Goal: Task Accomplishment & Management: Manage account settings

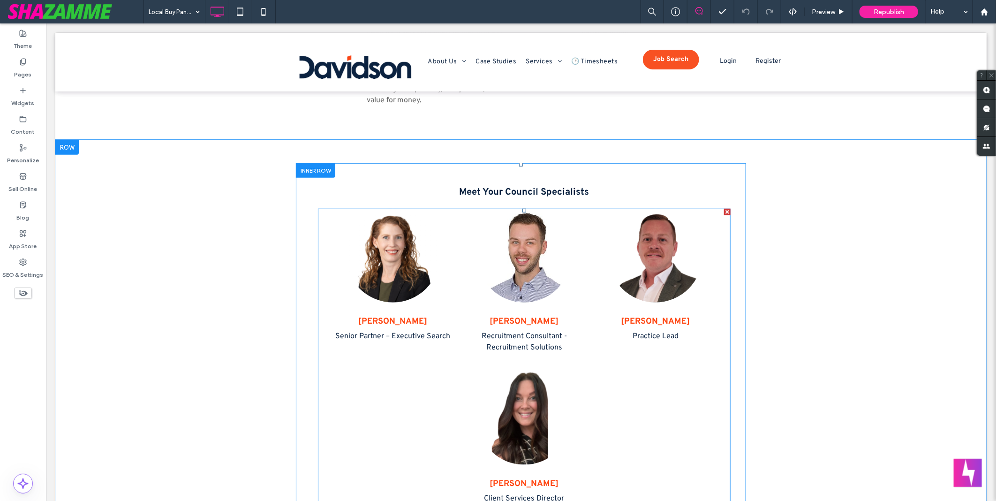
scroll to position [505, 0]
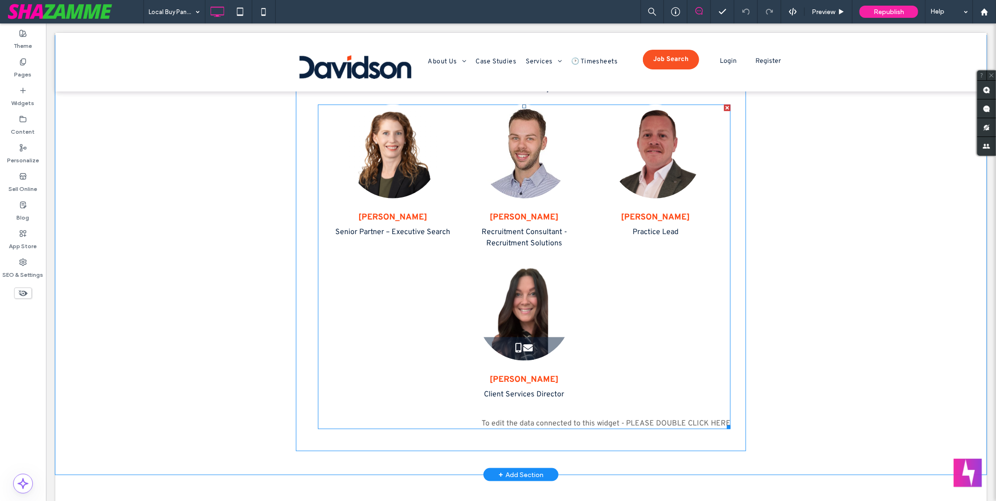
click at [459, 273] on span at bounding box center [524, 266] width 413 height 325
click at [462, 273] on div "Renee Hughes Client Services Director" at bounding box center [524, 337] width 124 height 142
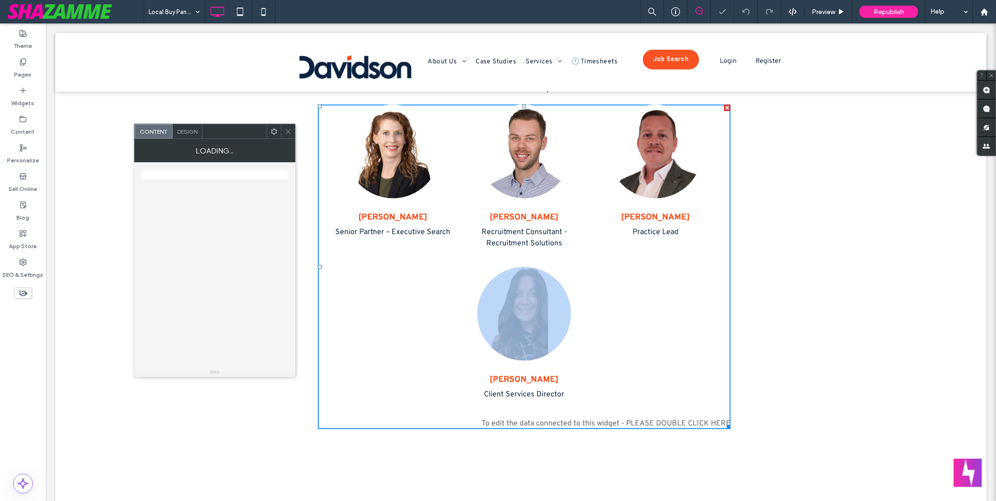
click at [288, 129] on icon at bounding box center [288, 131] width 7 height 7
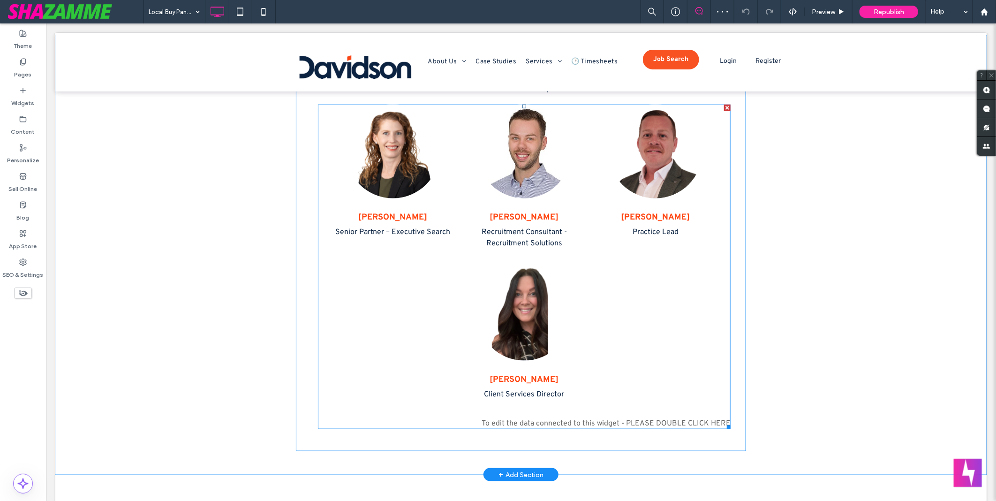
click at [392, 315] on span at bounding box center [524, 266] width 413 height 325
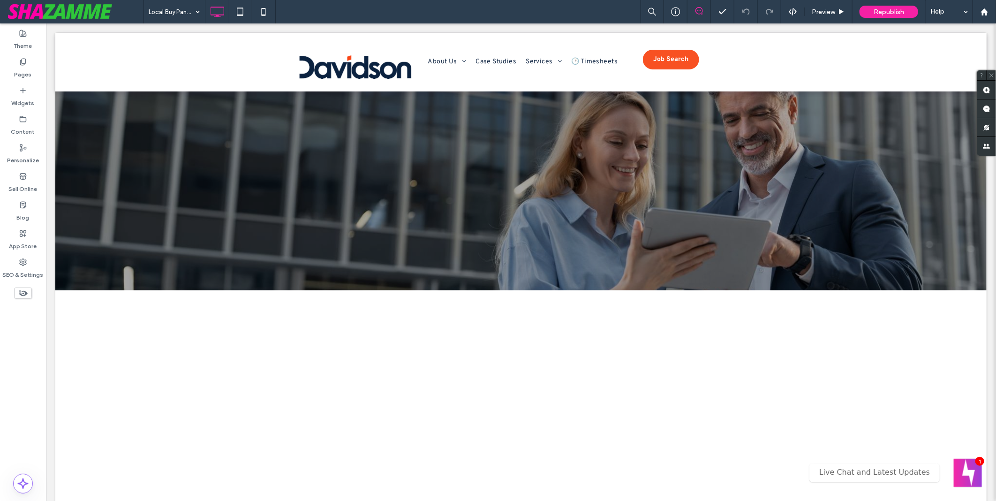
click at [800, 90] on div at bounding box center [498, 250] width 996 height 501
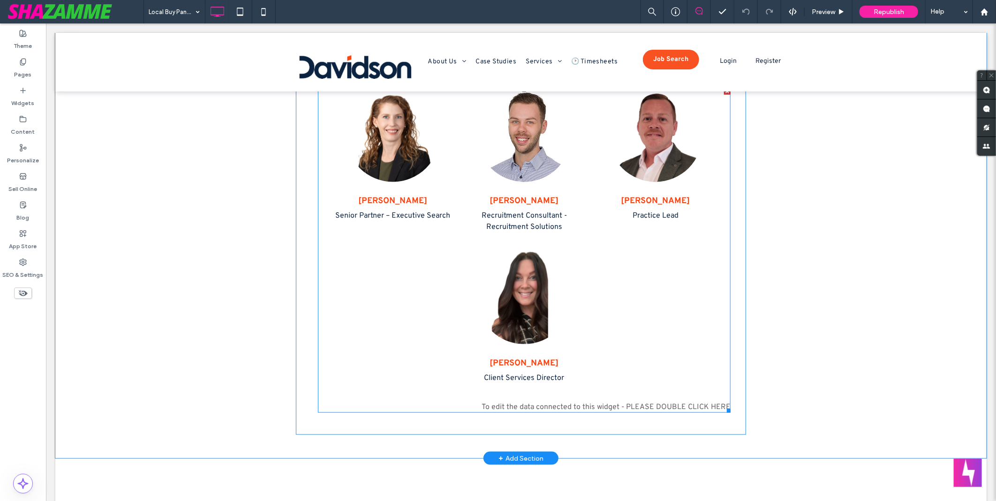
scroll to position [625, 0]
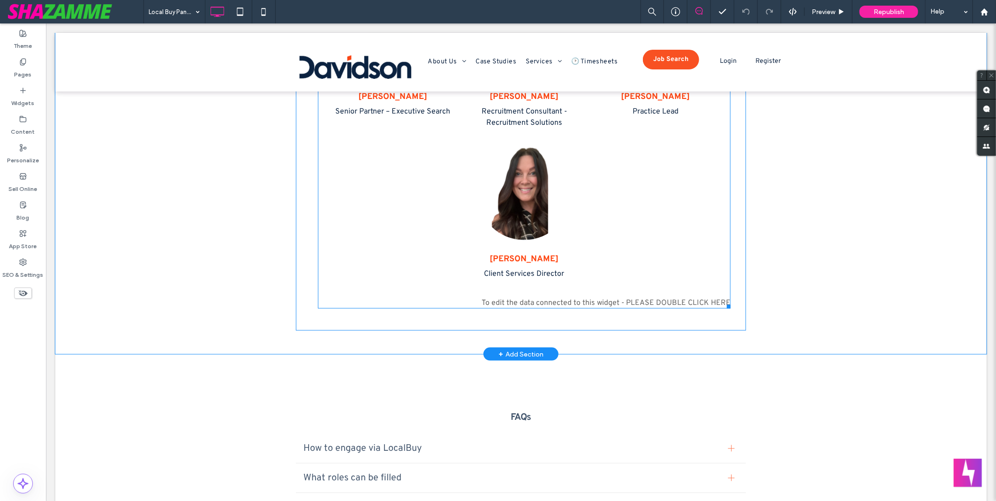
click at [421, 268] on span at bounding box center [524, 146] width 413 height 325
click at [421, 268] on div "Emma Wallace Senior Partner – Executive Search" at bounding box center [524, 140] width 413 height 313
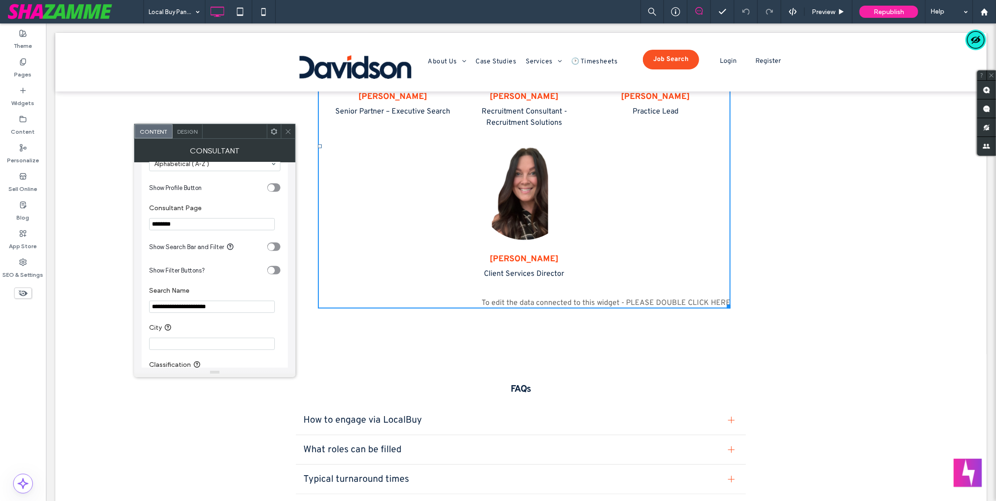
scroll to position [0, 0]
click at [233, 309] on input "**********" at bounding box center [212, 307] width 126 height 12
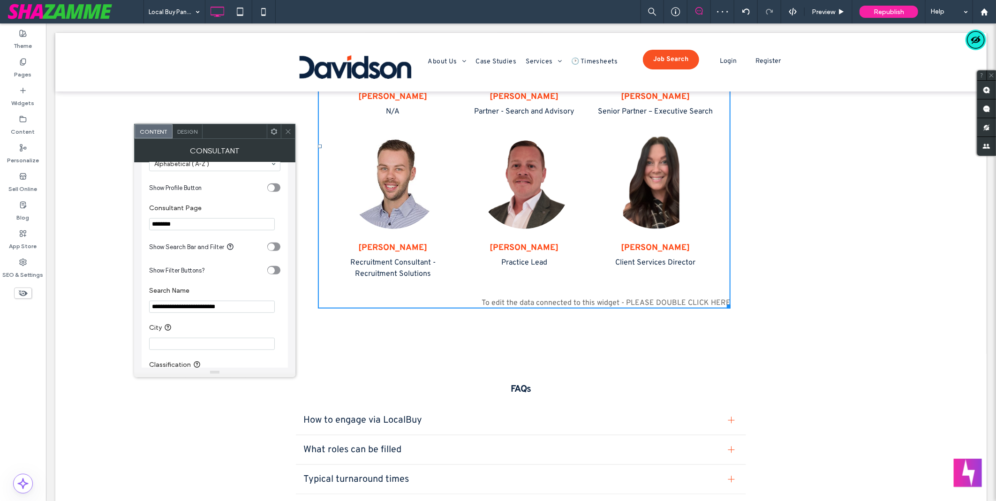
scroll to position [469, 0]
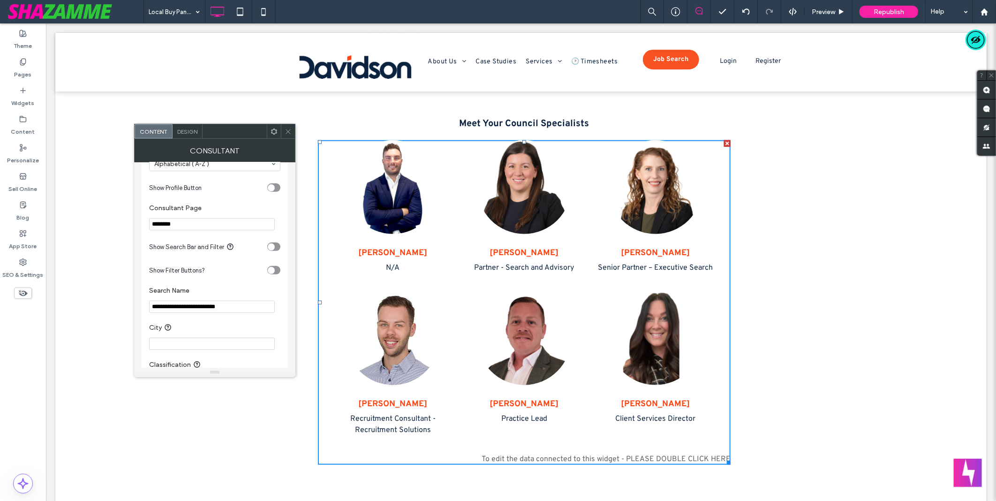
click at [227, 305] on input "**********" at bounding box center [212, 307] width 126 height 12
drag, startPoint x: 227, startPoint y: 305, endPoint x: 231, endPoint y: 305, distance: 4.7
click at [227, 305] on input "**********" at bounding box center [212, 307] width 126 height 12
click at [235, 306] on input "**********" at bounding box center [212, 307] width 126 height 12
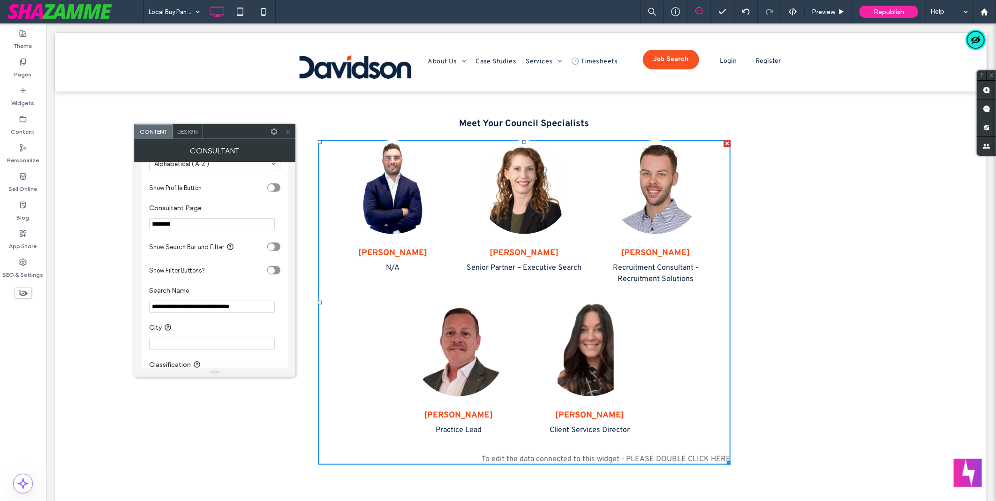
type input "**********"
click at [833, 15] on div "Preview" at bounding box center [829, 11] width 48 height 23
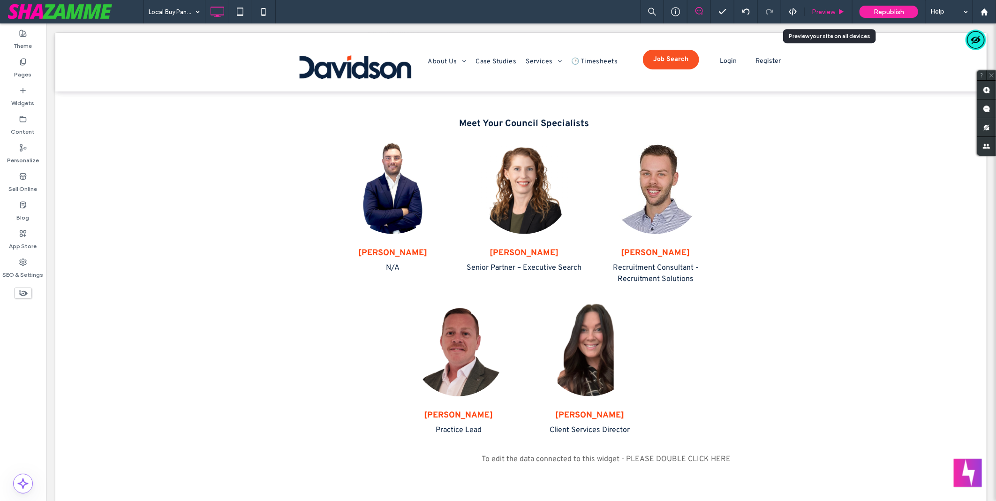
click at [832, 15] on div "Preview" at bounding box center [829, 11] width 48 height 23
click at [826, 15] on span "Preview" at bounding box center [823, 12] width 23 height 8
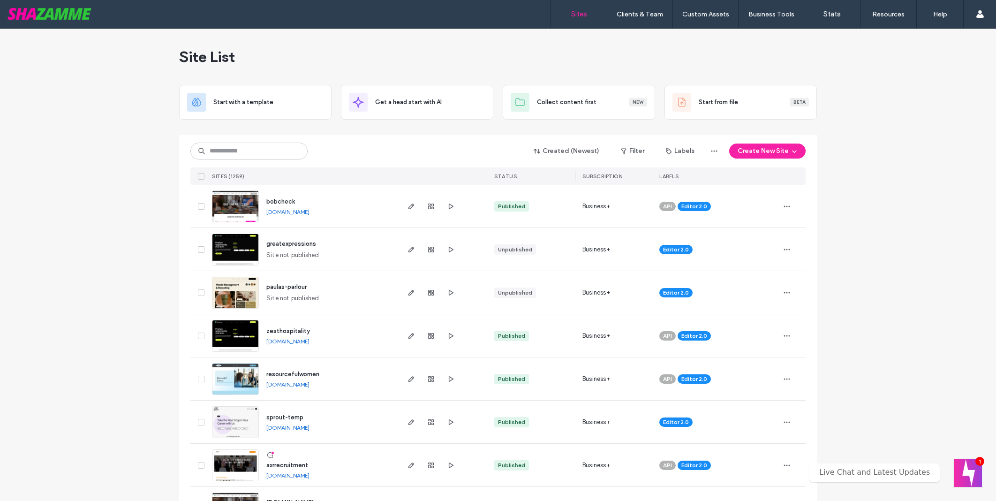
drag, startPoint x: 0, startPoint y: 0, endPoint x: 898, endPoint y: 34, distance: 899.0
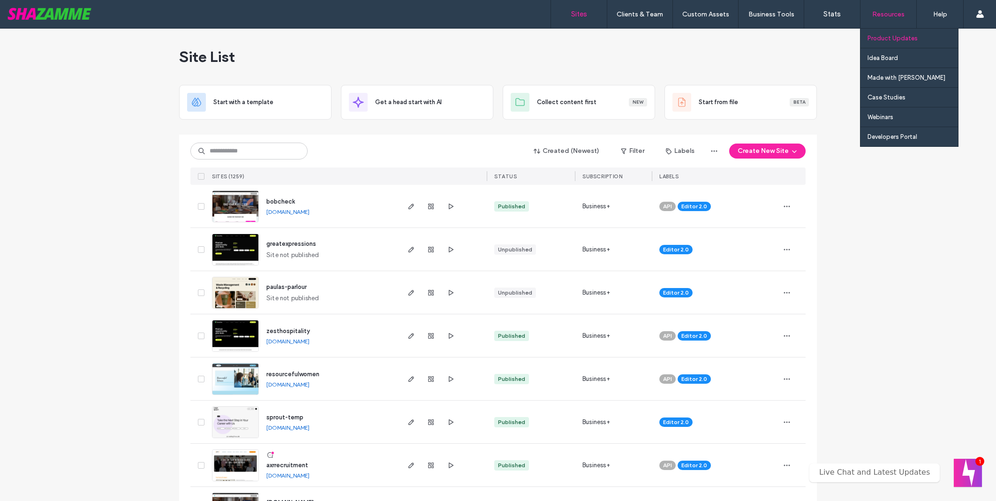
click at [898, 35] on label "Product Updates" at bounding box center [893, 38] width 50 height 7
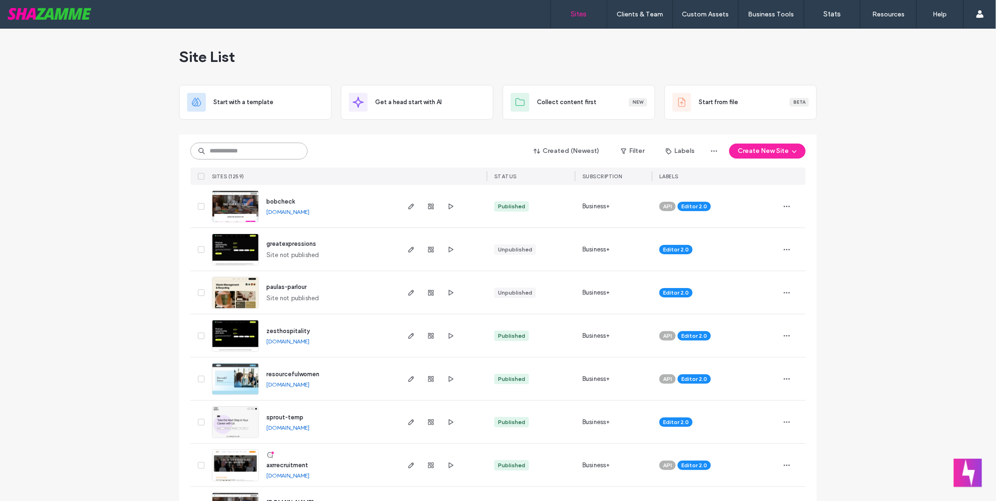
click at [235, 145] on input at bounding box center [248, 151] width 117 height 17
type input "********"
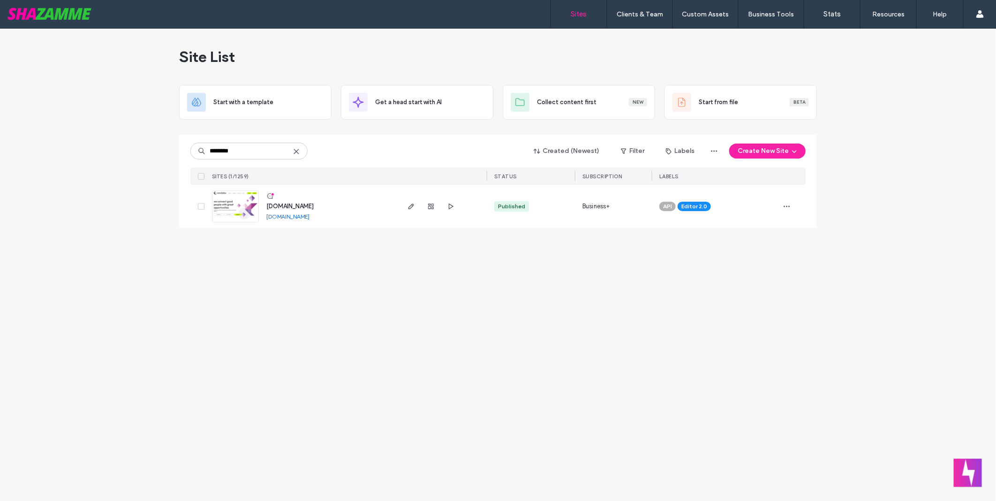
click at [404, 210] on div at bounding box center [442, 206] width 89 height 43
click at [408, 207] on icon "button" at bounding box center [412, 207] width 8 height 8
drag, startPoint x: 380, startPoint y: 296, endPoint x: 383, endPoint y: 280, distance: 17.1
click at [380, 296] on div "Site List Start with a template Get a head start with AI Collect content first …" at bounding box center [498, 265] width 996 height 472
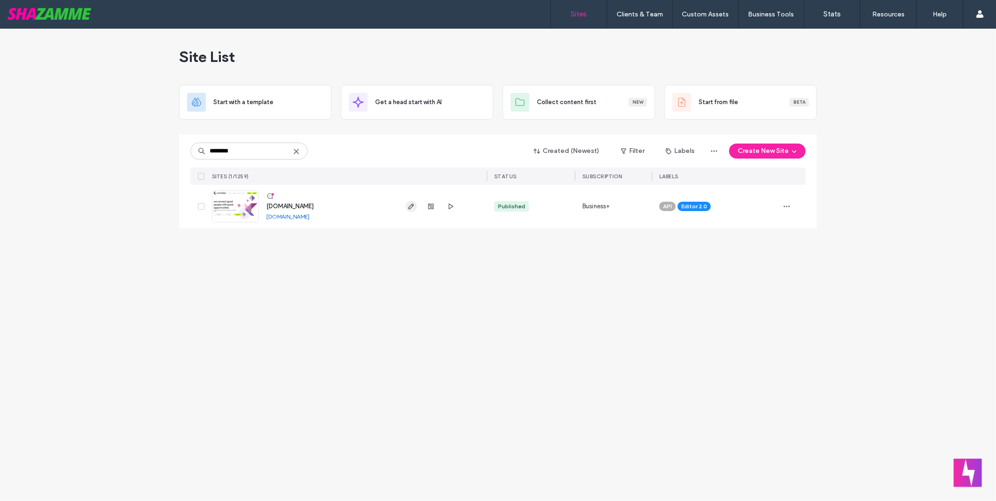
click at [411, 207] on use "button" at bounding box center [412, 207] width 6 height 6
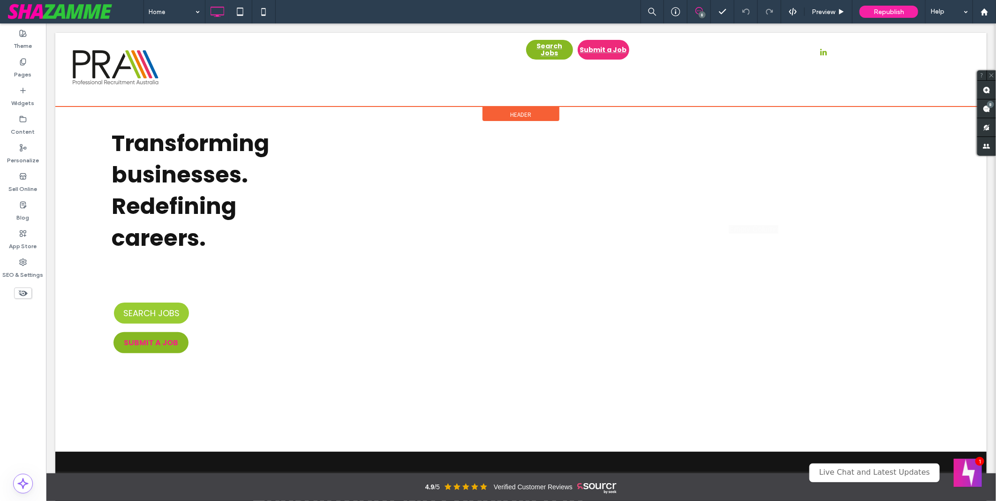
click at [521, 113] on span "Header" at bounding box center [520, 114] width 21 height 8
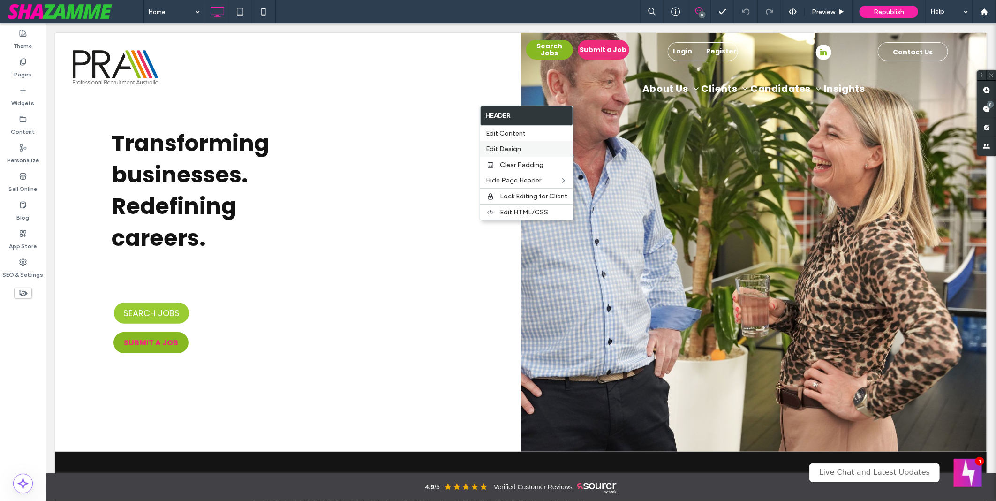
click at [527, 143] on div "Edit Design" at bounding box center [526, 148] width 93 height 15
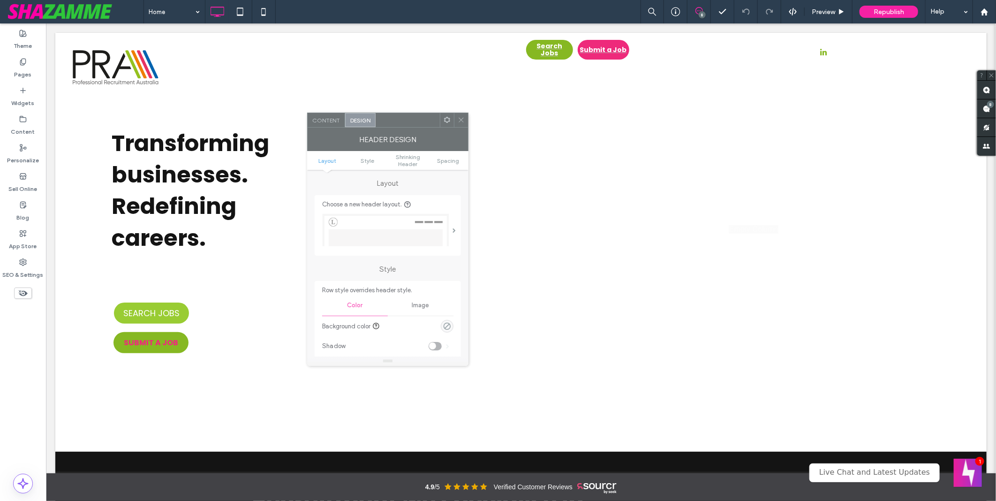
drag, startPoint x: 143, startPoint y: 134, endPoint x: 395, endPoint y: 122, distance: 252.2
click at [395, 122] on div at bounding box center [408, 120] width 64 height 14
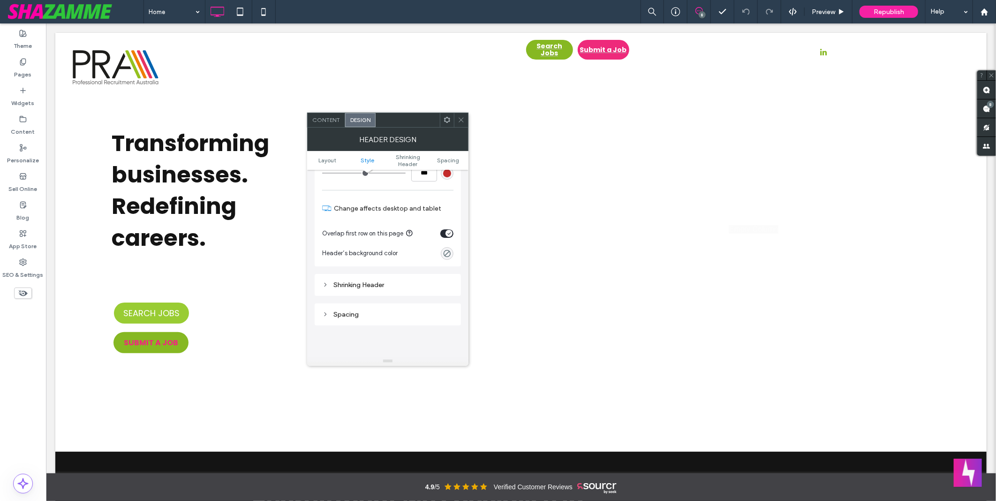
scroll to position [208, 0]
click at [378, 279] on div "Shrinking Header" at bounding box center [387, 281] width 131 height 8
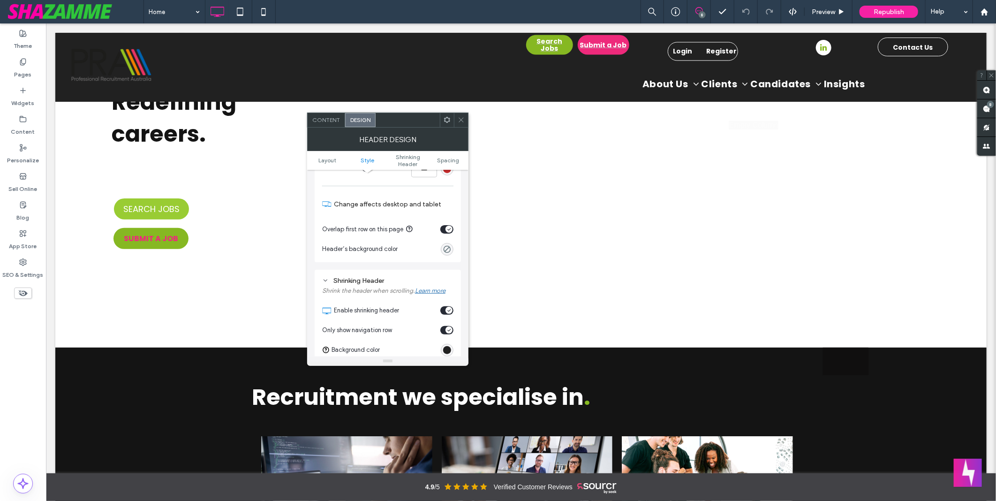
scroll to position [312, 0]
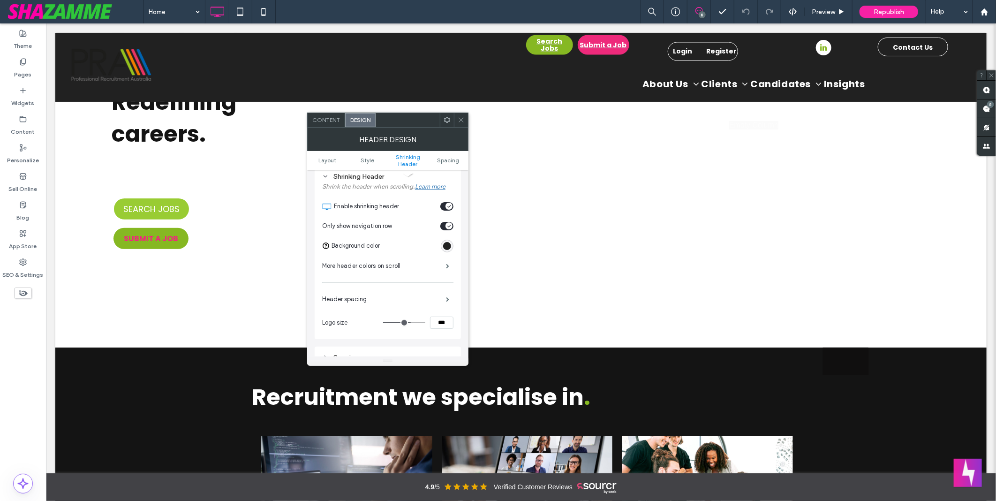
click at [447, 249] on div "rgb(33, 33, 33)" at bounding box center [447, 246] width 8 height 8
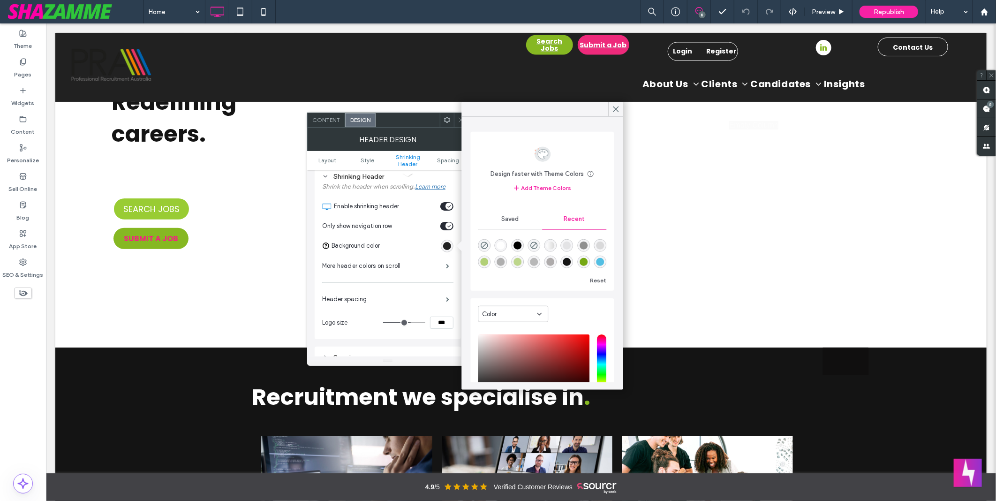
click at [498, 246] on div "rgba(255, 255, 255, 1)" at bounding box center [501, 246] width 8 height 8
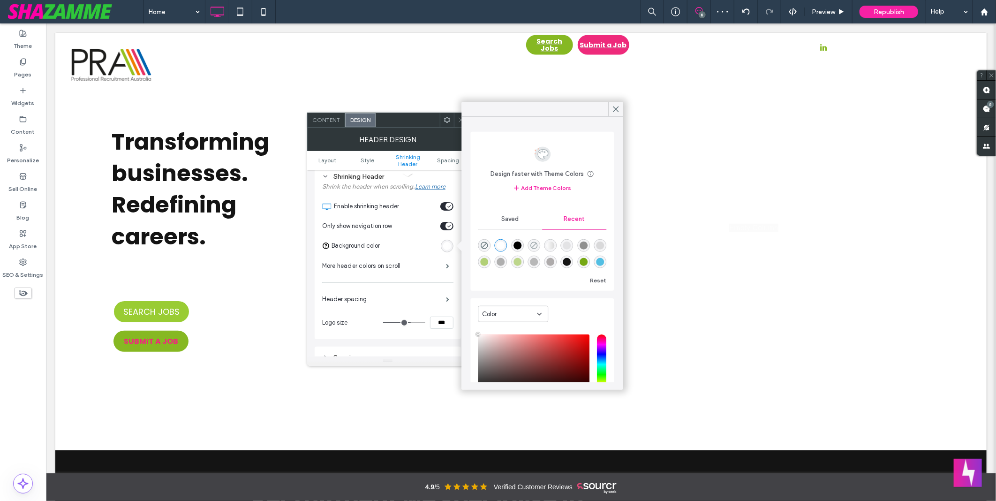
scroll to position [0, 0]
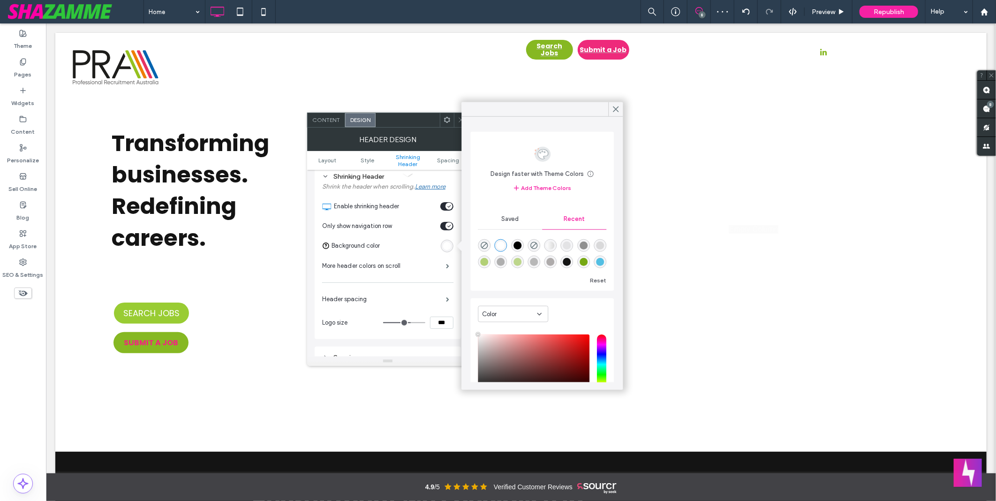
click at [514, 243] on div at bounding box center [517, 245] width 13 height 13
click at [522, 245] on div "rgba(0, 0, 0, 1)" at bounding box center [518, 246] width 8 height 8
type input "*******"
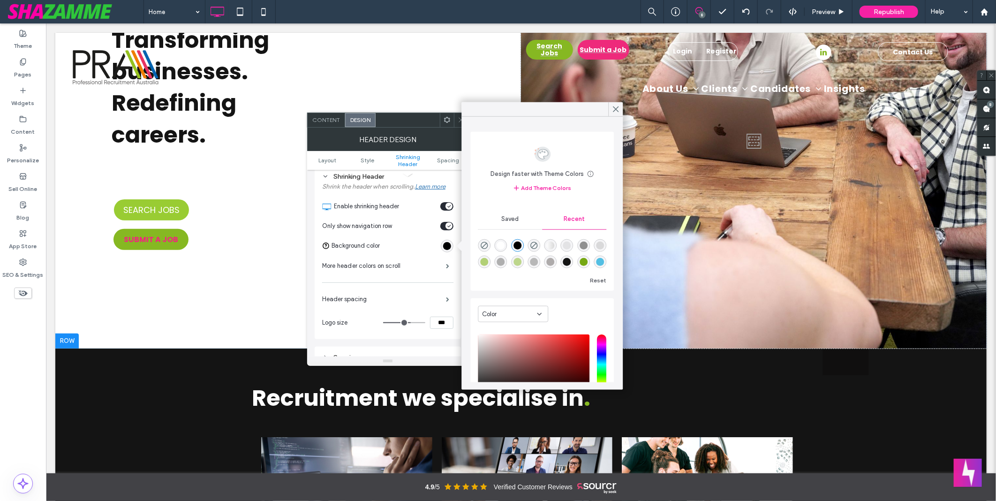
scroll to position [104, 0]
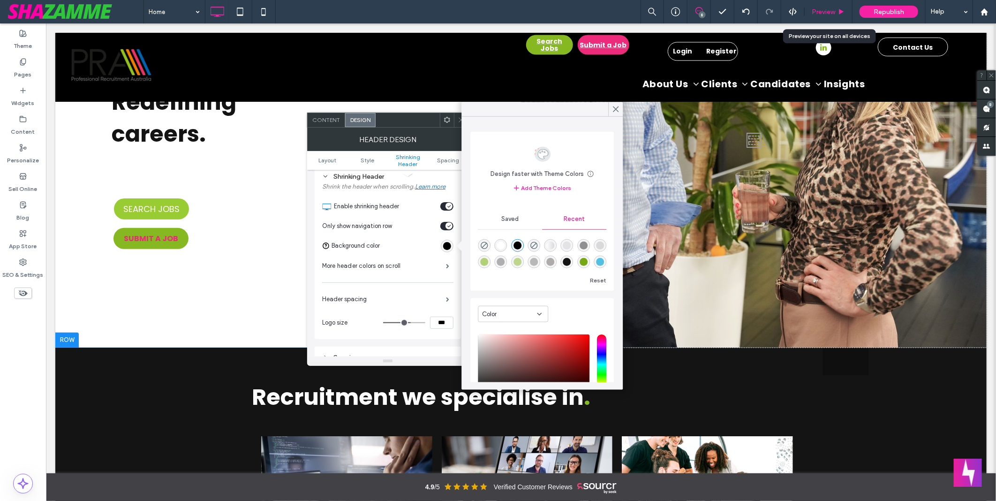
click at [835, 17] on div "Preview" at bounding box center [829, 11] width 48 height 23
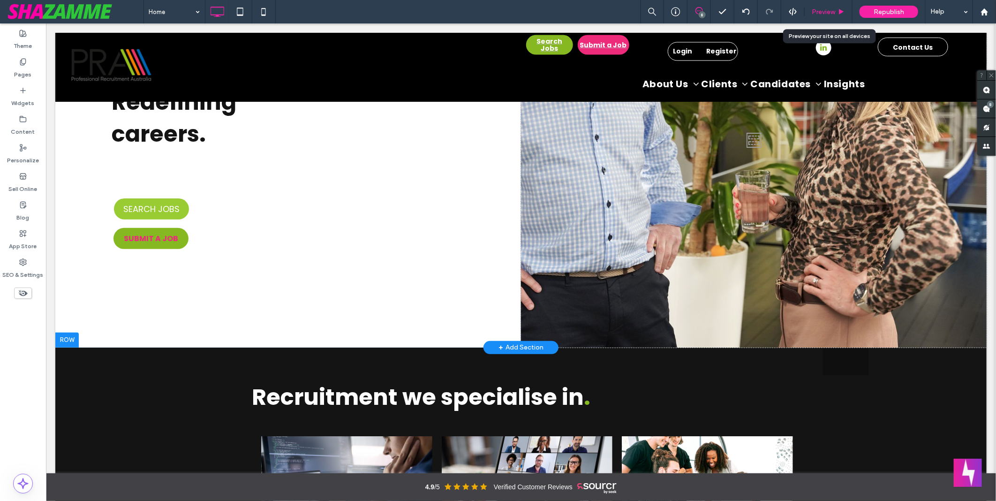
click at [829, 13] on span "Preview" at bounding box center [823, 12] width 23 height 8
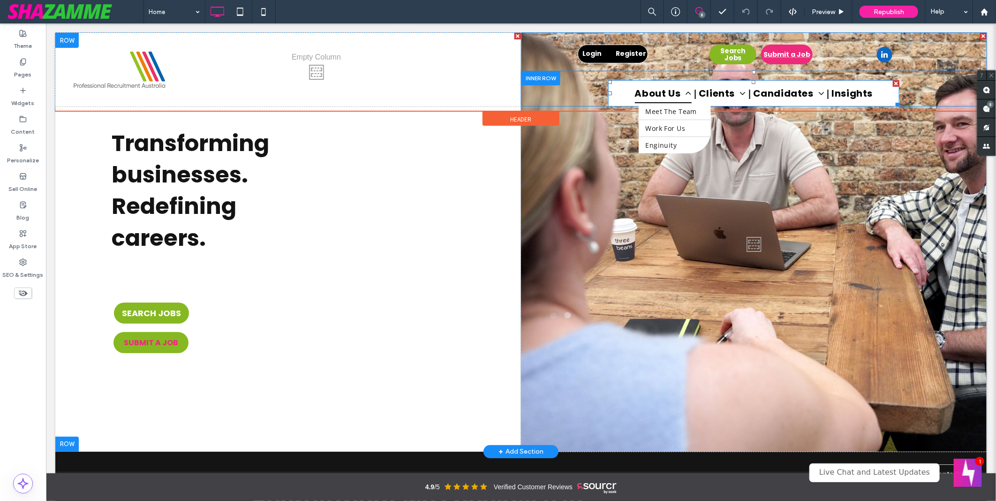
click at [660, 92] on span "About Us" at bounding box center [663, 93] width 57 height 20
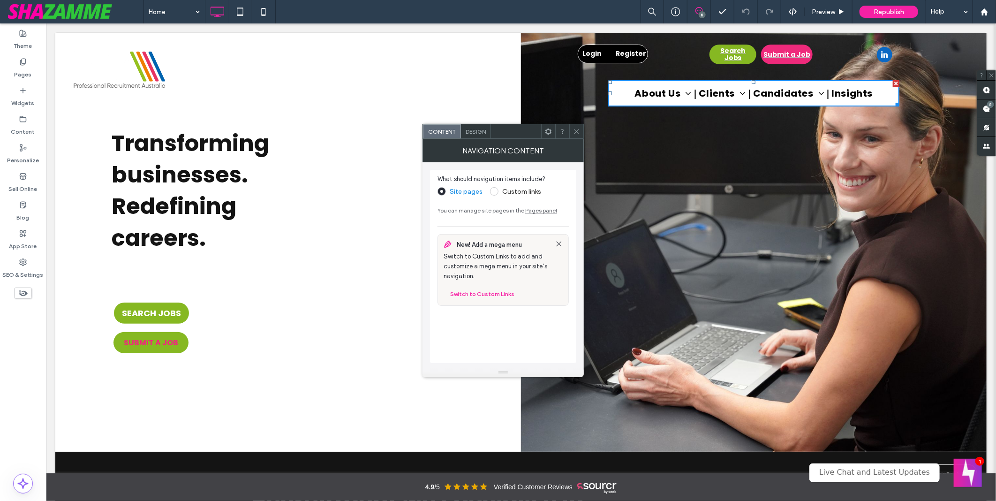
click at [485, 128] on span "Design" at bounding box center [476, 131] width 20 height 7
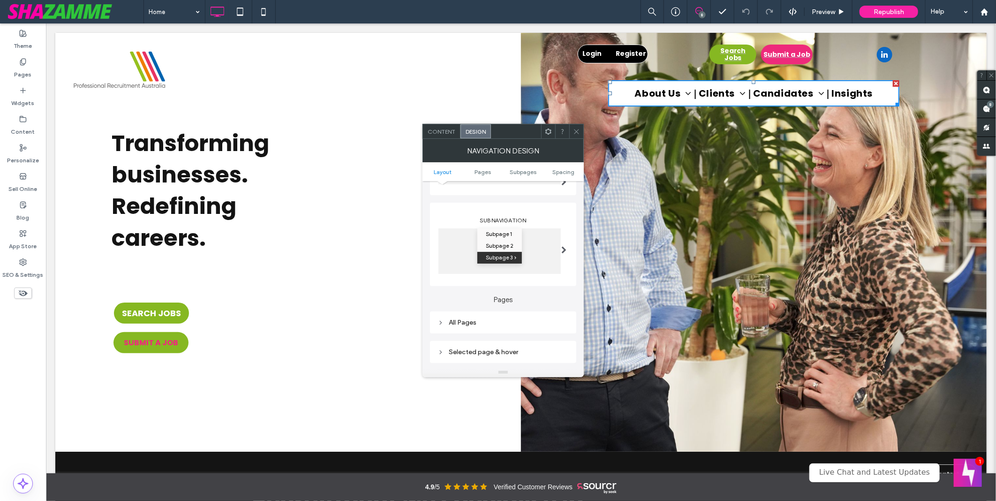
scroll to position [260, 0]
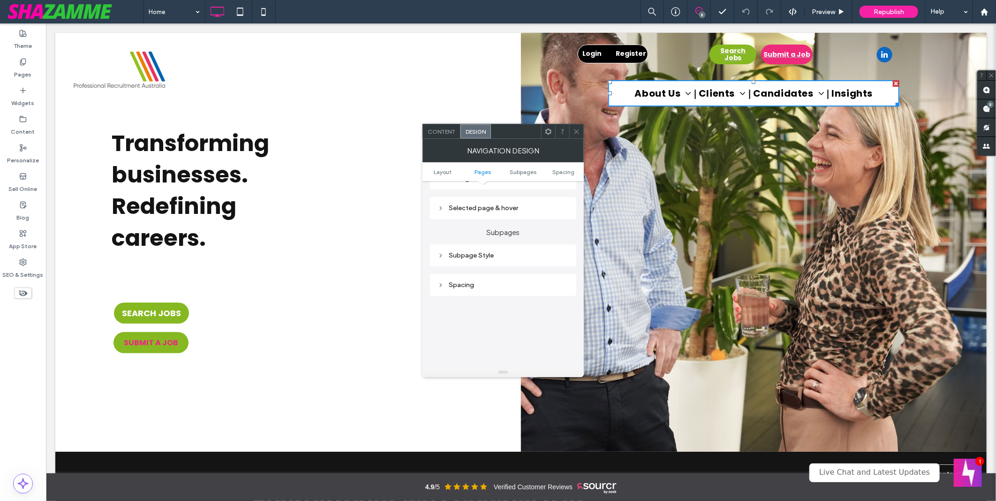
click at [574, 134] on icon at bounding box center [576, 131] width 7 height 7
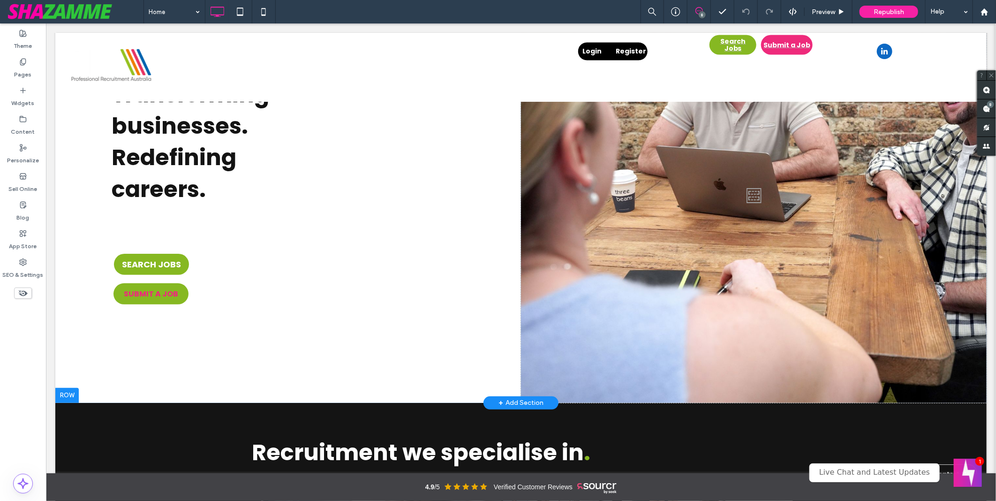
scroll to position [156, 0]
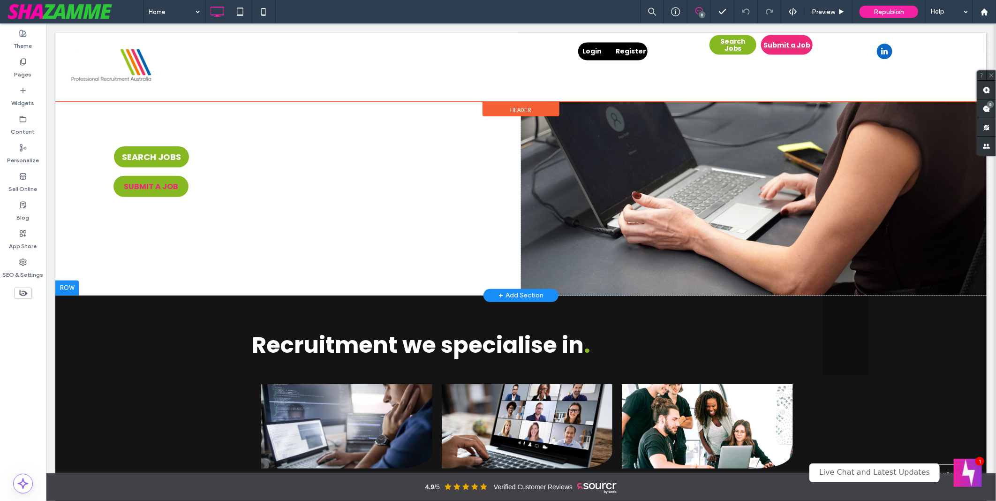
click at [511, 114] on div "Header" at bounding box center [520, 109] width 77 height 14
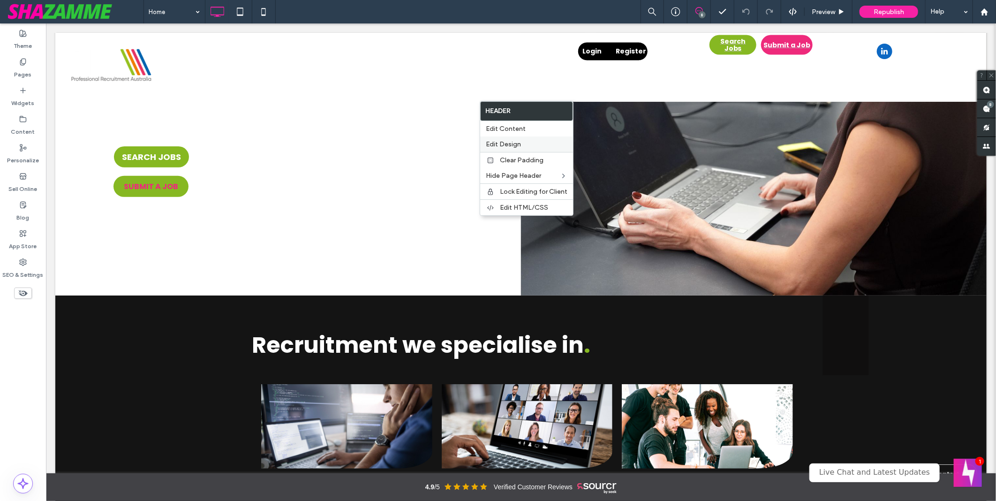
click at [519, 148] on span "Edit Design" at bounding box center [503, 144] width 35 height 8
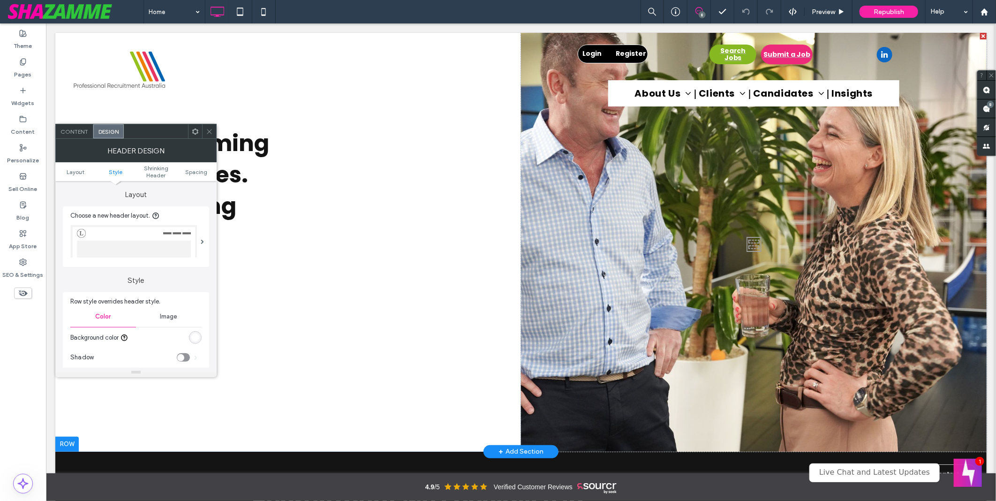
scroll to position [208, 0]
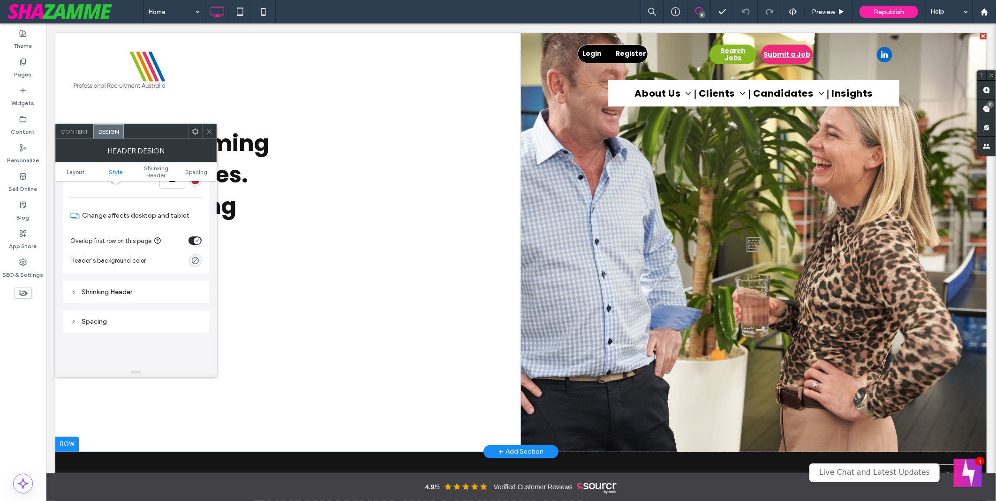
click at [141, 287] on div "Shrinking Header" at bounding box center [135, 292] width 131 height 13
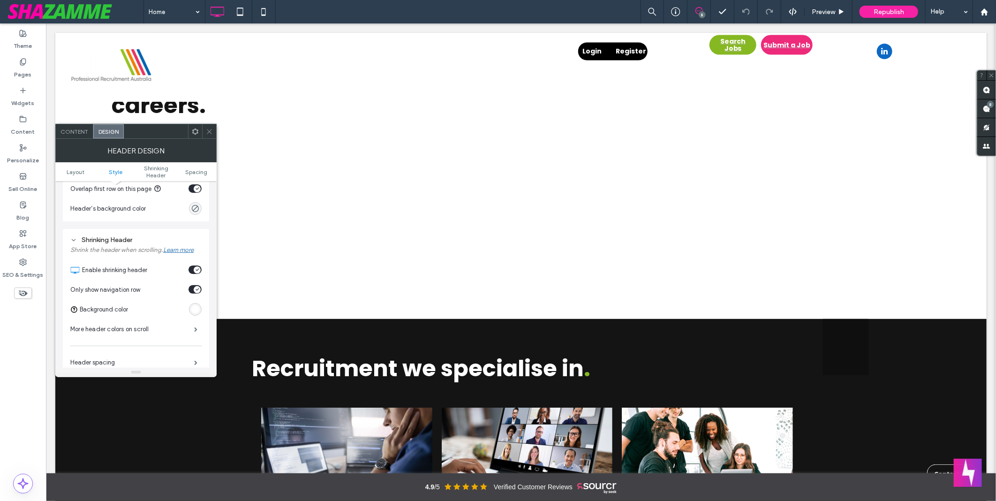
scroll to position [156, 0]
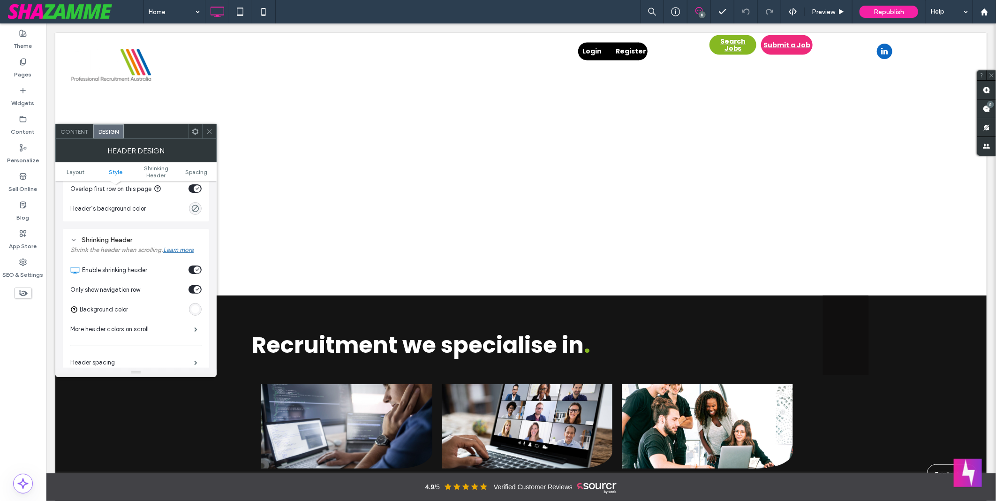
click at [201, 310] on div "rgb(255, 255, 255)" at bounding box center [195, 309] width 13 height 13
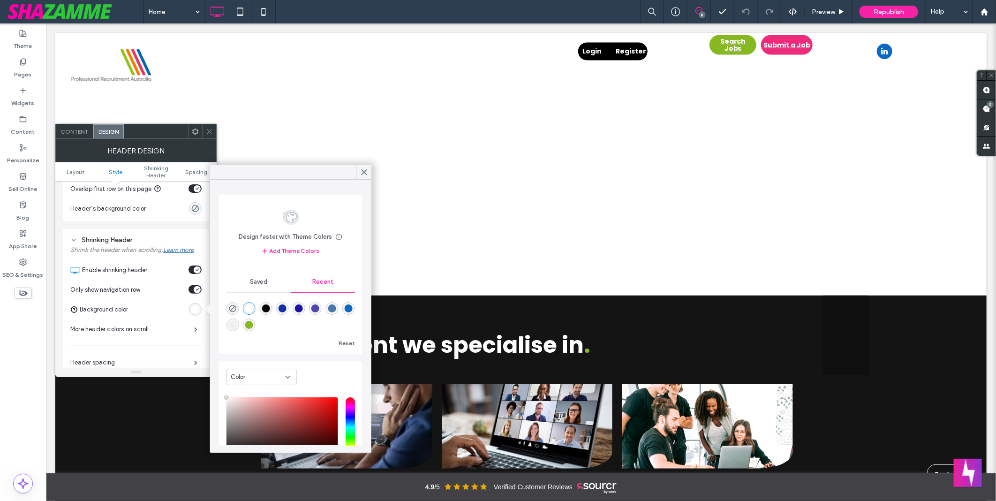
click at [266, 305] on div "rgba(0, 0, 0, 1)" at bounding box center [266, 309] width 8 height 8
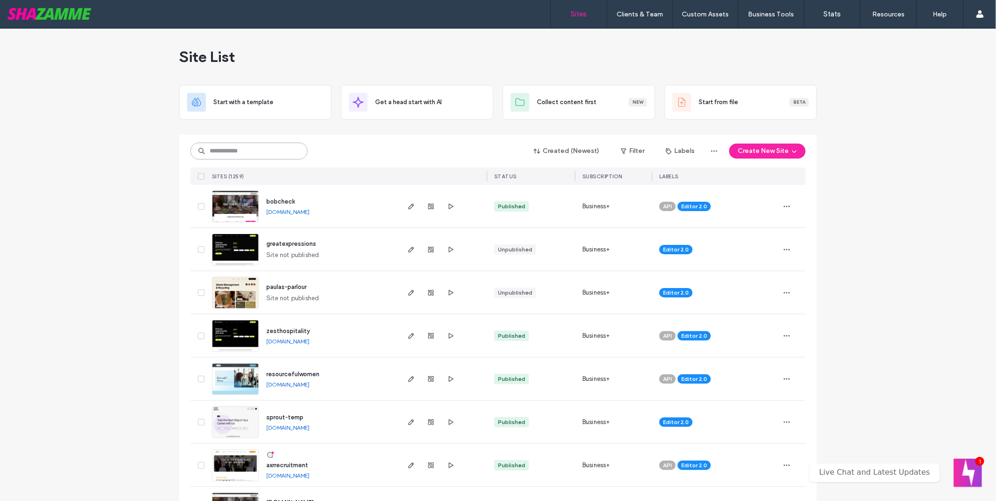
click at [238, 150] on input at bounding box center [248, 151] width 117 height 17
type input "********"
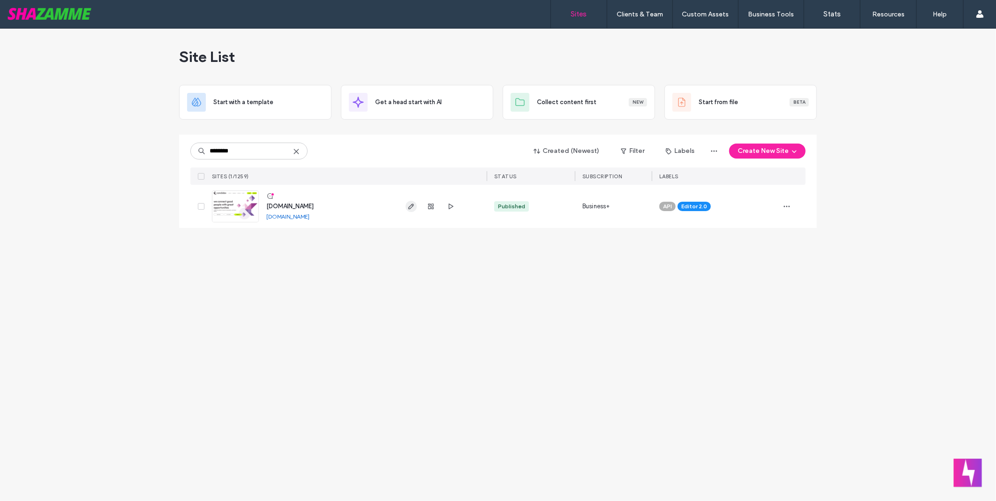
click at [406, 206] on span "button" at bounding box center [411, 206] width 11 height 11
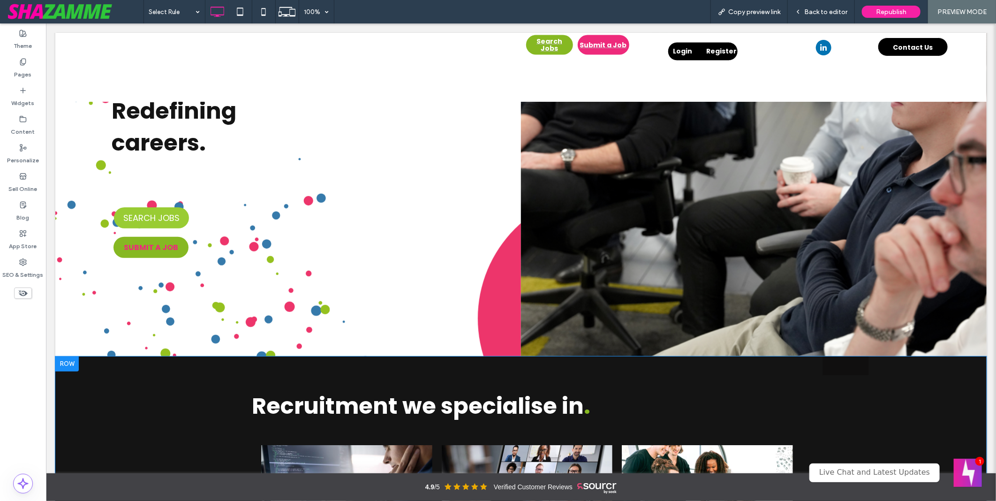
scroll to position [208, 0]
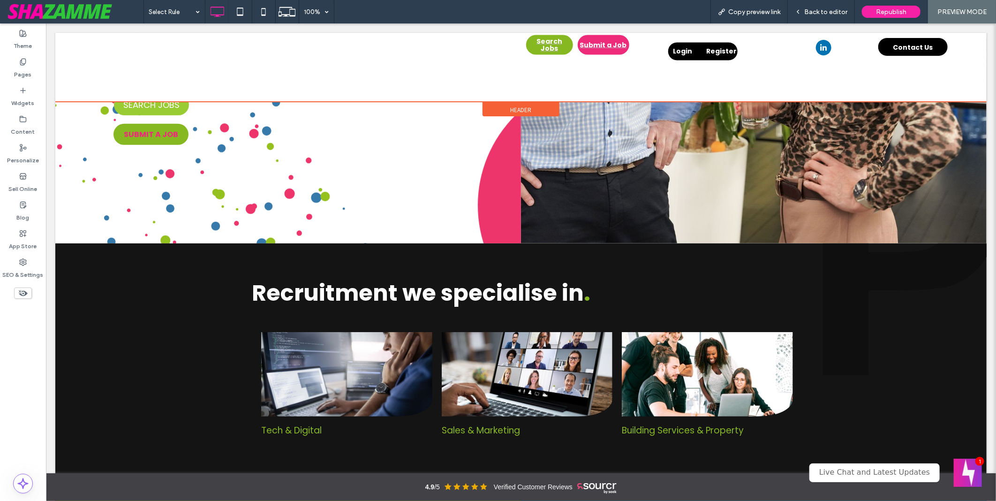
click at [675, 78] on div at bounding box center [521, 66] width 932 height 69
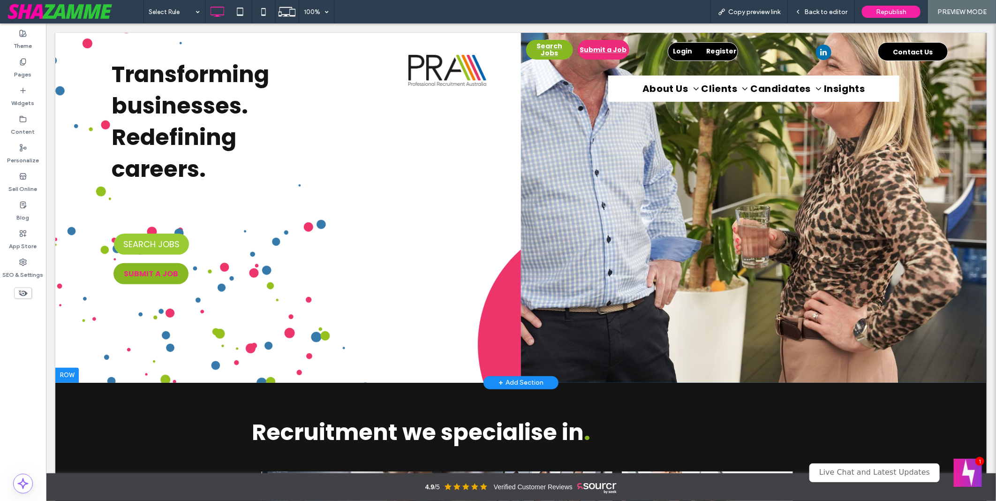
scroll to position [0, 0]
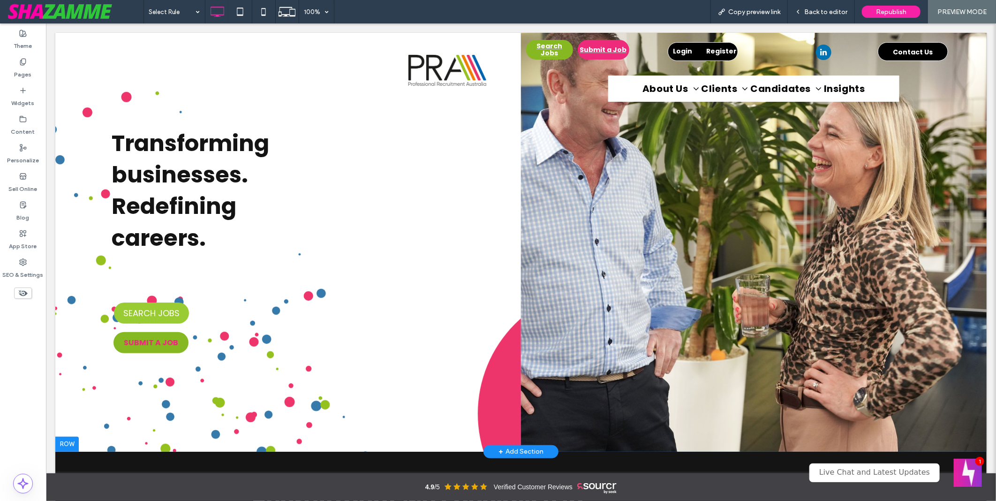
click at [509, 127] on div "Transforming businesses. Redefining careers. SEARCH JOBS SUBMIT A JOB Click To …" at bounding box center [288, 241] width 466 height 419
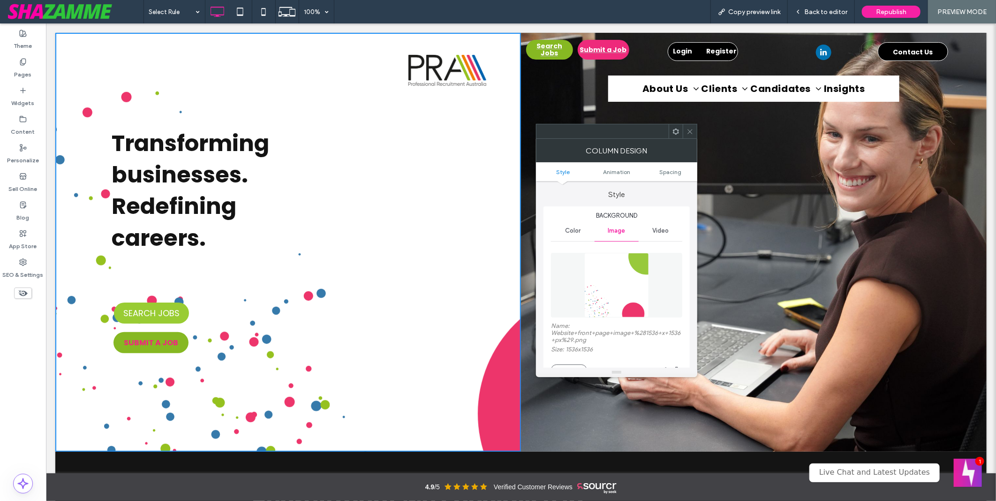
click at [529, 10] on div "Select Rule 100% Copy preview link Back to editor Republish PREVIEW MODE" at bounding box center [570, 11] width 853 height 23
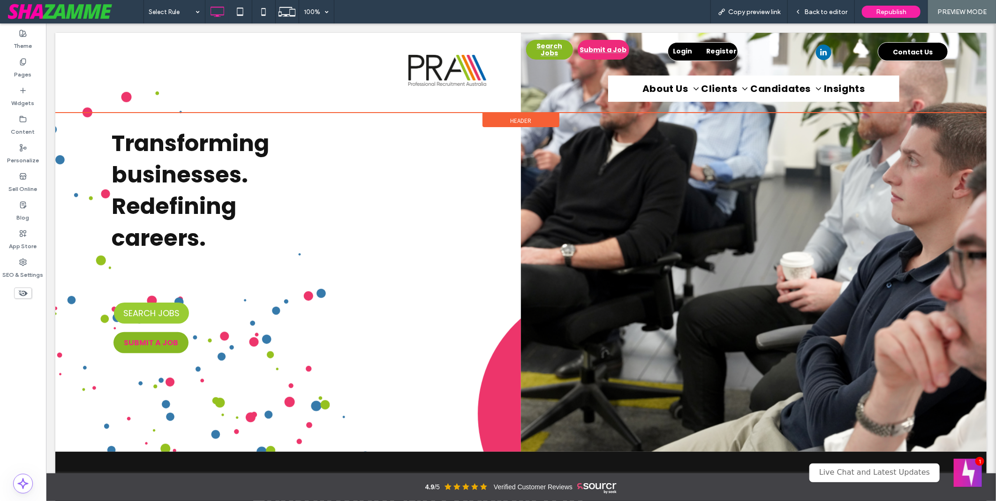
click at [513, 116] on span "Header" at bounding box center [520, 120] width 21 height 8
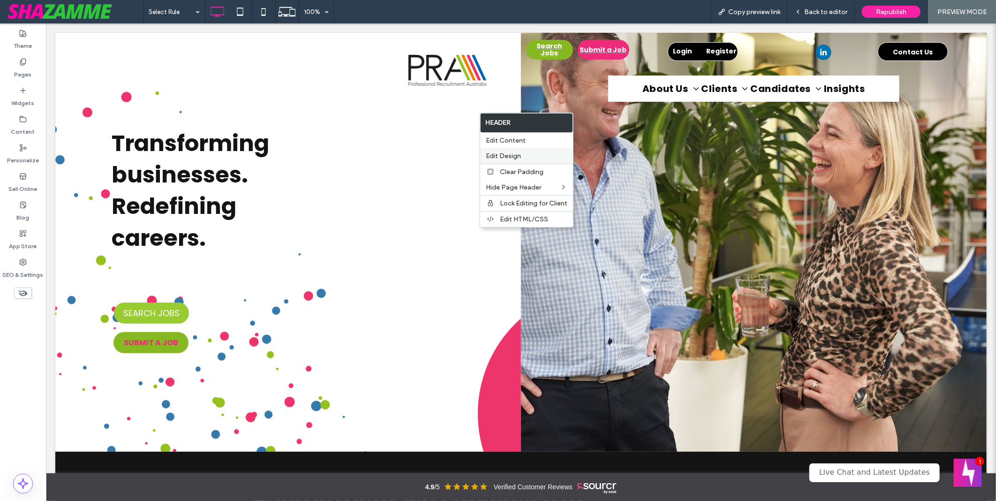
click at [518, 151] on div "Edit Design" at bounding box center [526, 155] width 93 height 15
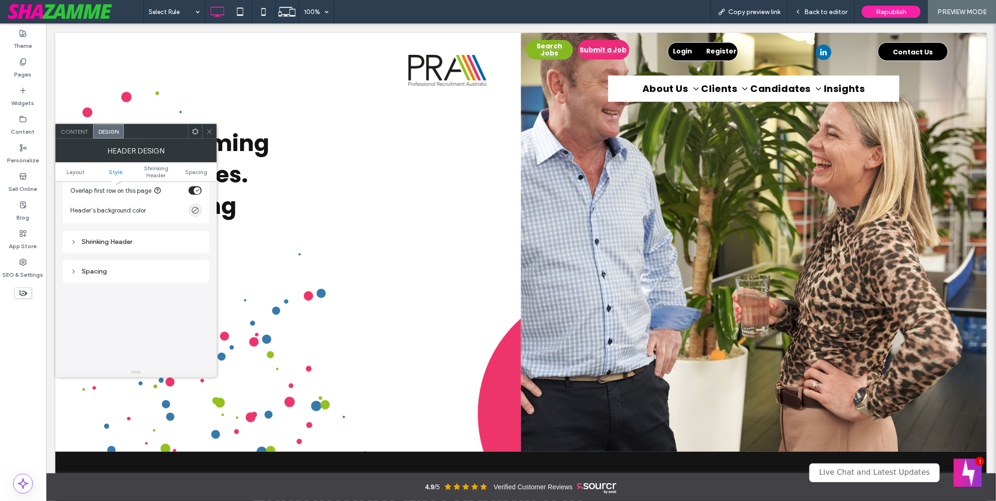
scroll to position [260, 0]
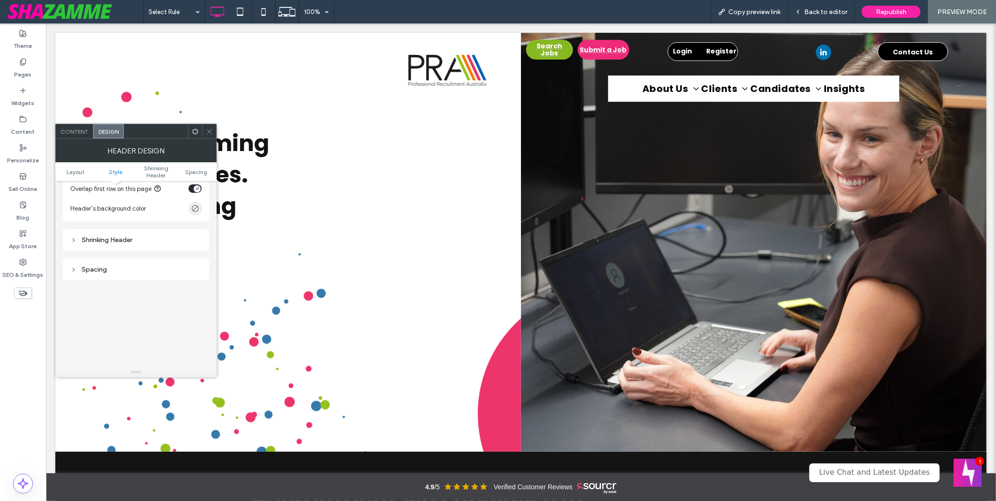
click at [151, 244] on div "Shrinking Header" at bounding box center [135, 240] width 131 height 13
click at [123, 242] on div "Shrinking Header" at bounding box center [135, 240] width 131 height 8
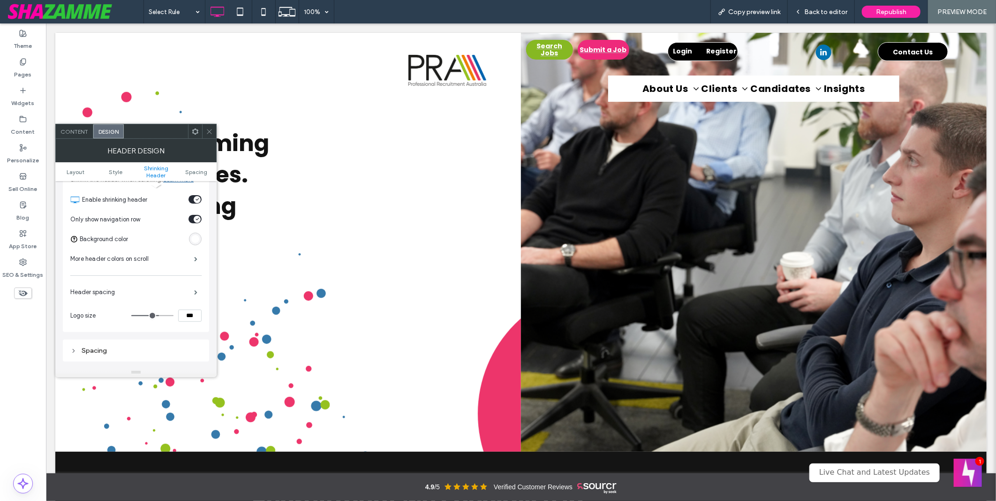
scroll to position [312, 0]
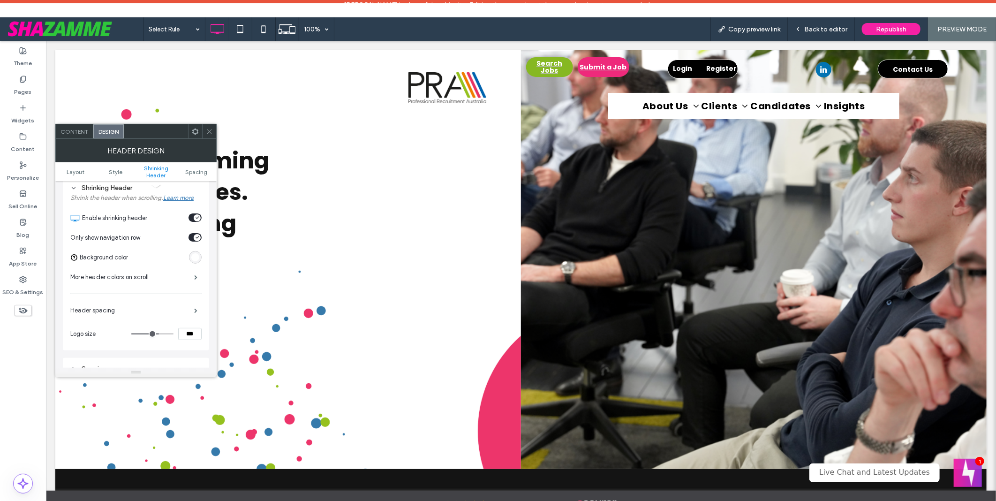
click at [195, 259] on div "rgb(255, 255, 255)" at bounding box center [195, 257] width 8 height 8
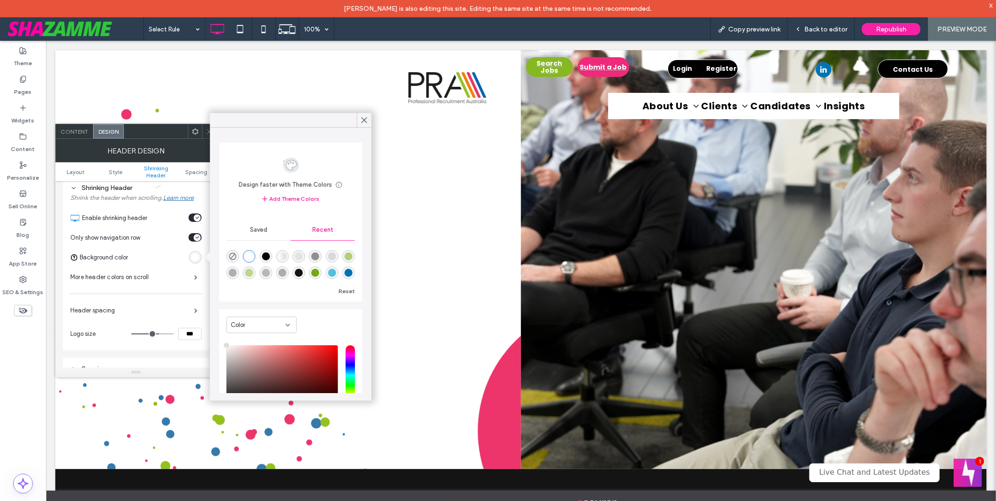
click at [266, 253] on div "rgba(0, 0, 0, 1)" at bounding box center [266, 257] width 8 height 8
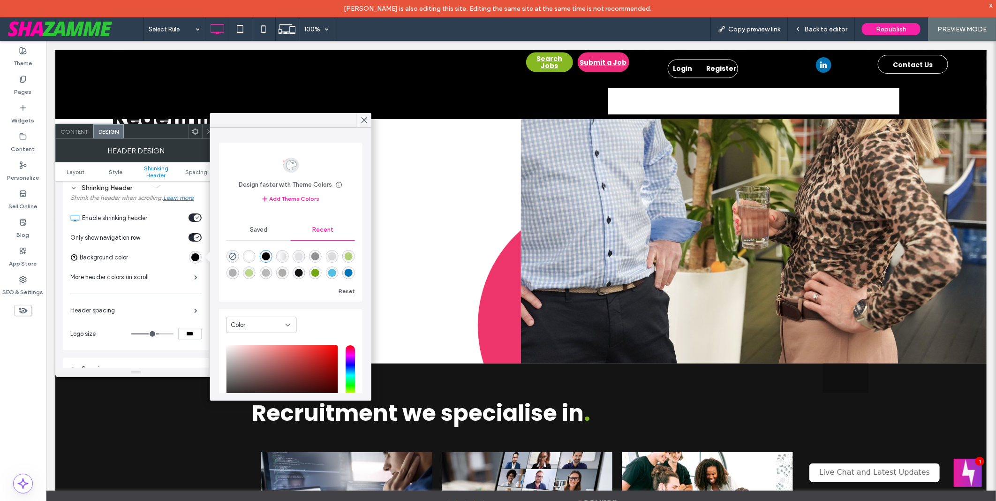
scroll to position [156, 0]
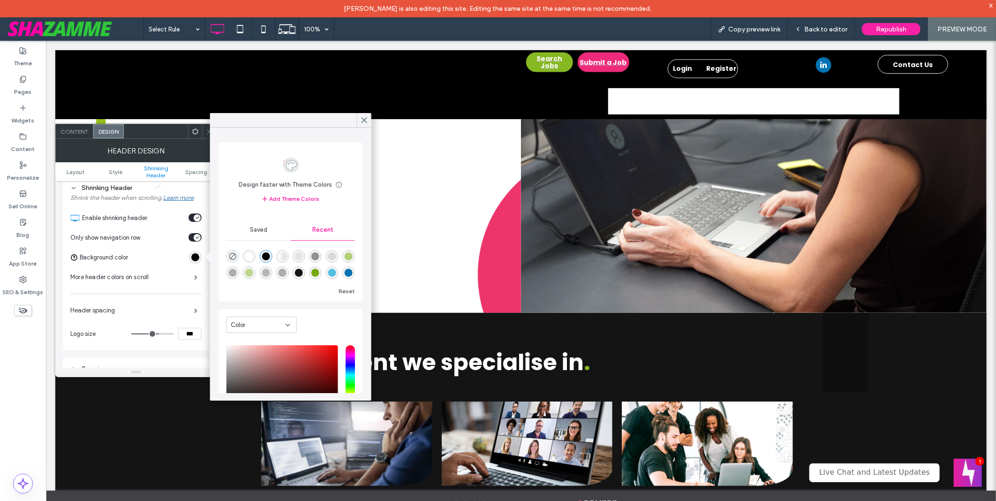
click at [254, 251] on div "rgba(255, 255, 255, 1)" at bounding box center [249, 257] width 13 height 13
type input "*******"
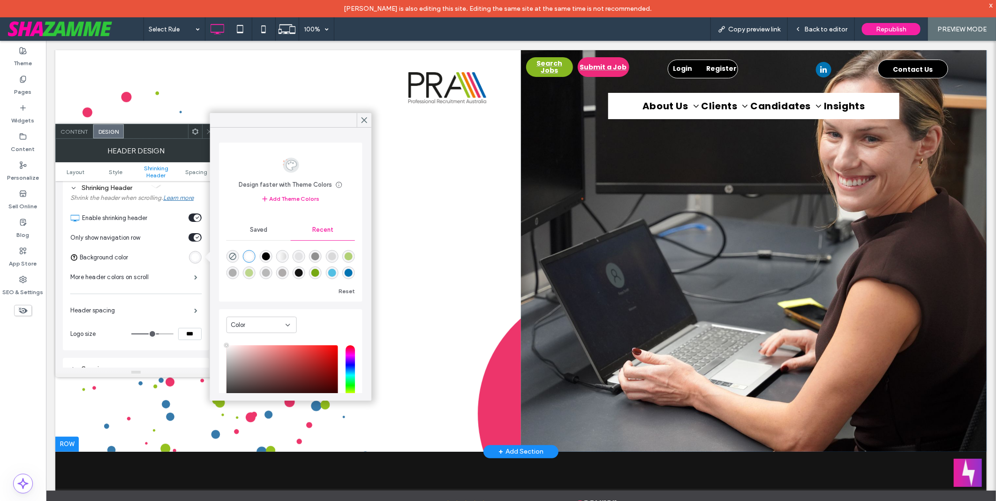
scroll to position [0, 0]
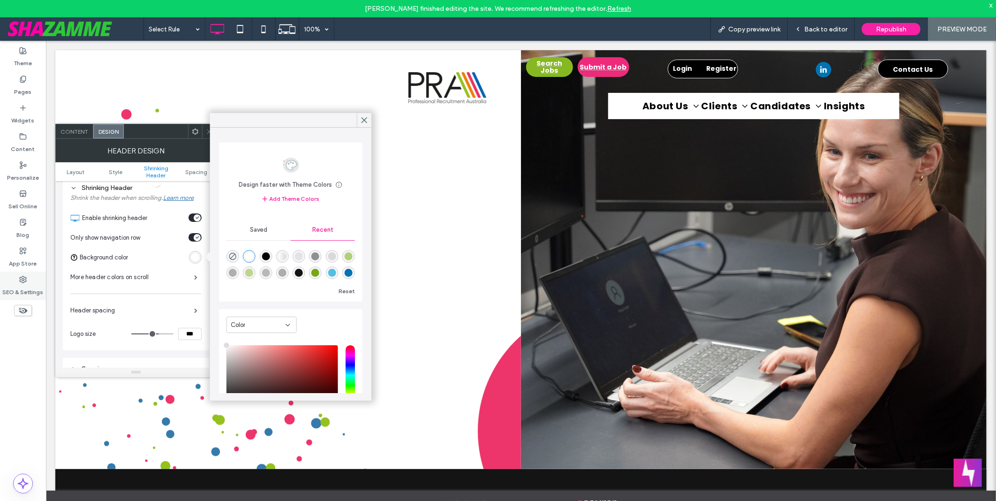
click at [26, 281] on use at bounding box center [23, 279] width 7 height 7
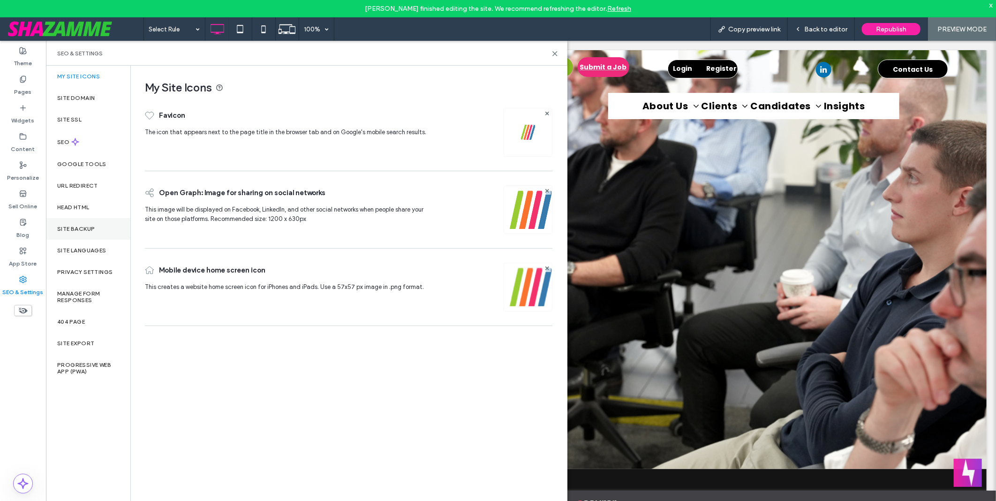
drag, startPoint x: 30, startPoint y: 282, endPoint x: 85, endPoint y: 227, distance: 78.3
click at [85, 227] on label "Site Backup" at bounding box center [76, 229] width 38 height 7
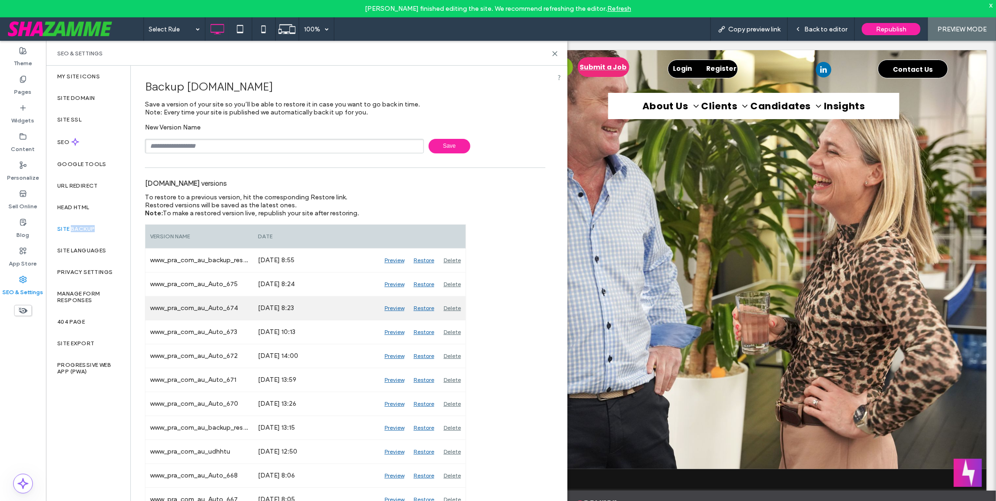
click at [428, 307] on div "Restore" at bounding box center [424, 307] width 30 height 23
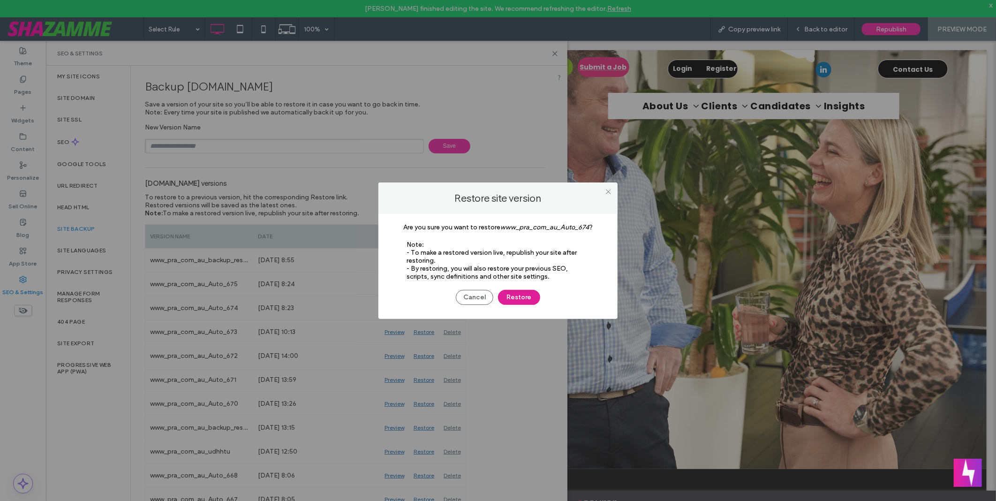
click at [527, 295] on button "Restore" at bounding box center [519, 297] width 42 height 15
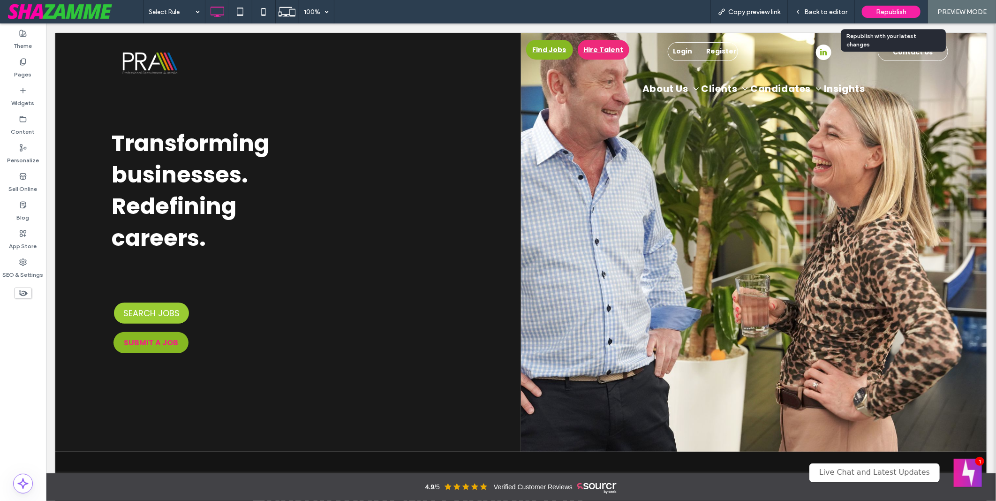
click at [882, 11] on span "Republish" at bounding box center [891, 12] width 30 height 8
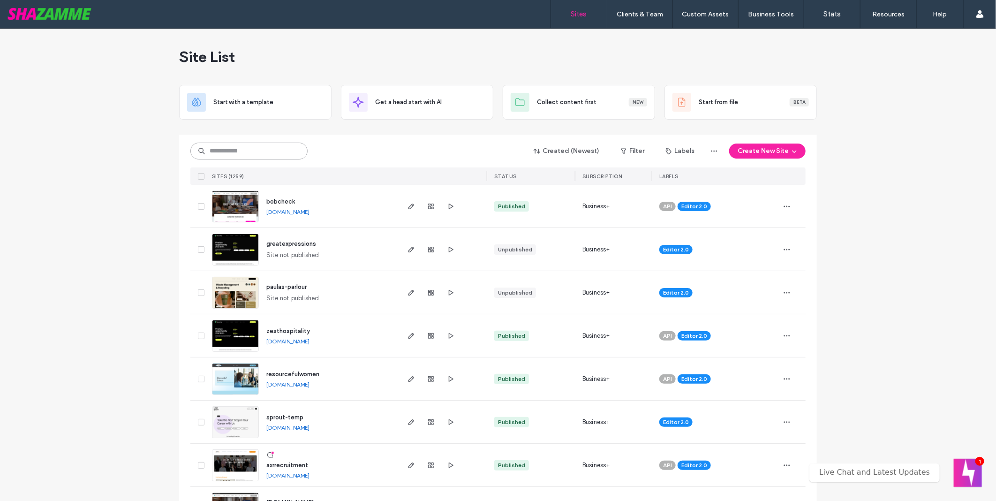
click at [278, 148] on input at bounding box center [248, 151] width 117 height 17
type input "********"
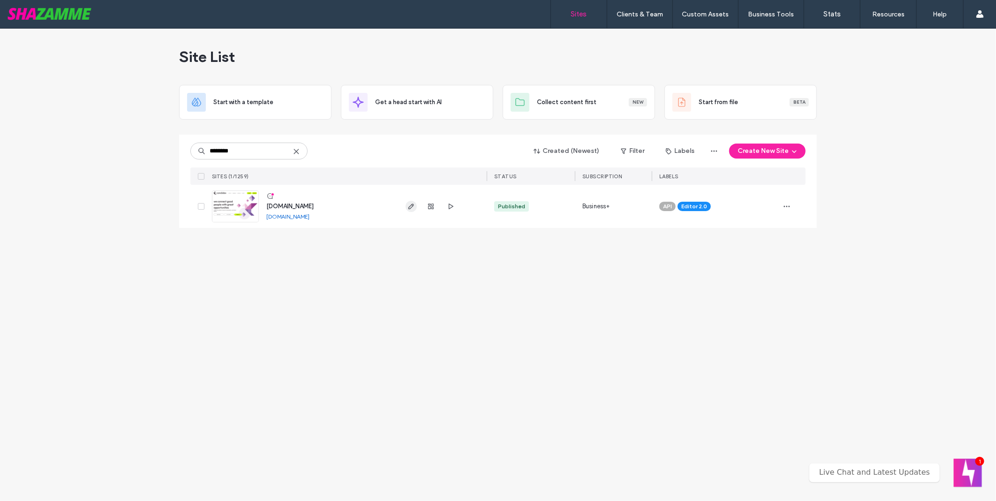
click at [408, 208] on icon "button" at bounding box center [412, 207] width 8 height 8
click at [257, 142] on div "******** Created (Newest) Filter Labels Create New Site" at bounding box center [497, 151] width 615 height 18
drag, startPoint x: 257, startPoint y: 142, endPoint x: 274, endPoint y: 155, distance: 21.4
click at [274, 155] on input "********" at bounding box center [248, 151] width 117 height 17
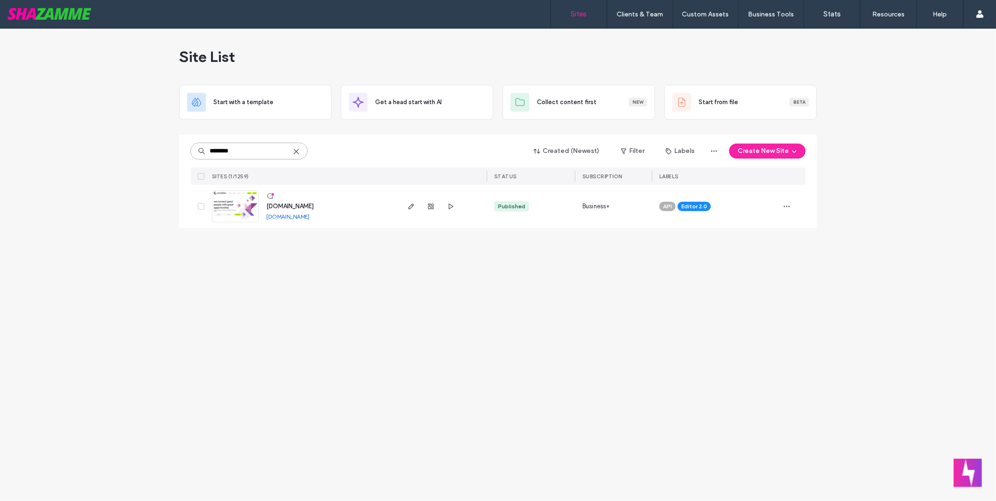
click at [271, 153] on input "********" at bounding box center [248, 151] width 117 height 17
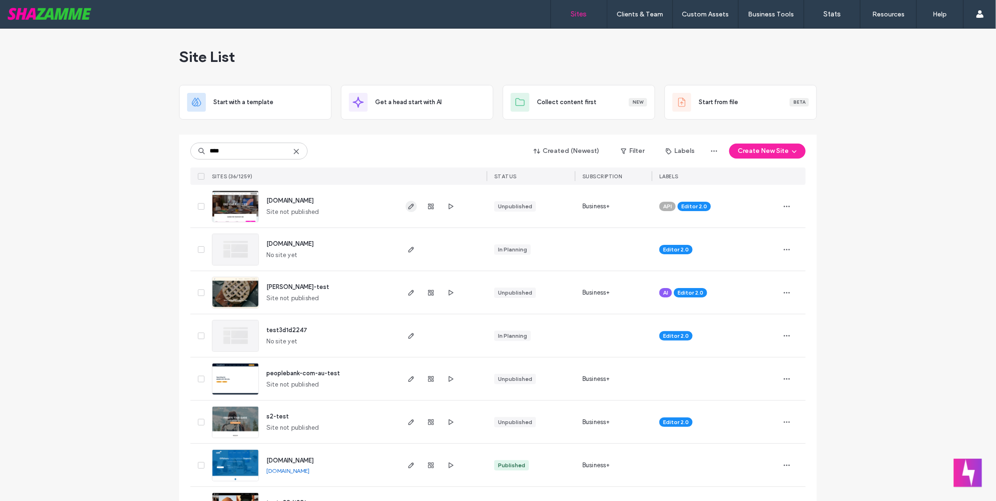
click at [410, 205] on use "button" at bounding box center [412, 207] width 6 height 6
click at [259, 151] on input "****" at bounding box center [248, 151] width 117 height 17
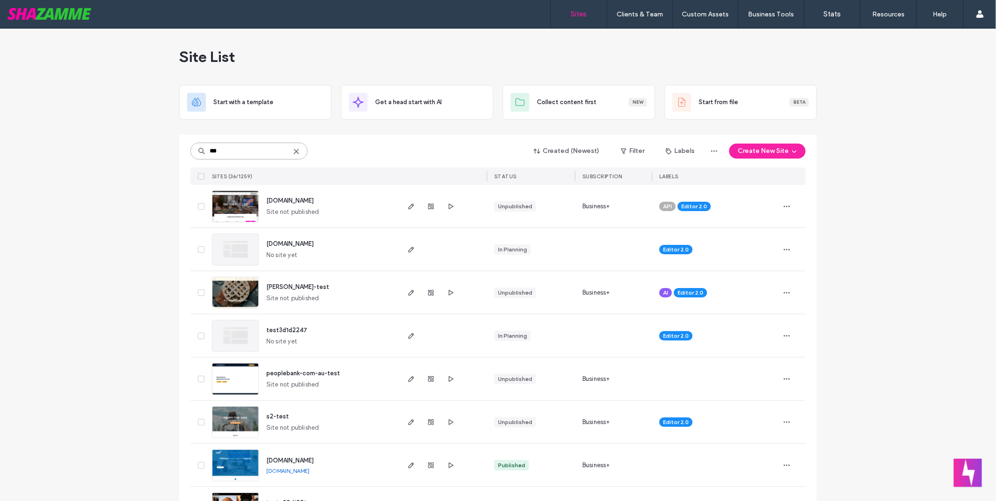
type input "***"
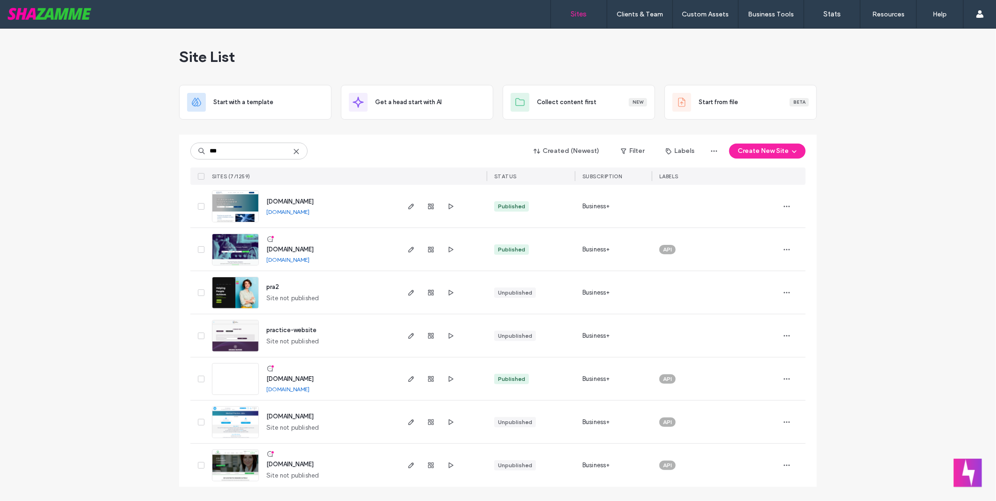
click at [120, 177] on div "Site List Start with a template Get a head start with AI Collect content first …" at bounding box center [498, 265] width 996 height 472
click at [413, 378] on use "button" at bounding box center [412, 379] width 6 height 6
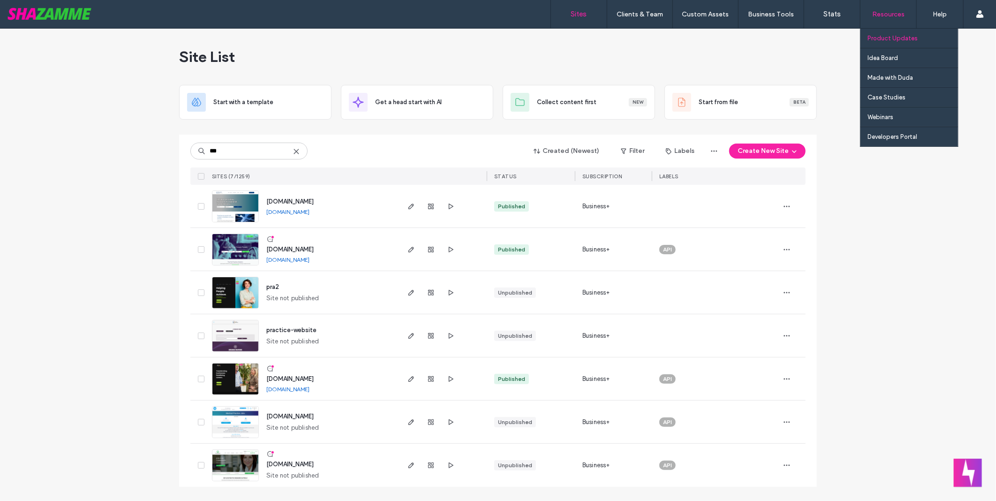
click at [888, 38] on label "Product Updates" at bounding box center [893, 38] width 50 height 7
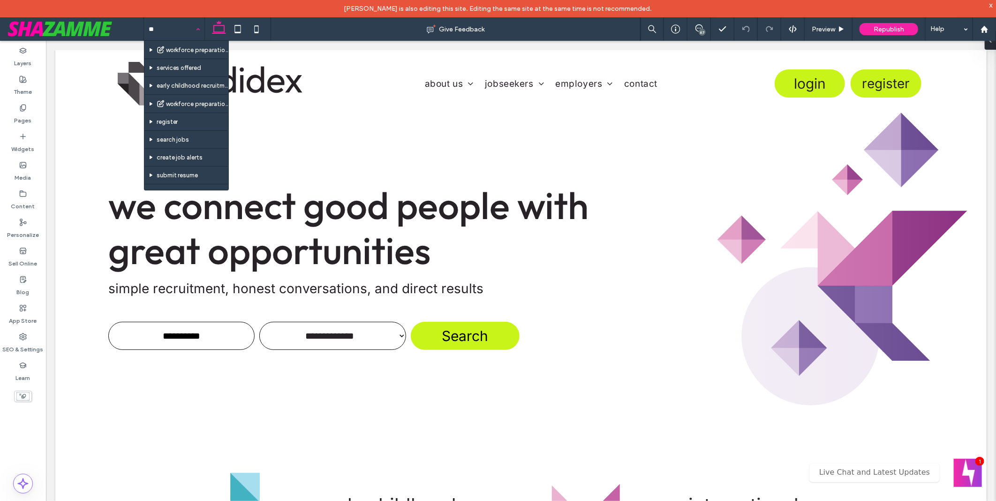
type input "***"
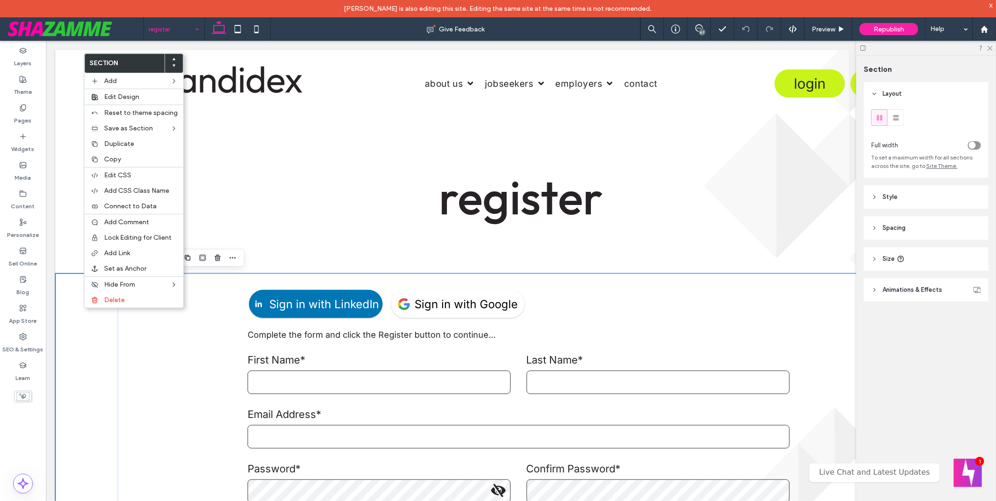
click at [25, 438] on div "Layers Theme Pages Widgets Media Content Personalize Sell Online Blog App Store…" at bounding box center [23, 280] width 46 height 478
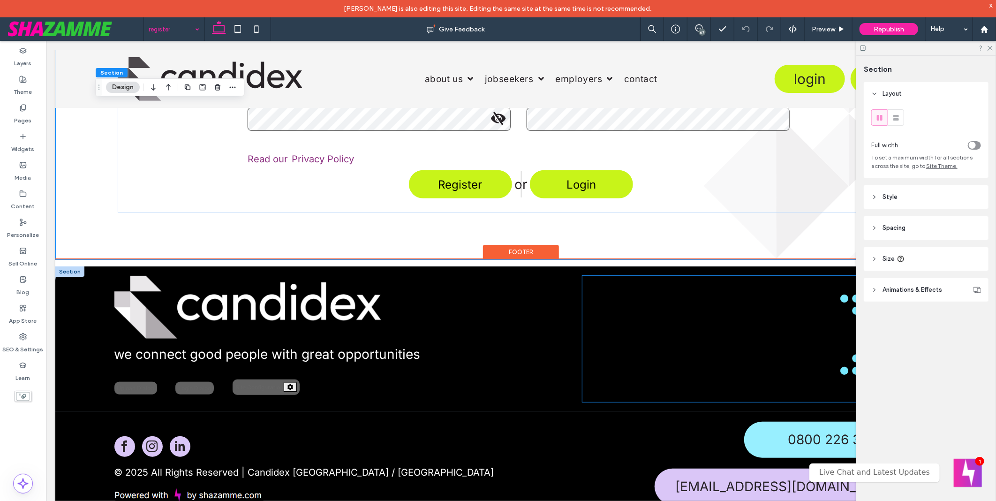
scroll to position [380, 0]
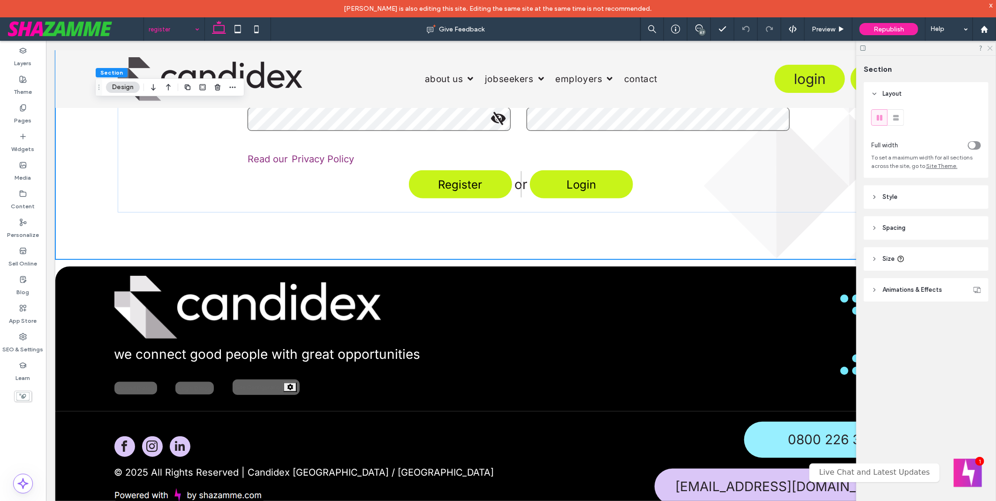
click at [990, 50] on icon at bounding box center [990, 48] width 6 height 6
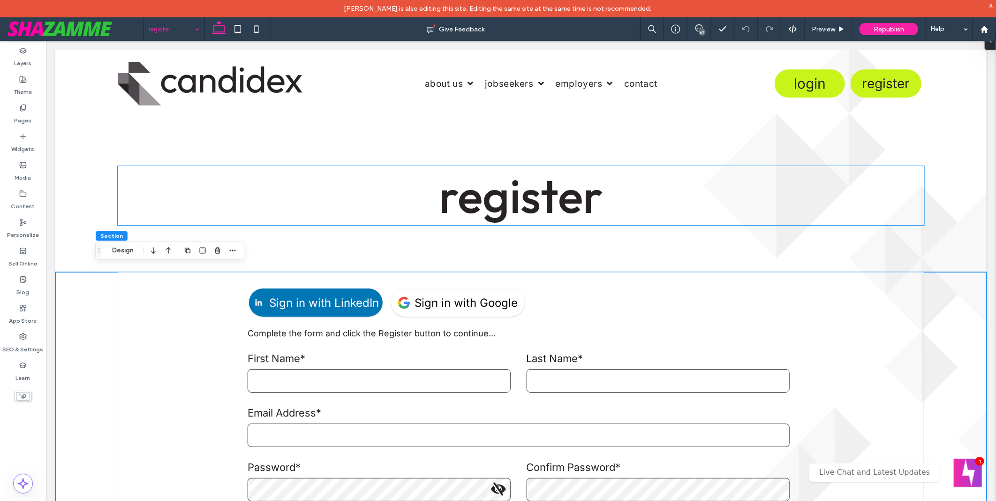
scroll to position [0, 0]
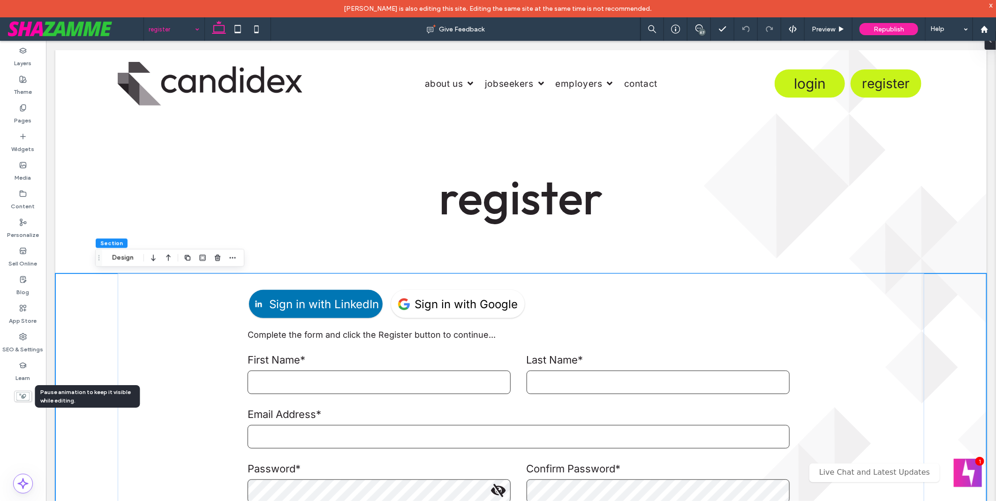
click at [25, 400] on use at bounding box center [22, 396] width 13 height 8
drag, startPoint x: 17, startPoint y: 456, endPoint x: 102, endPoint y: 383, distance: 111.4
click at [17, 456] on div "Layers Theme Pages Widgets Media Content Personalize Sell Online Blog App Store…" at bounding box center [23, 280] width 46 height 478
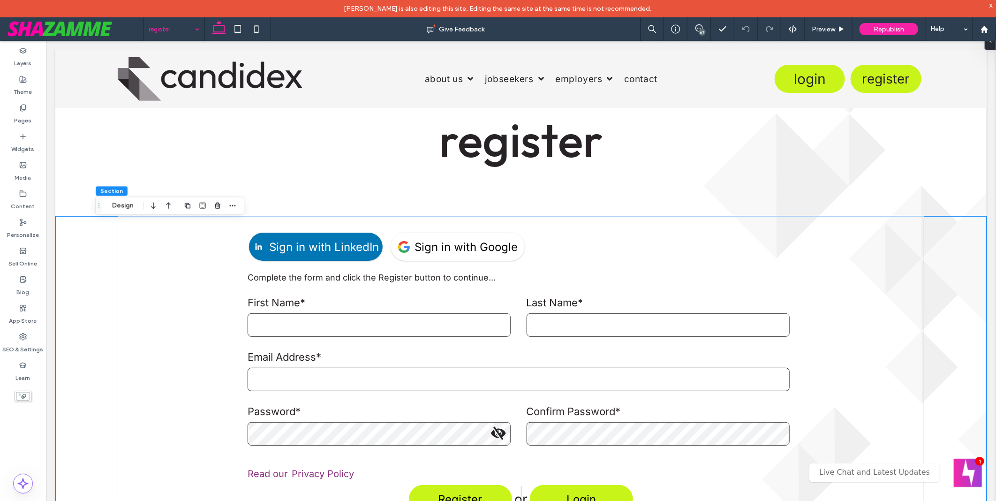
scroll to position [52, 0]
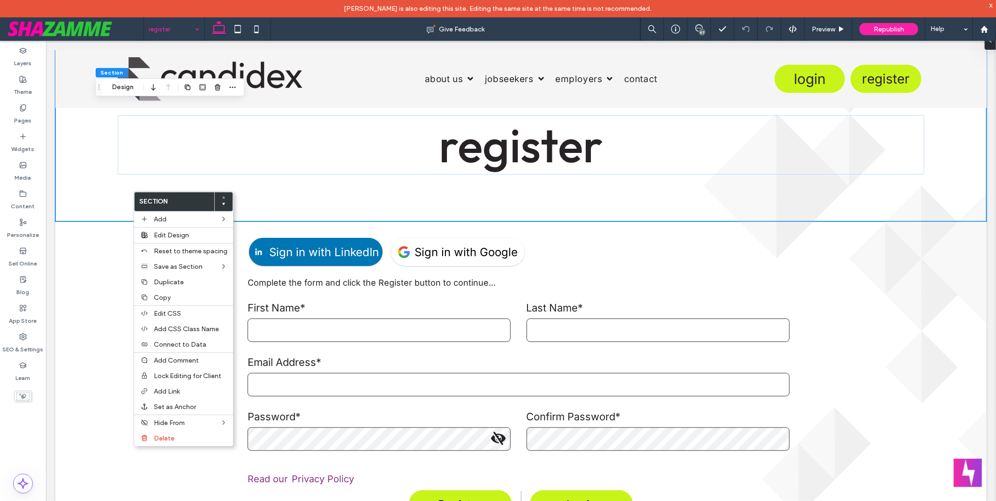
click at [33, 441] on div "Layers Theme Pages Widgets Media Content Personalize Sell Online Blog App Store…" at bounding box center [23, 280] width 46 height 478
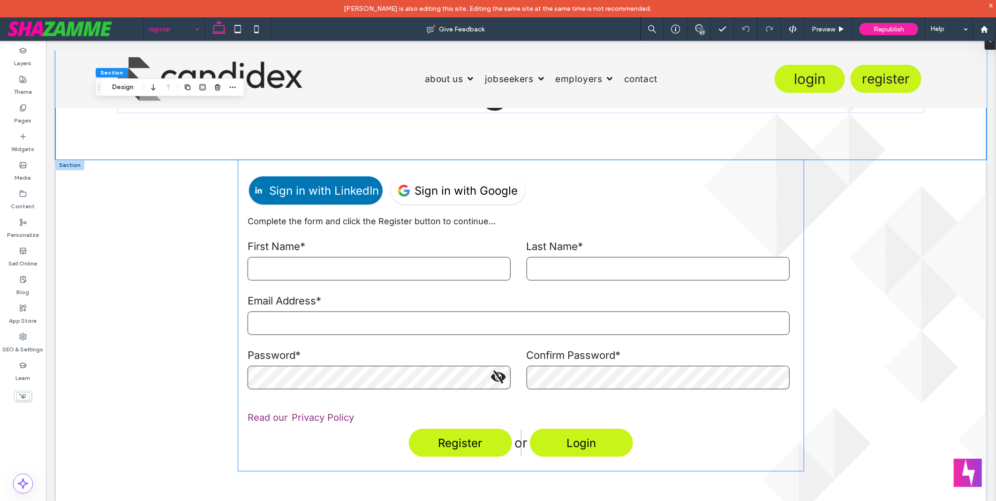
scroll to position [260, 0]
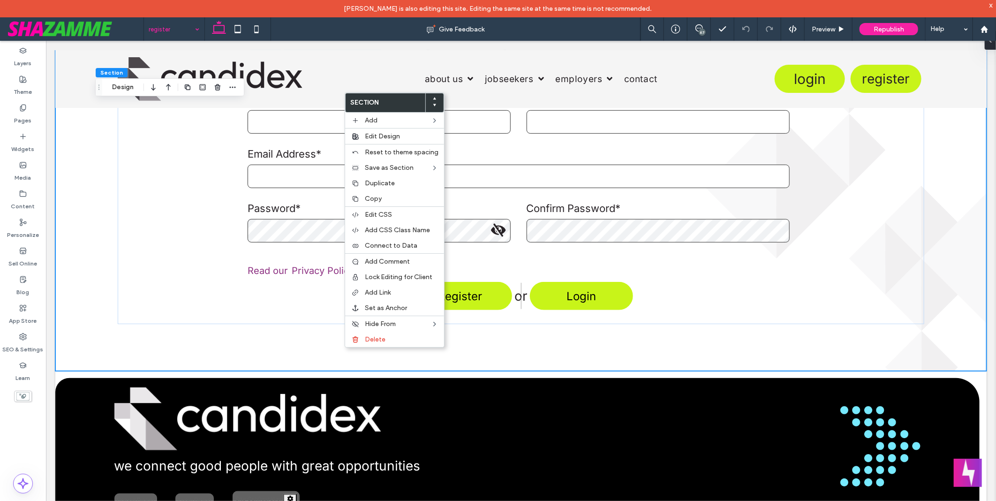
click at [39, 435] on div "Layers Theme Pages Widgets Media Content Personalize Sell Online Blog App Store…" at bounding box center [23, 280] width 46 height 478
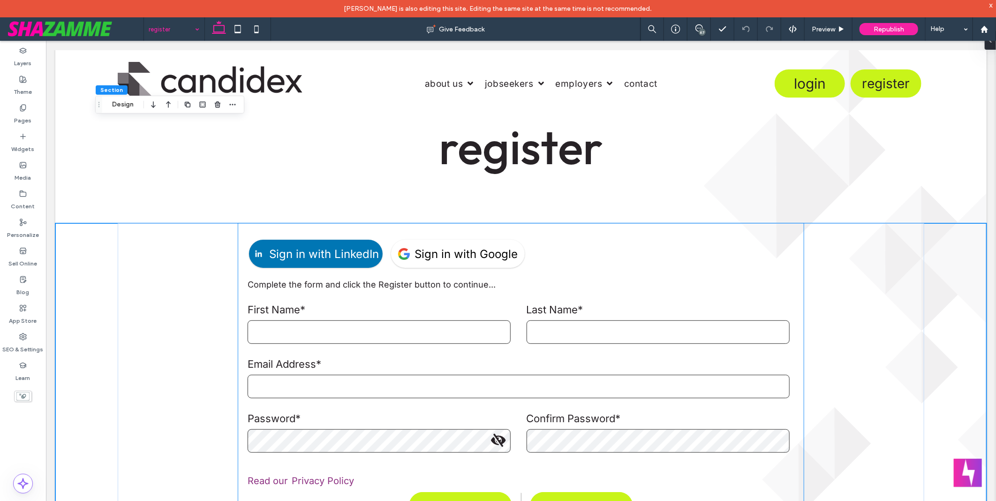
scroll to position [0, 0]
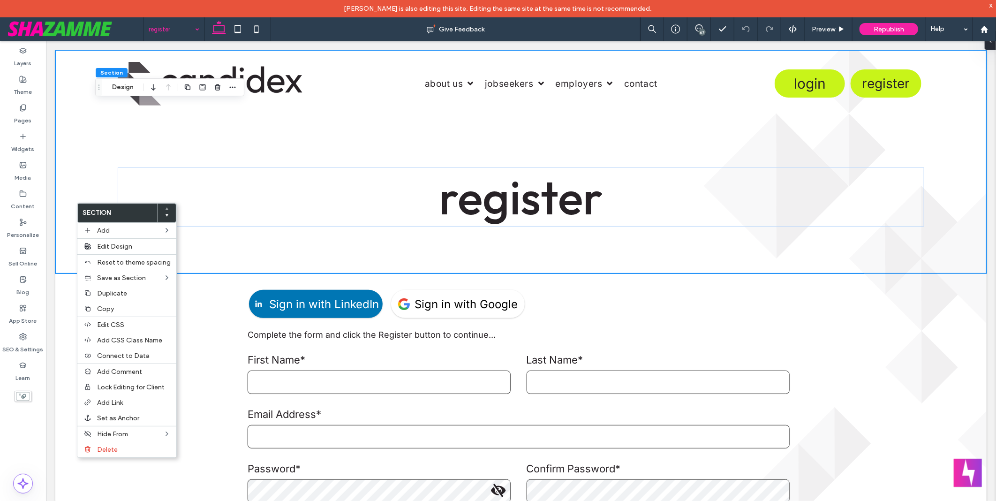
click at [33, 449] on div "Layers Theme Pages Widgets Media Content Personalize Sell Online Blog App Store…" at bounding box center [23, 280] width 46 height 478
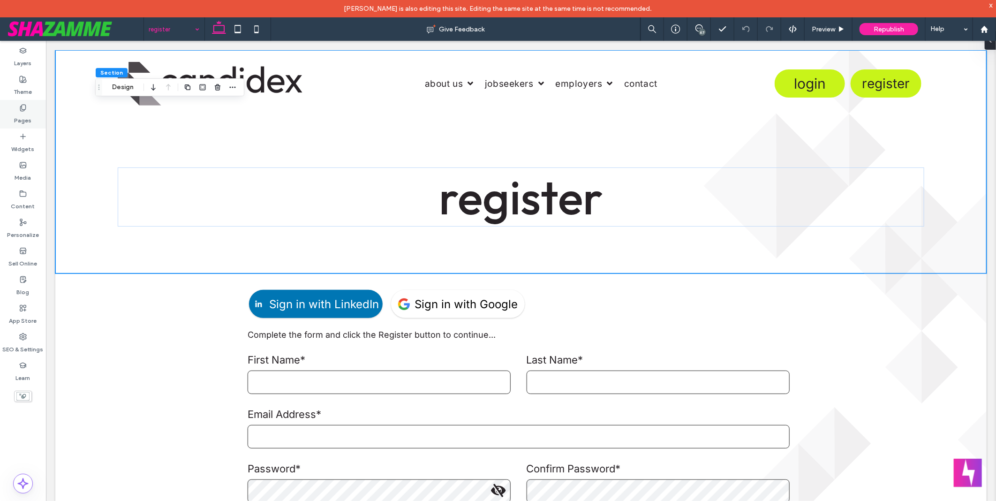
click at [24, 109] on use at bounding box center [22, 108] width 5 height 6
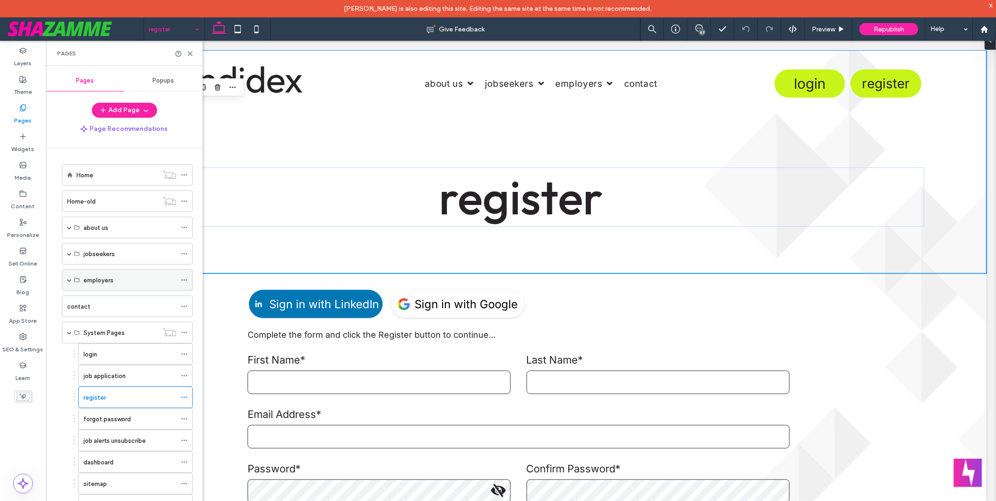
scroll to position [214, 0]
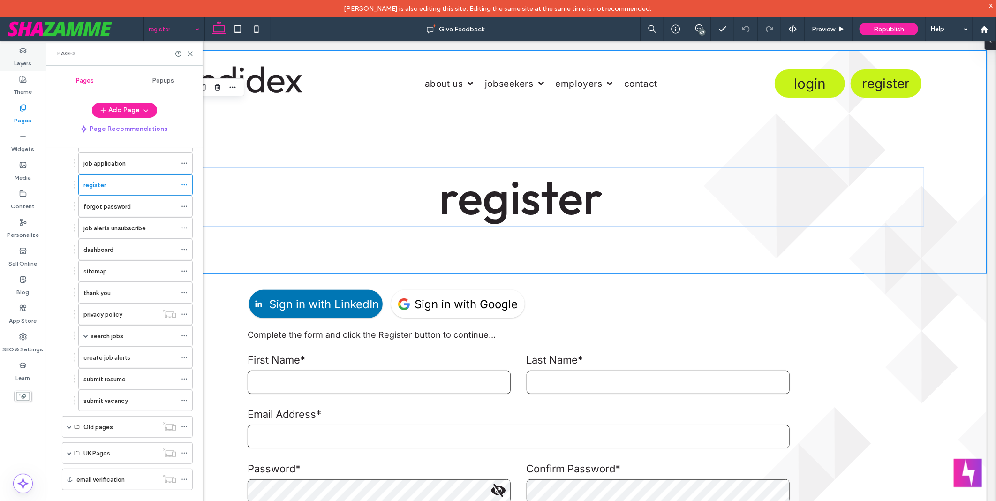
click at [21, 63] on label "Layers" at bounding box center [23, 60] width 17 height 13
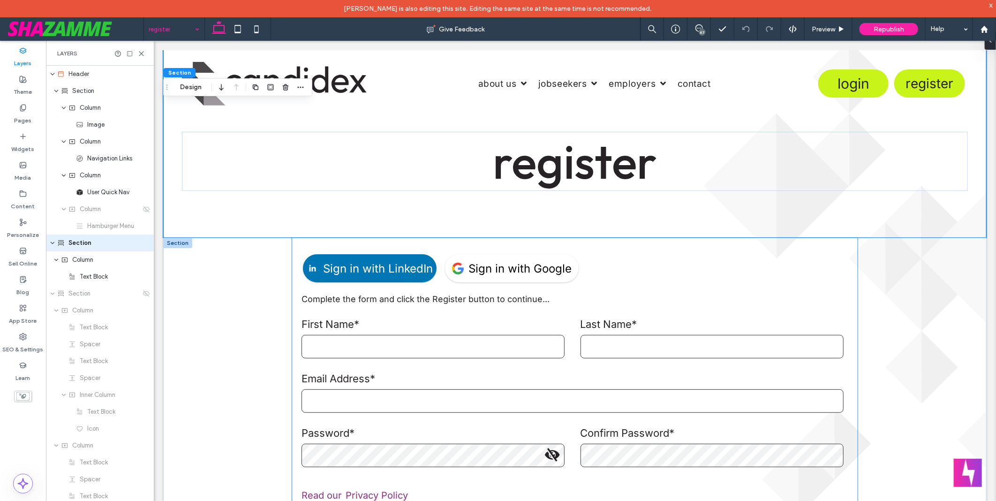
scroll to position [0, 0]
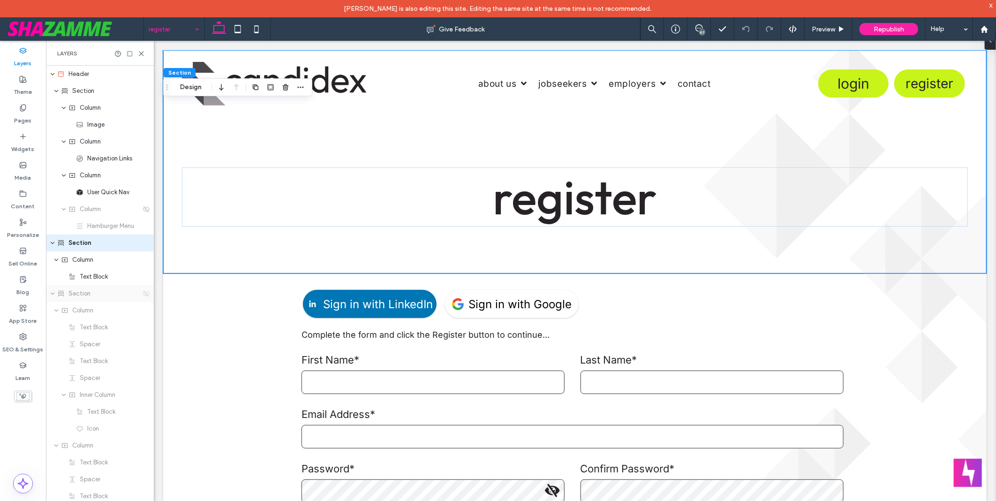
click at [143, 294] on icon at bounding box center [147, 294] width 8 height 8
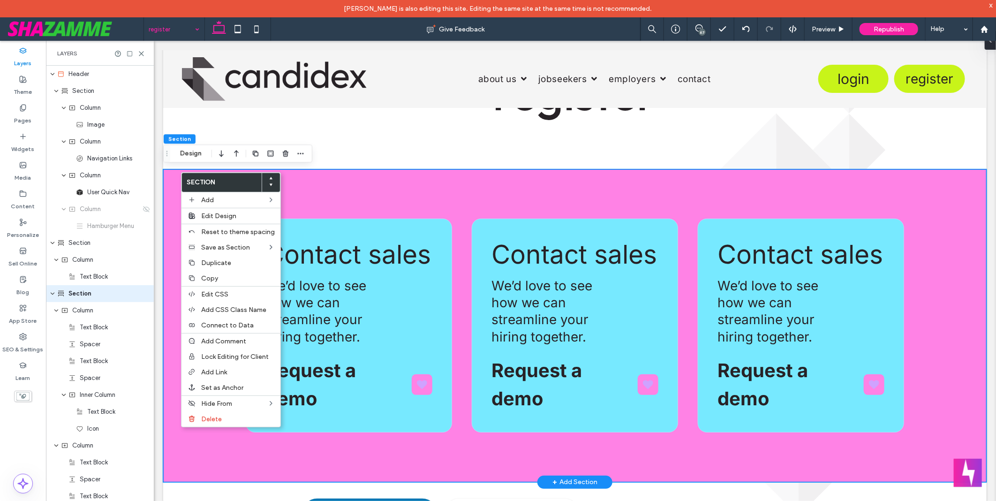
scroll to position [1, 0]
click at [231, 416] on label "Delete" at bounding box center [238, 419] width 74 height 8
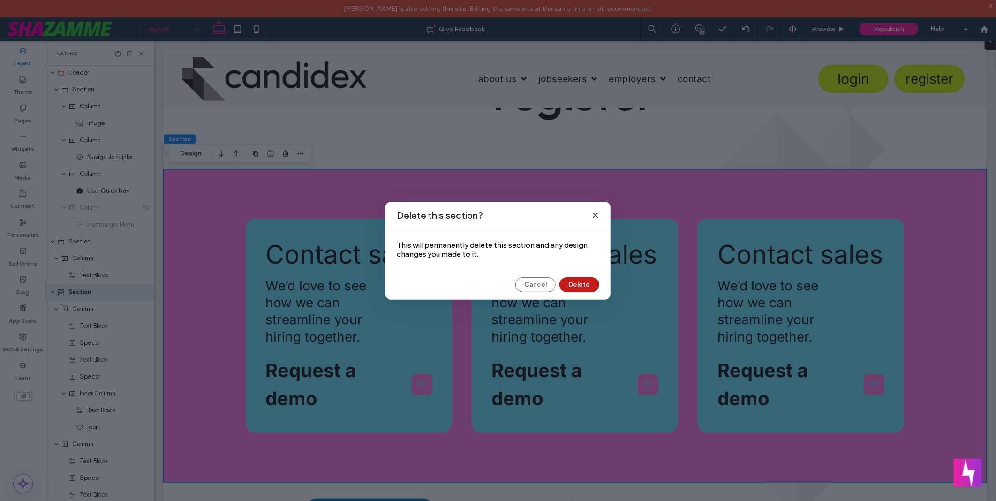
click at [571, 283] on button "Delete" at bounding box center [580, 284] width 40 height 15
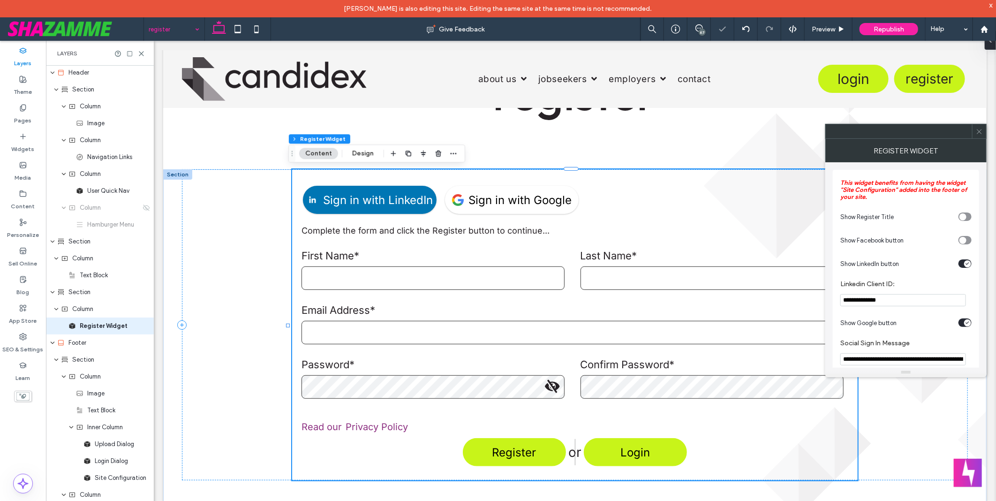
scroll to position [35, 0]
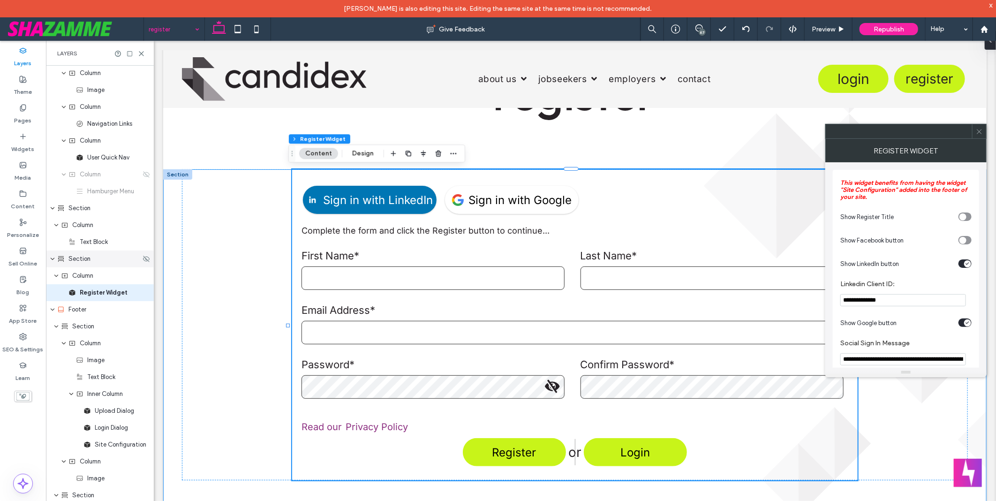
click at [104, 264] on div "Section" at bounding box center [100, 259] width 108 height 17
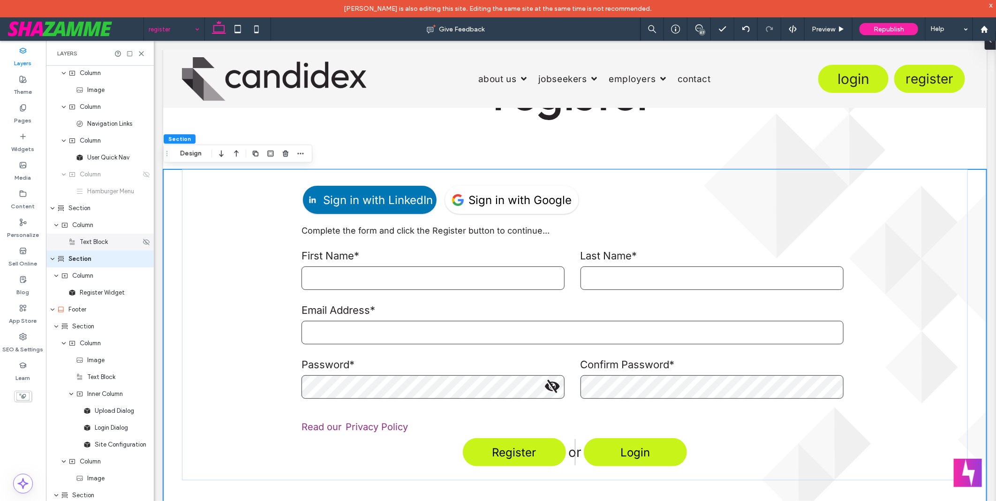
scroll to position [1, 0]
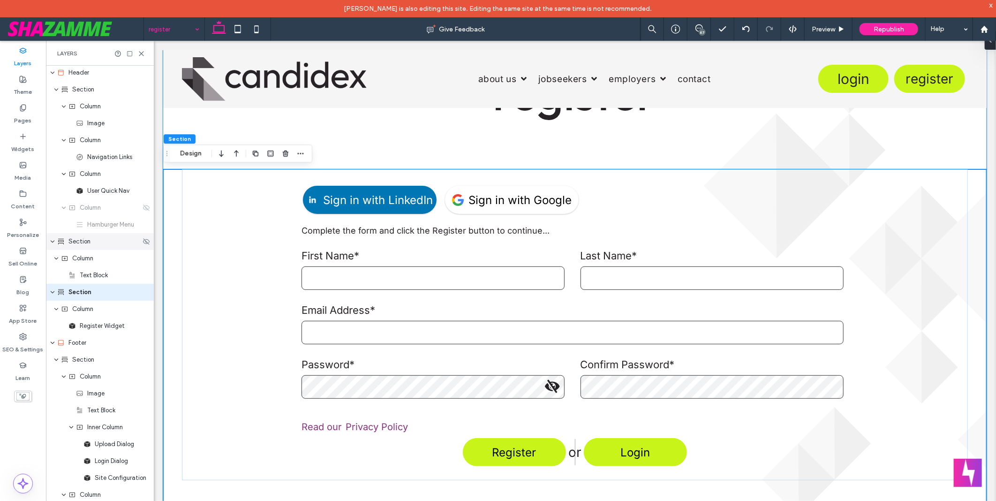
click at [106, 247] on div "Section" at bounding box center [100, 241] width 108 height 17
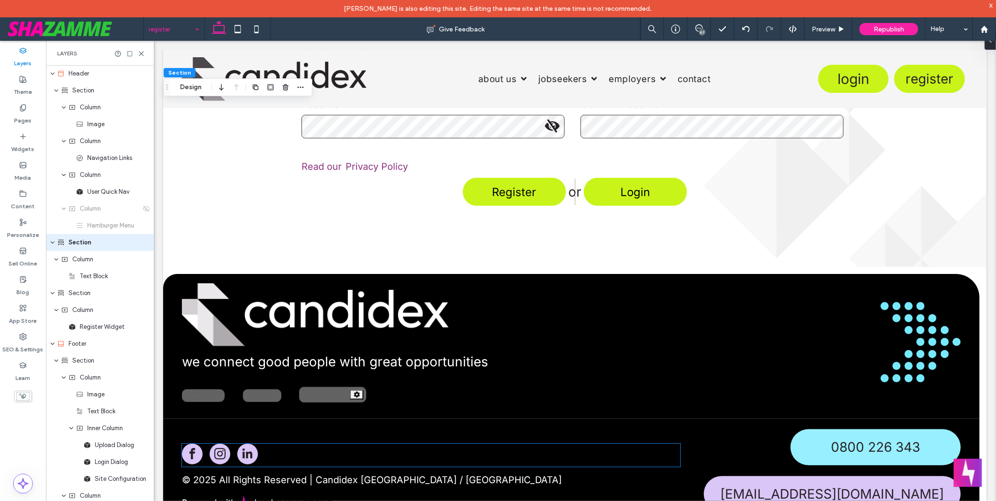
scroll to position [0, 0]
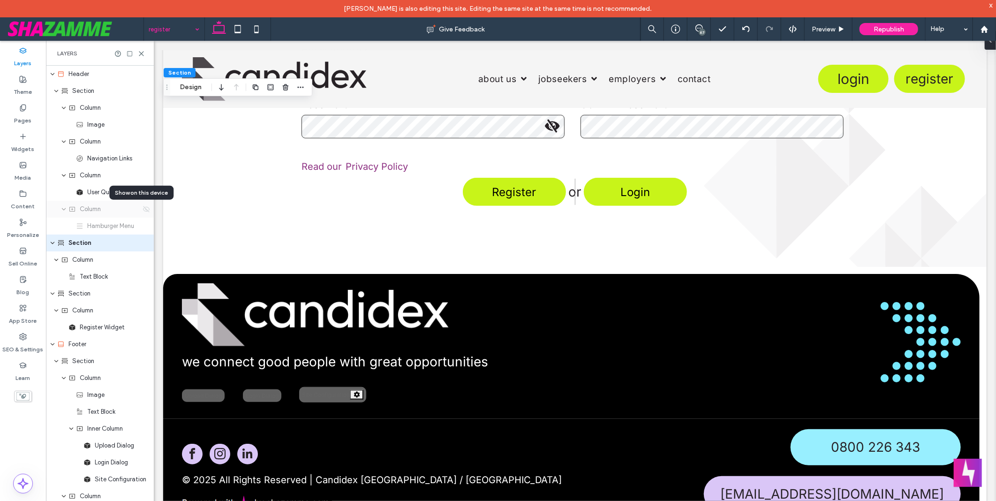
click at [143, 212] on icon at bounding box center [147, 209] width 8 height 8
click at [127, 207] on div "Column" at bounding box center [104, 209] width 72 height 9
click at [120, 213] on div "Column" at bounding box center [104, 209] width 72 height 9
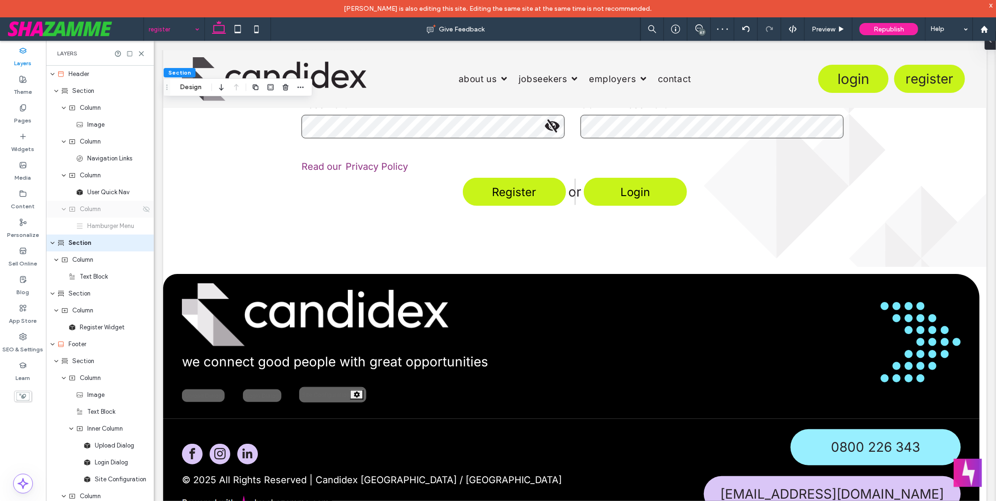
click at [120, 213] on div "Column" at bounding box center [104, 209] width 72 height 9
click at [143, 211] on use at bounding box center [146, 209] width 7 height 6
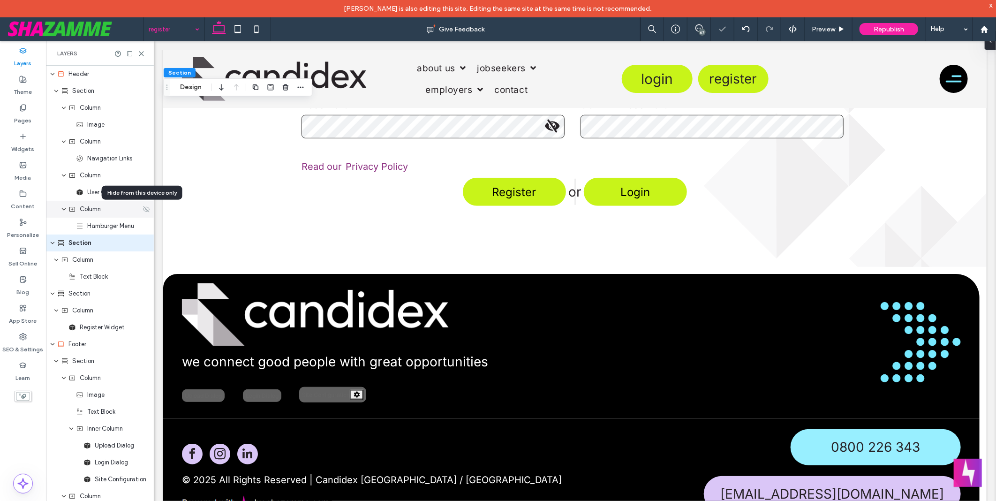
click at [143, 211] on use at bounding box center [146, 209] width 7 height 6
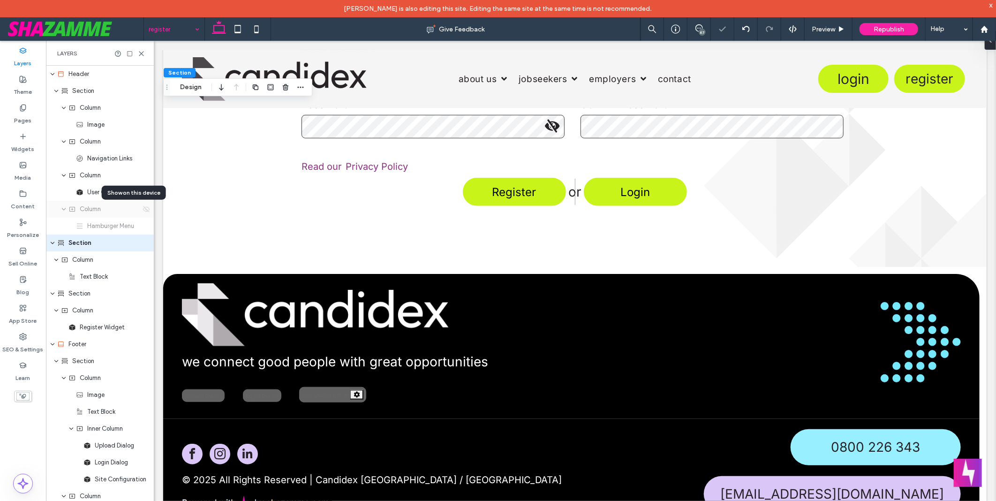
click at [143, 211] on use at bounding box center [146, 209] width 7 height 6
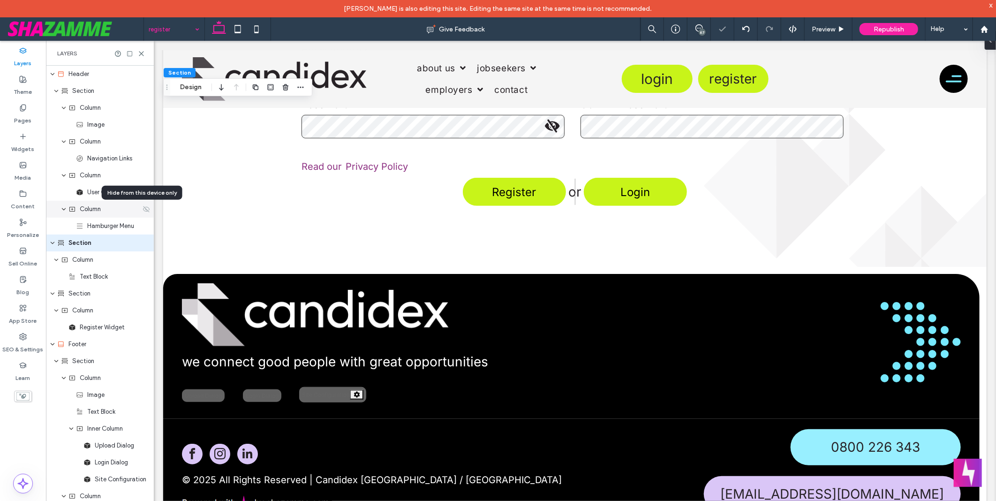
click at [143, 211] on use at bounding box center [146, 209] width 7 height 6
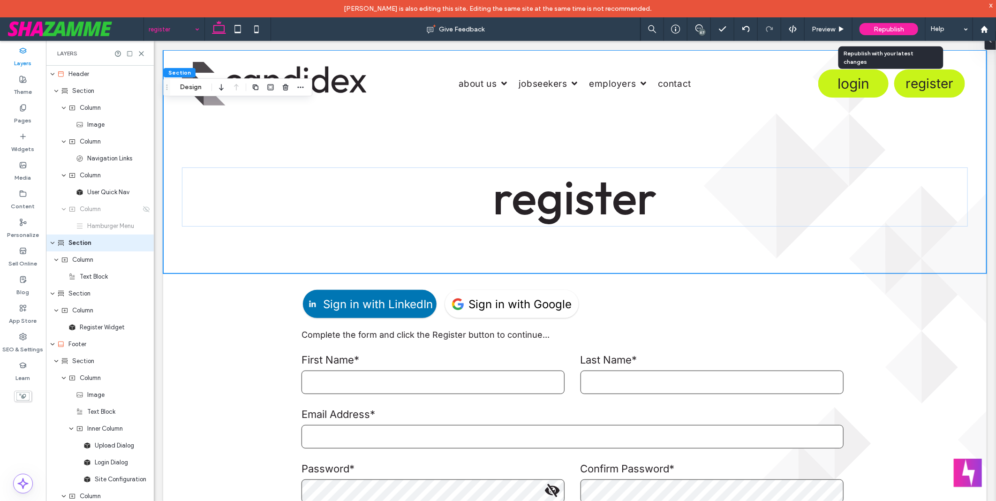
click at [884, 27] on span "Republish" at bounding box center [889, 29] width 30 height 8
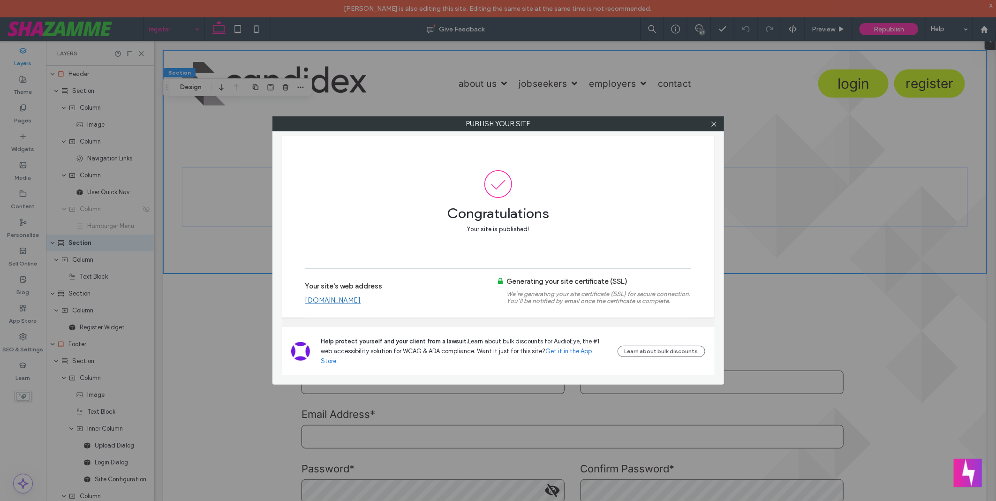
click at [354, 304] on link "www.candidex.co.nz" at bounding box center [333, 300] width 56 height 8
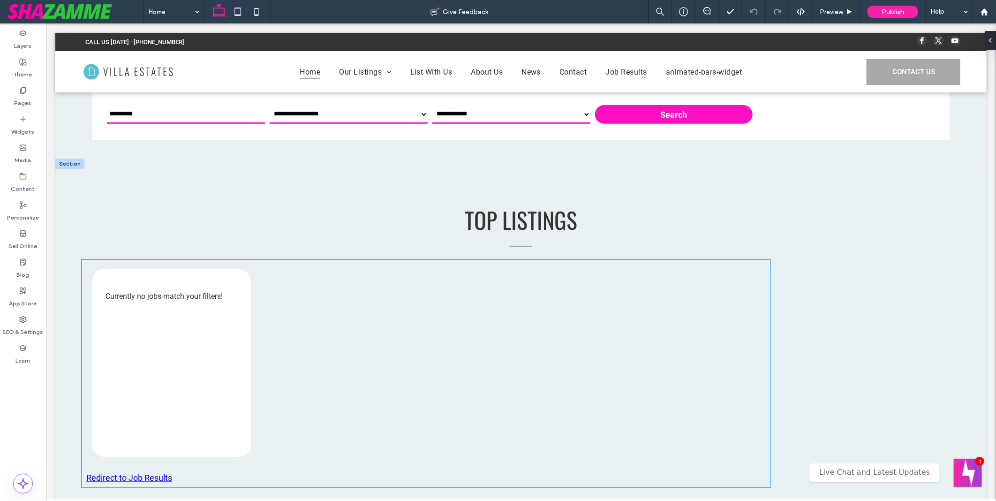
scroll to position [364, 0]
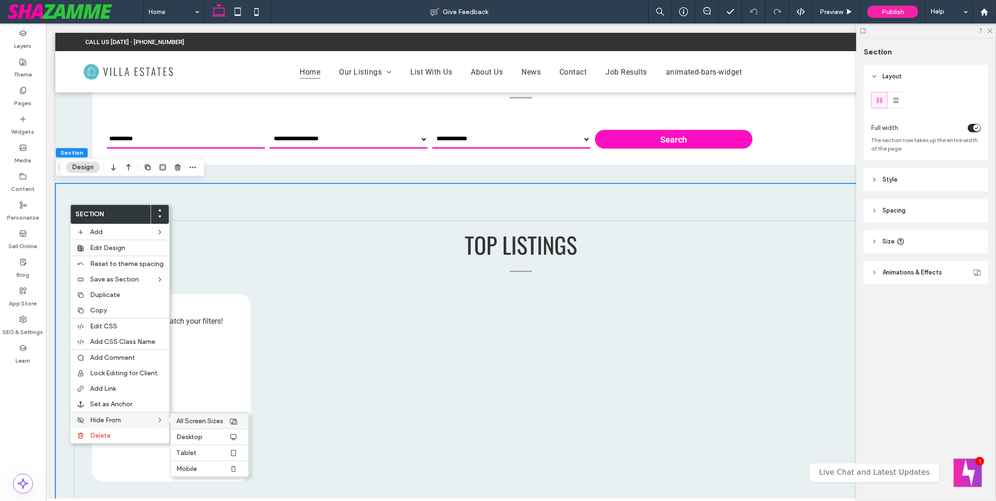
click at [183, 419] on span "All Screen Sizes" at bounding box center [199, 421] width 47 height 8
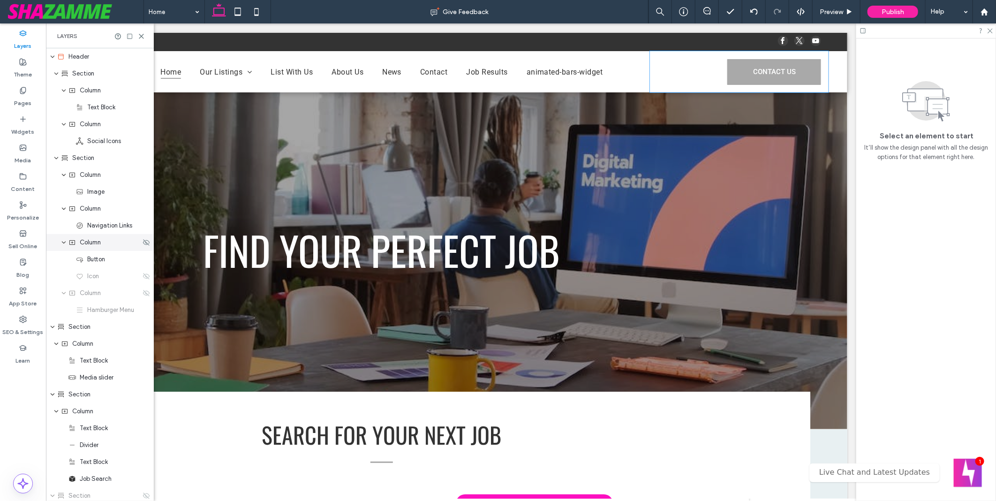
scroll to position [208, 0]
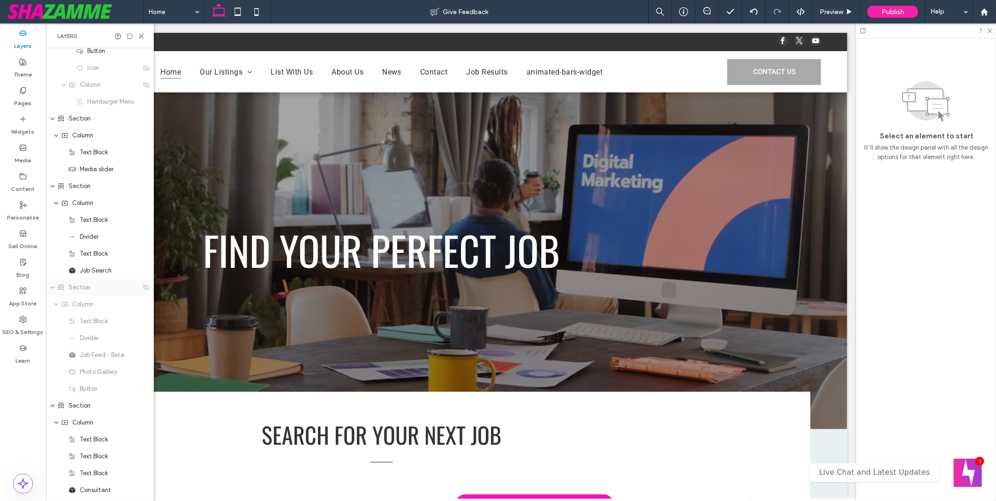
click at [108, 291] on div "Section" at bounding box center [99, 287] width 84 height 9
click at [108, 287] on div "Section" at bounding box center [99, 287] width 84 height 9
click at [143, 285] on icon at bounding box center [147, 288] width 8 height 8
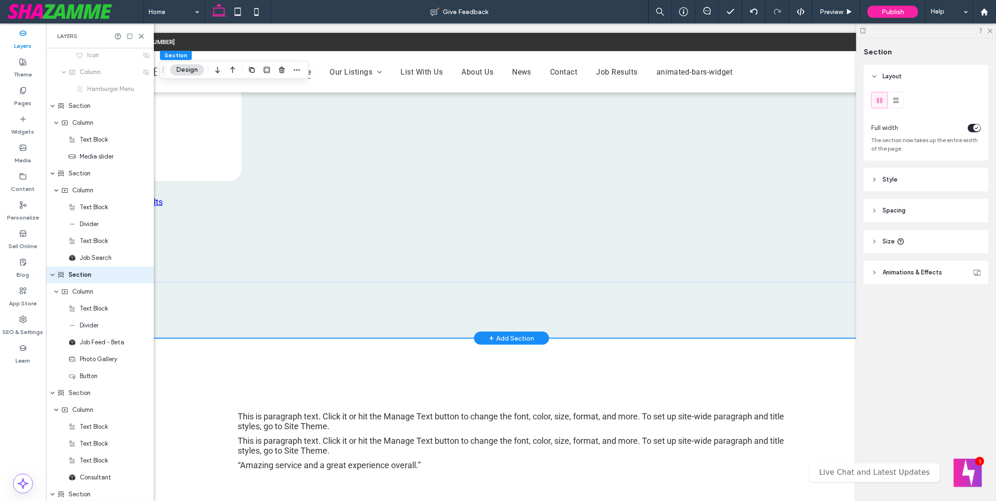
scroll to position [678, 0]
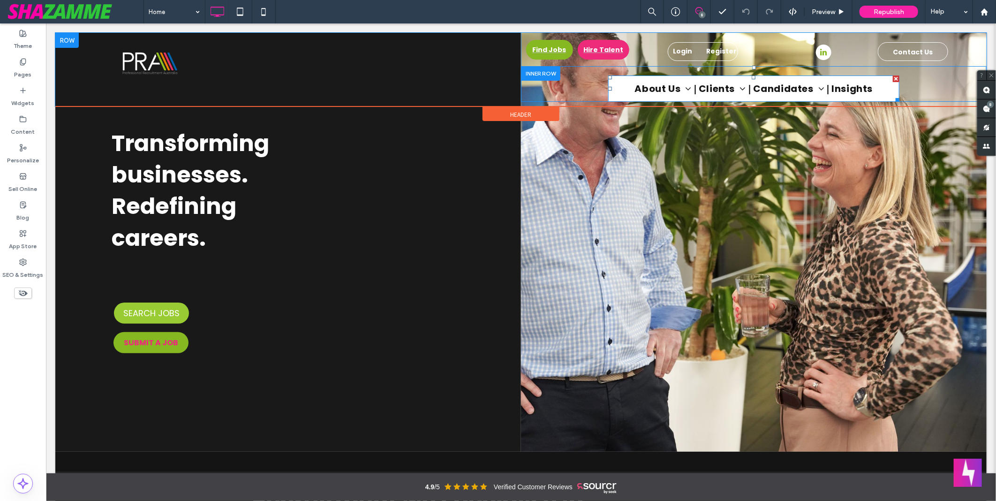
click at [610, 78] on nav "About Us Meet The Team Work For Us Enginuity Clients Register a Job What We Do …" at bounding box center [753, 88] width 291 height 26
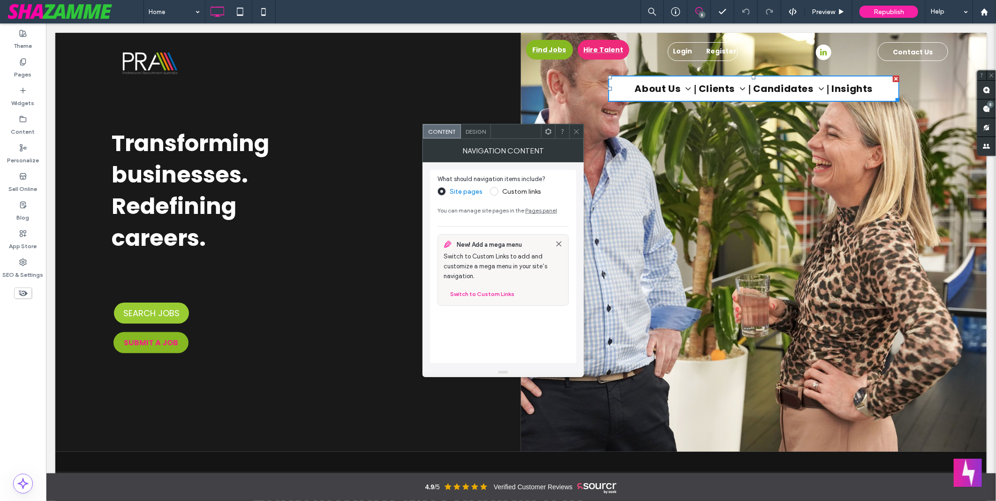
click at [474, 137] on div "Design" at bounding box center [476, 131] width 30 height 14
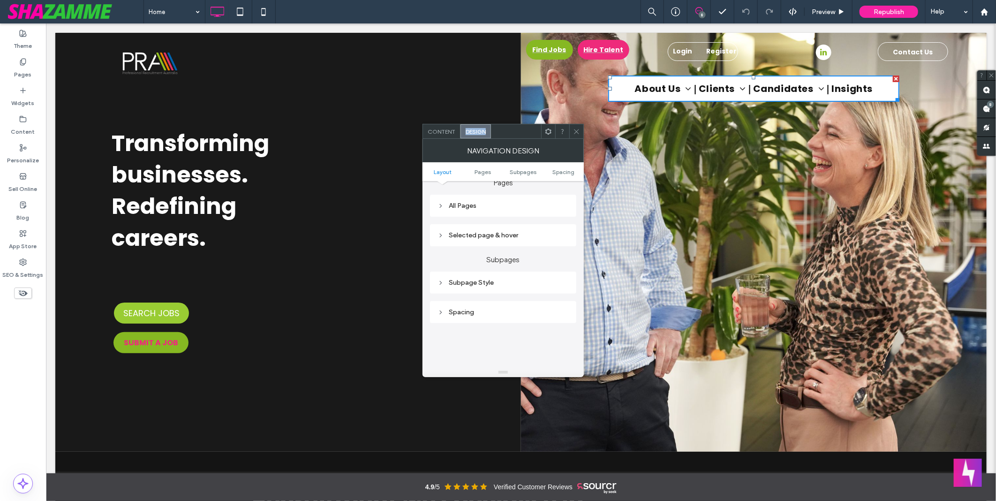
scroll to position [208, 0]
click at [575, 132] on icon at bounding box center [576, 131] width 7 height 7
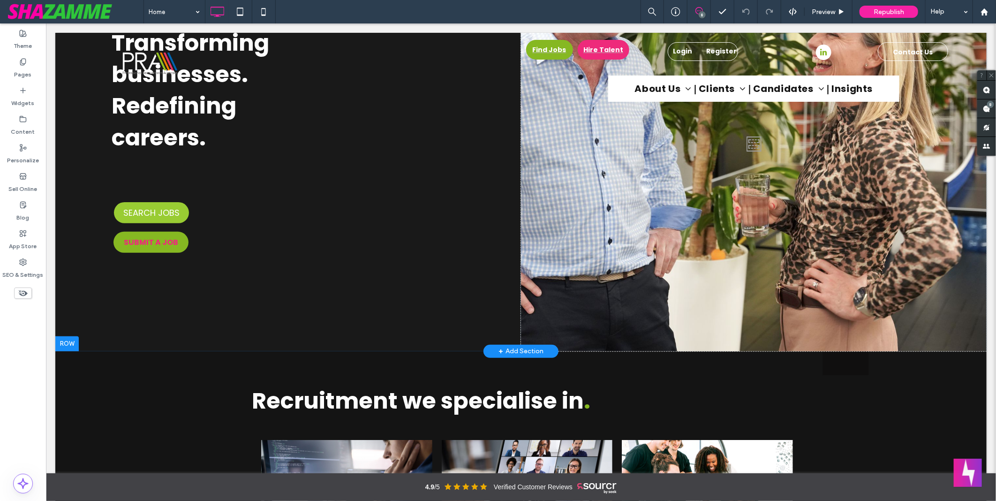
scroll to position [156, 0]
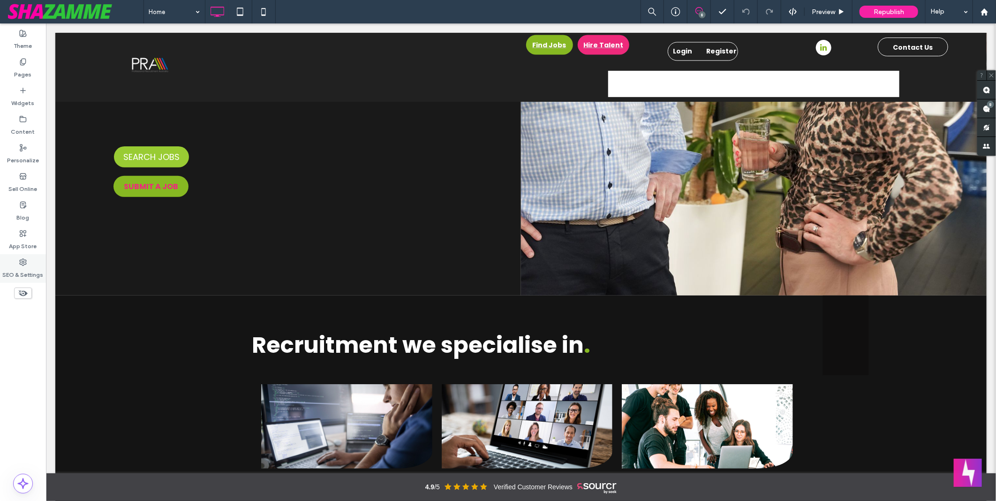
click at [12, 259] on div "SEO & Settings" at bounding box center [23, 268] width 46 height 29
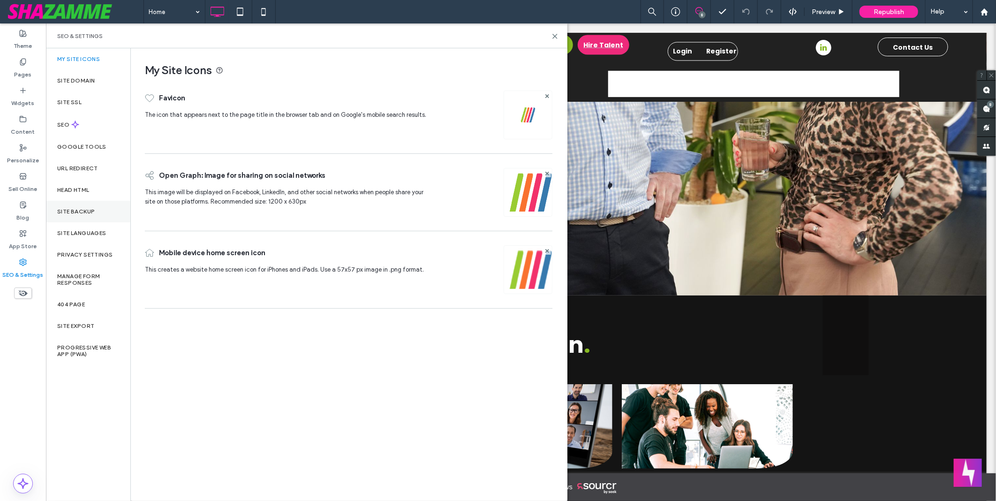
click at [100, 212] on div "Site Backup" at bounding box center [88, 212] width 84 height 22
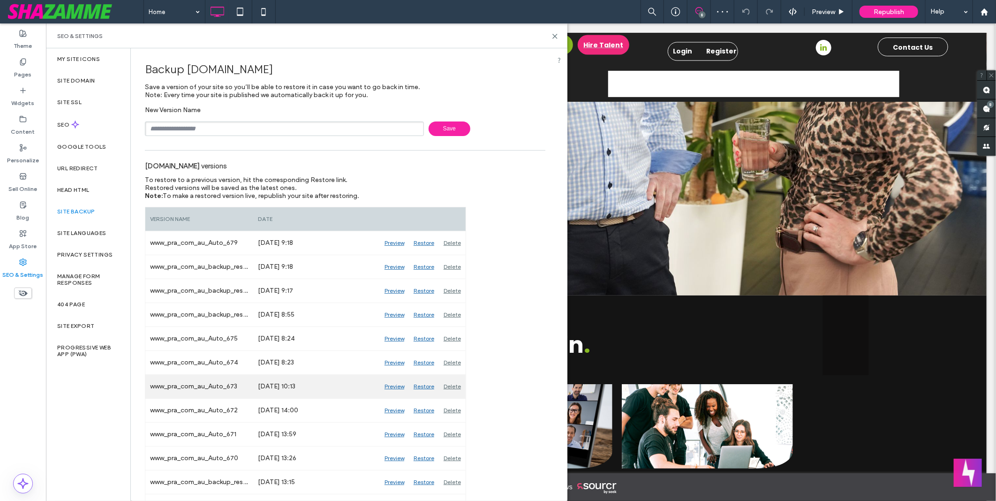
click at [427, 385] on div "Restore" at bounding box center [424, 386] width 30 height 23
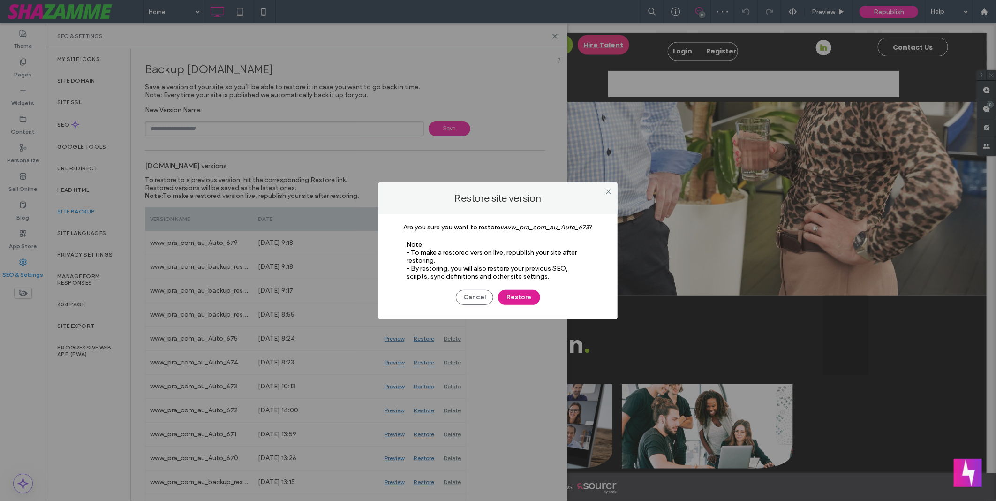
click at [529, 296] on button "Restore" at bounding box center [519, 297] width 42 height 15
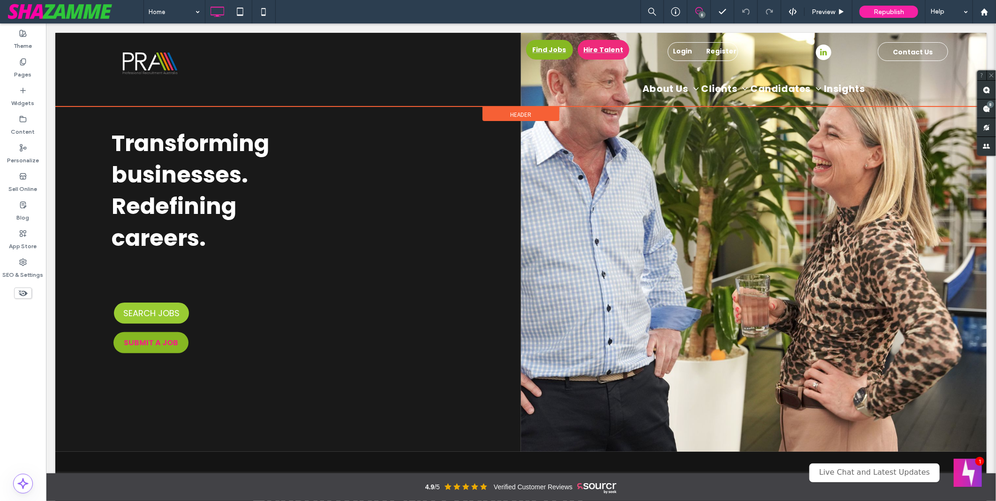
click at [514, 111] on span "Header" at bounding box center [520, 114] width 21 height 8
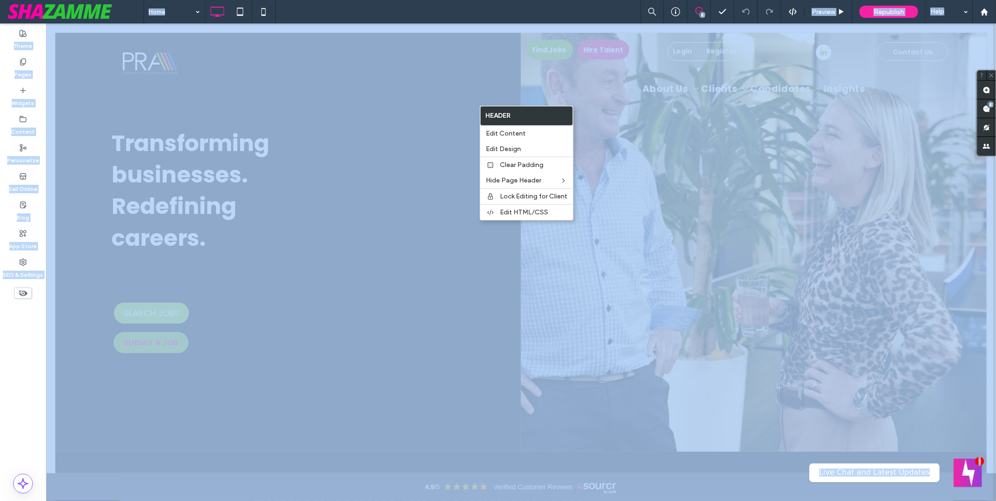
click at [464, 10] on div "Home 8 Preview Republish Help" at bounding box center [570, 11] width 853 height 23
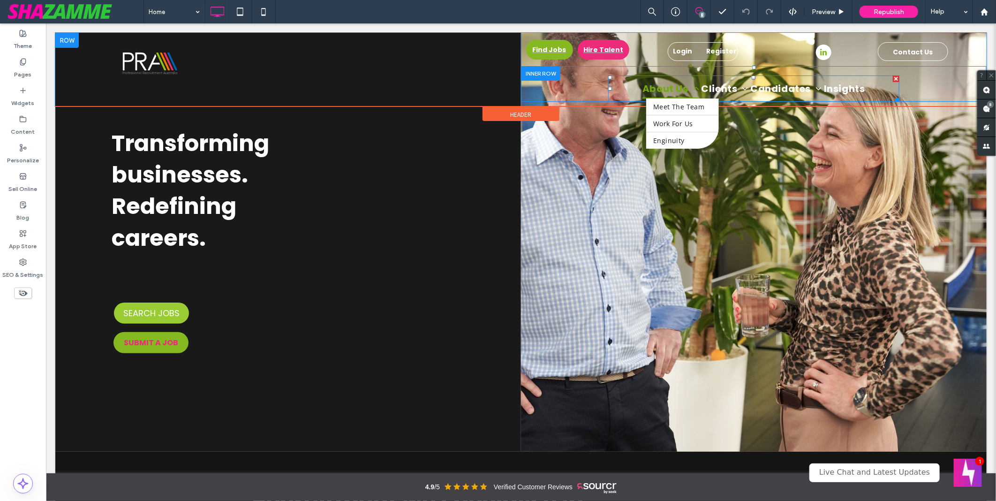
click at [687, 82] on span "About Us" at bounding box center [670, 88] width 57 height 20
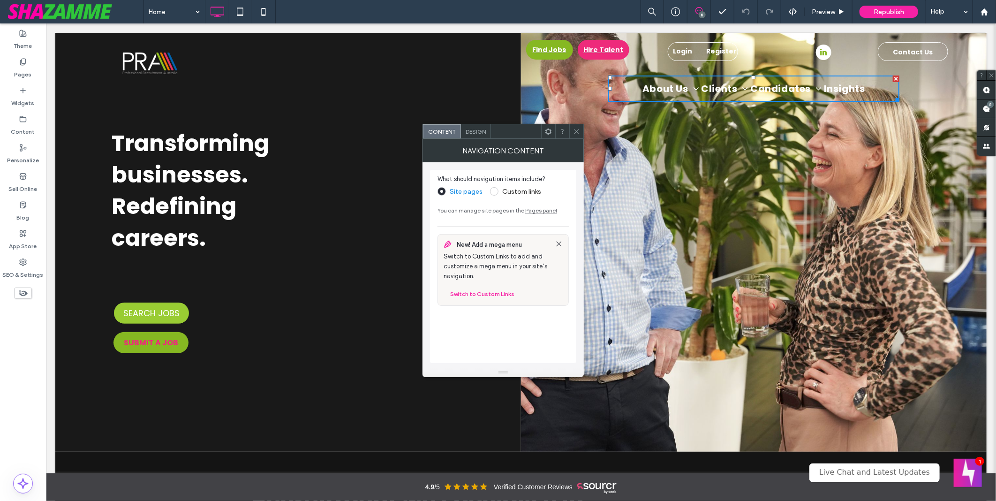
click at [580, 130] on div at bounding box center [576, 131] width 14 height 14
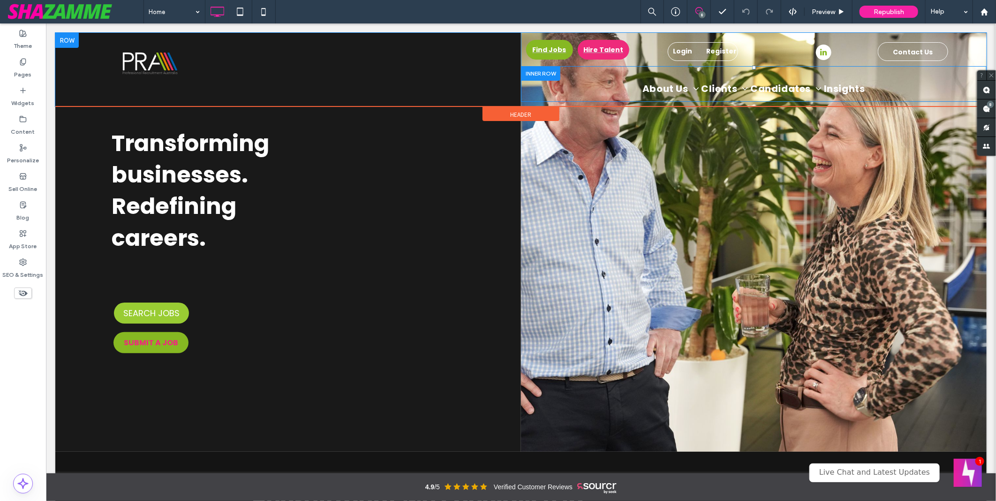
click at [554, 84] on div "About Us Meet The Team Work For Us Enginuity Clients Register a Job What We Do …" at bounding box center [754, 88] width 466 height 26
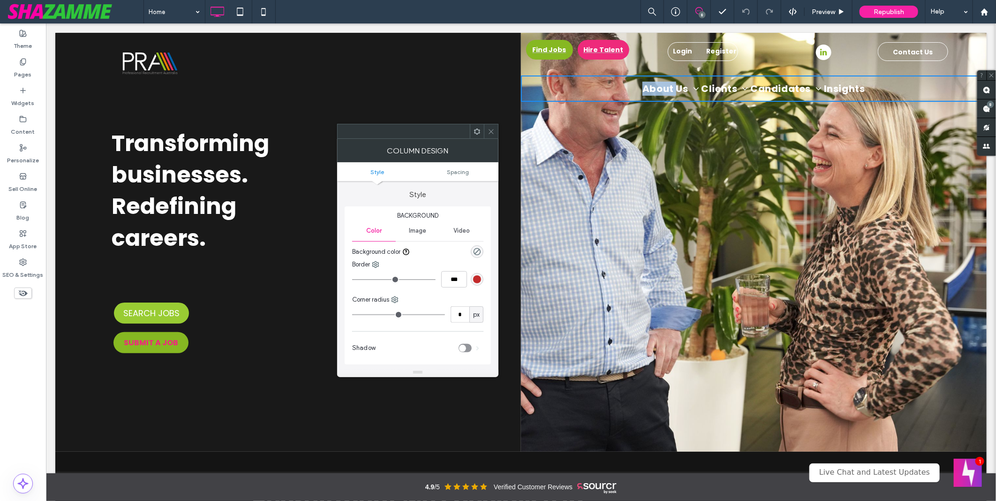
click at [493, 134] on icon at bounding box center [491, 131] width 7 height 7
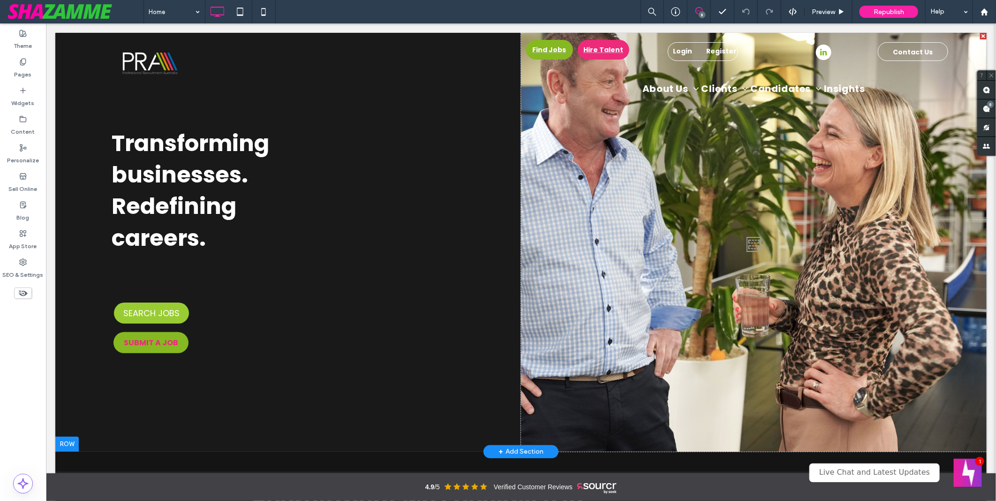
drag, startPoint x: 538, startPoint y: 157, endPoint x: 566, endPoint y: 202, distance: 53.5
click at [566, 202] on div "Click To Paste" at bounding box center [754, 241] width 466 height 419
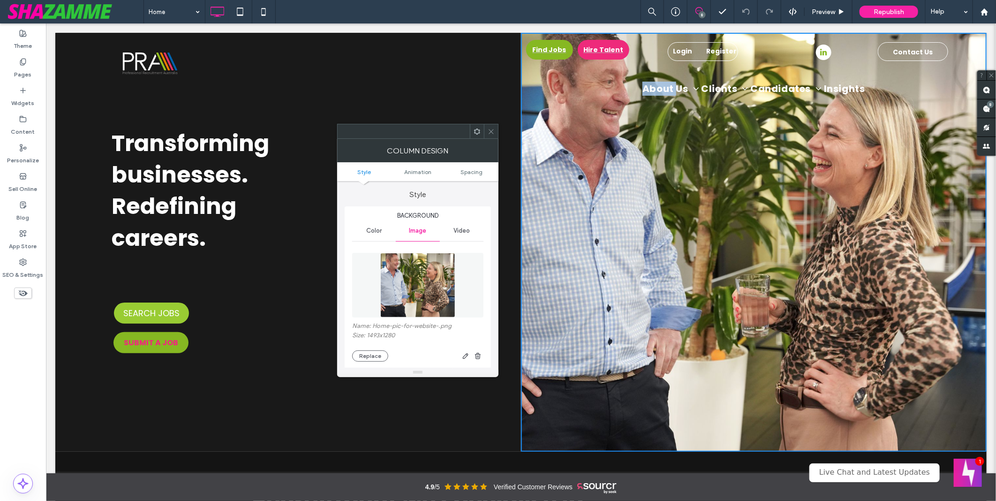
click at [488, 126] on span at bounding box center [491, 131] width 7 height 14
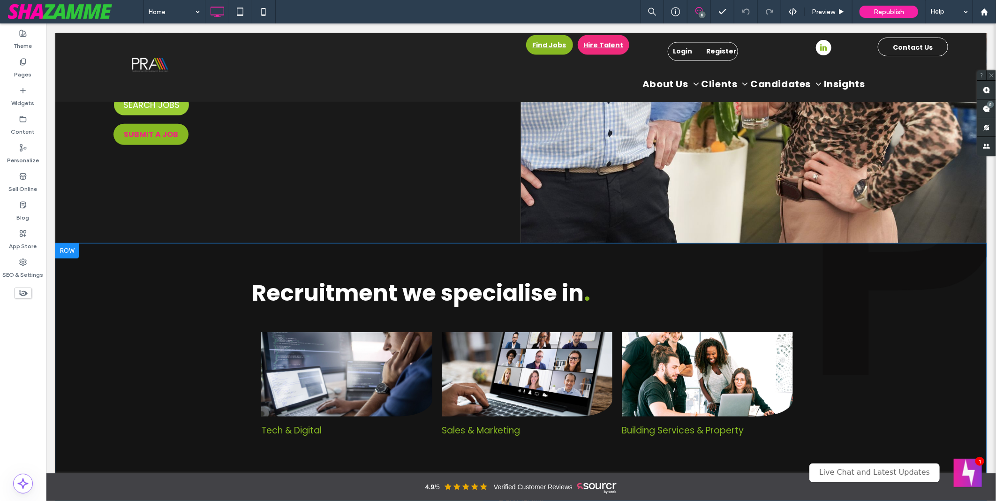
scroll to position [52, 0]
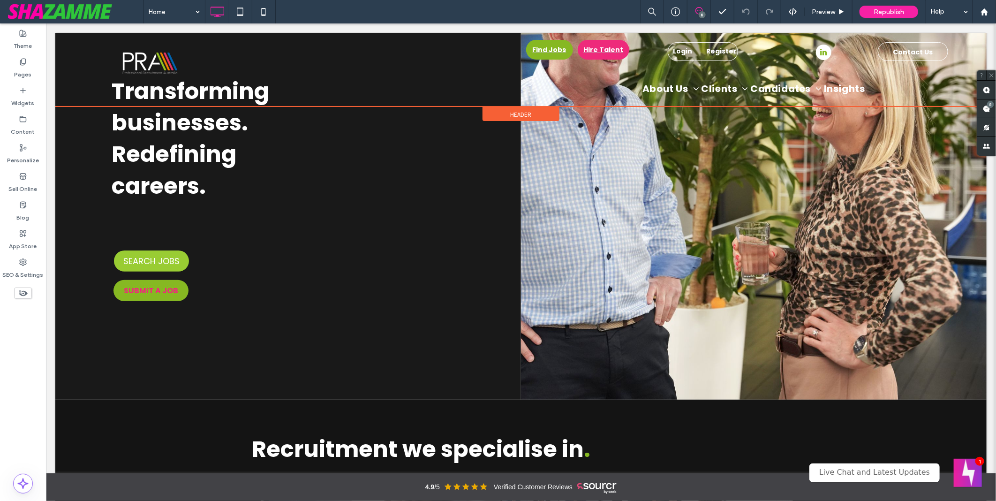
click at [505, 114] on div "Header" at bounding box center [520, 113] width 77 height 14
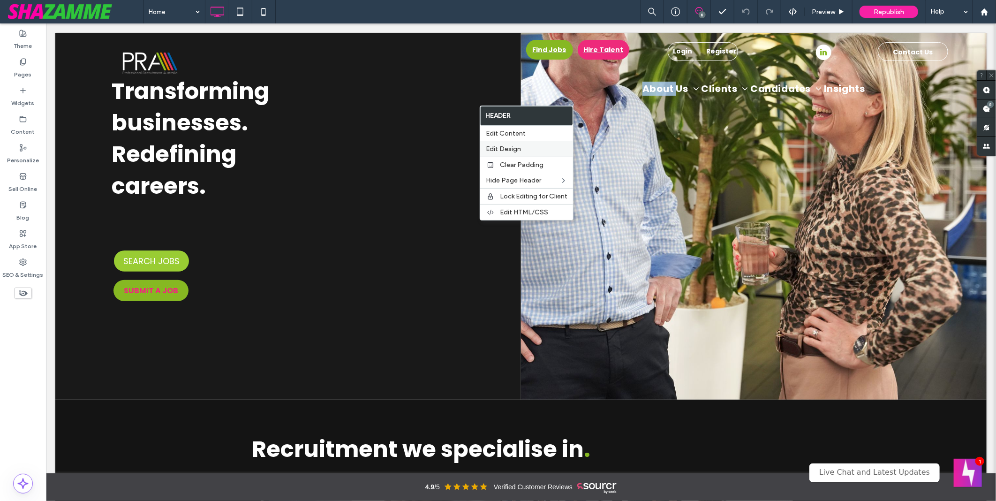
click at [521, 147] on span "Edit Design" at bounding box center [503, 149] width 35 height 8
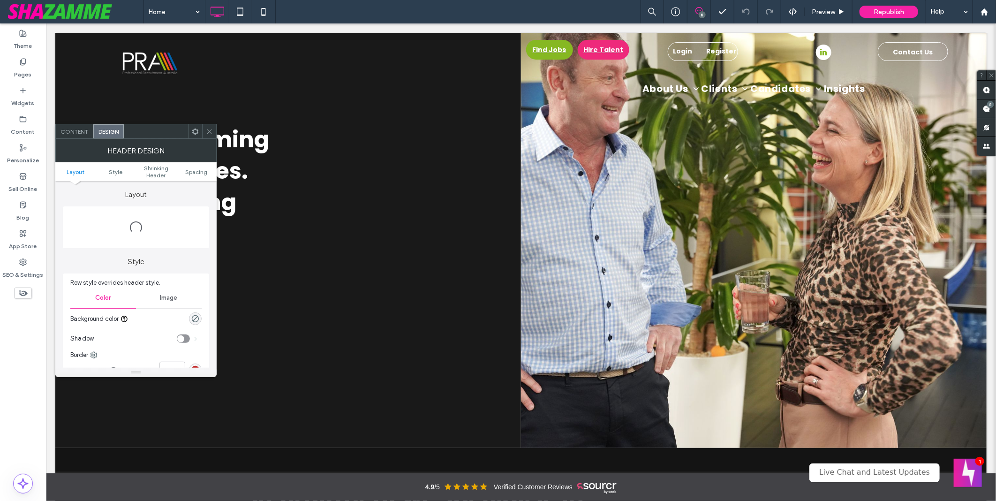
scroll to position [0, 0]
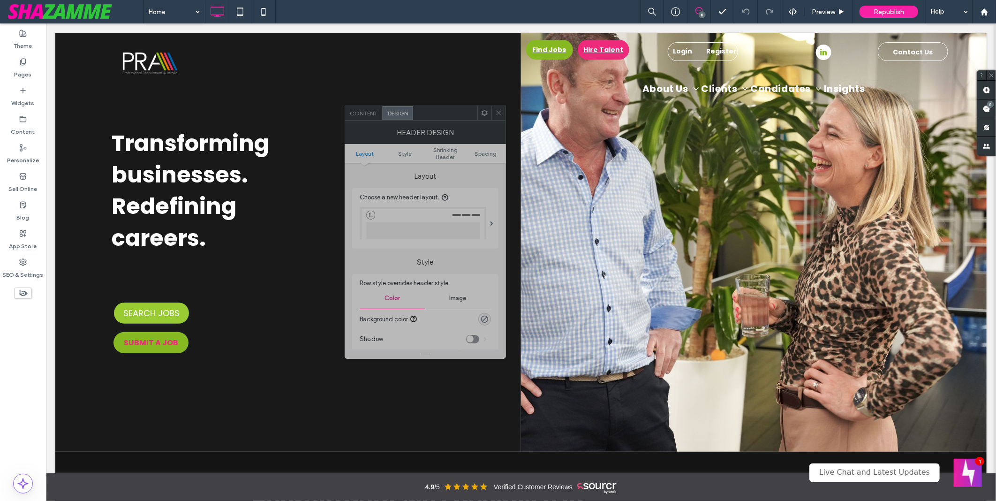
drag, startPoint x: 149, startPoint y: 134, endPoint x: 441, endPoint y: 116, distance: 292.8
click at [441, 116] on div at bounding box center [445, 113] width 64 height 14
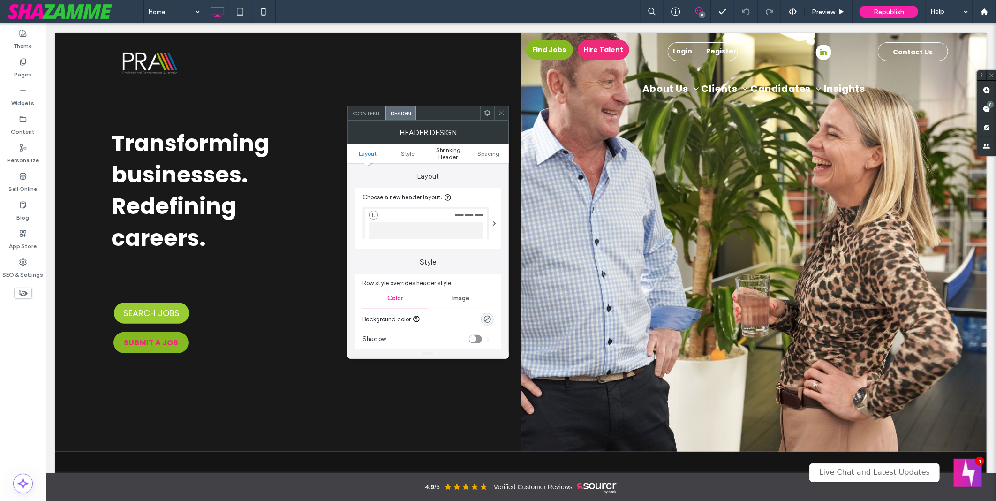
click at [434, 148] on span "Shrinking Header" at bounding box center [448, 153] width 40 height 14
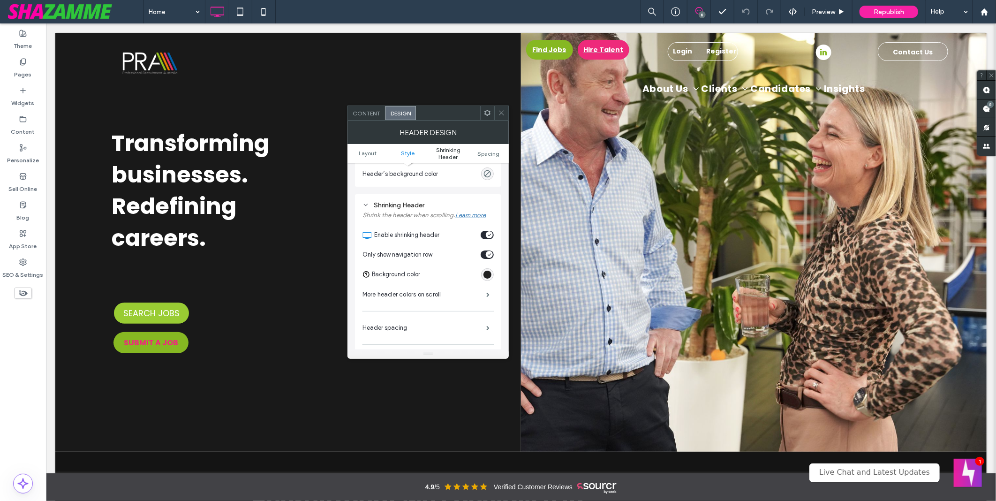
scroll to position [301, 0]
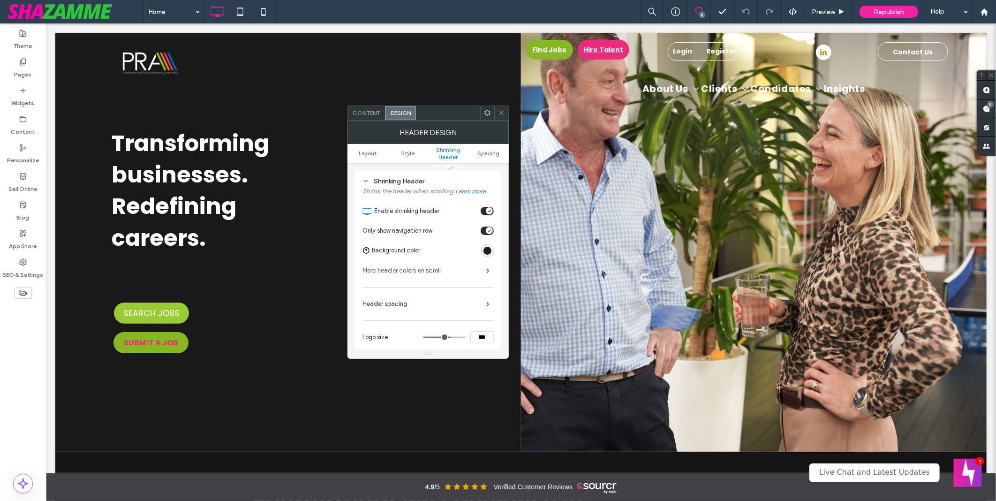
click at [419, 274] on label "More header colors on scroll" at bounding box center [425, 270] width 124 height 19
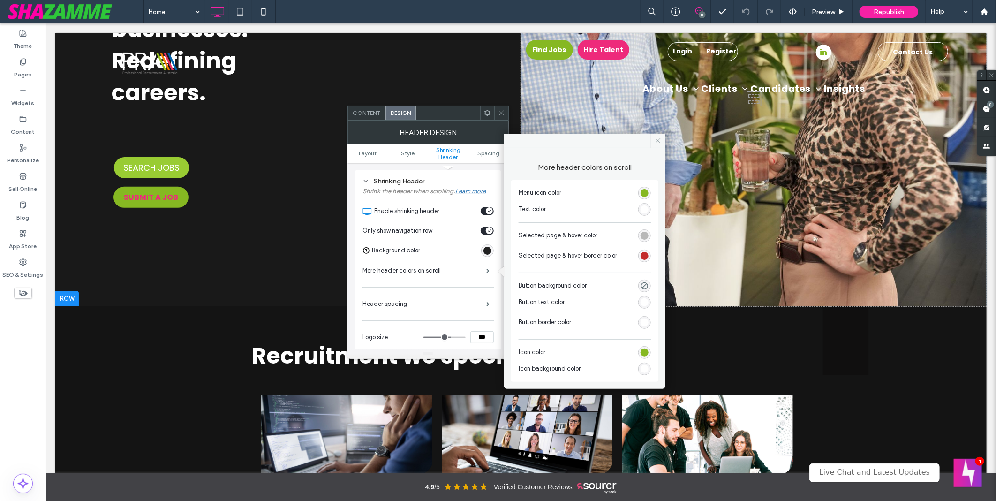
scroll to position [260, 0]
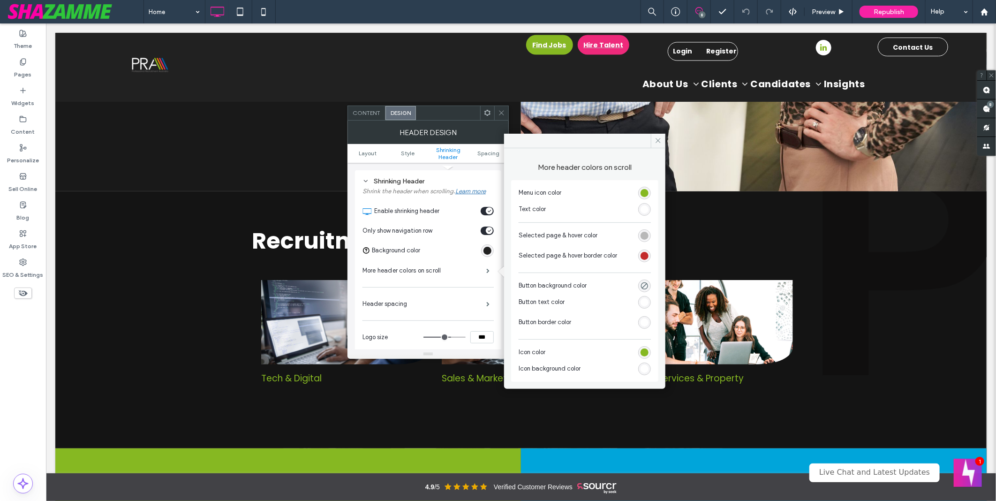
click at [646, 208] on div "rgb(255, 255, 255)" at bounding box center [645, 209] width 8 height 8
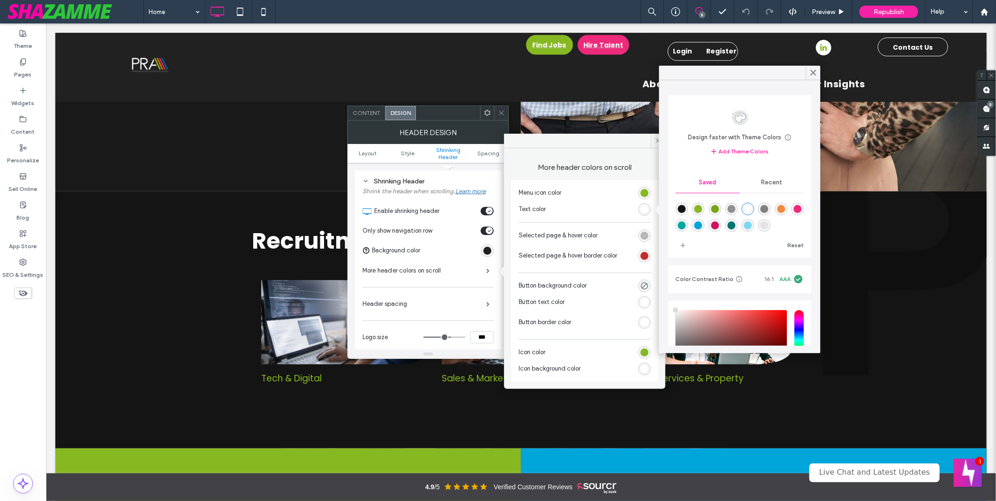
click at [685, 210] on div "rgba(20,20,20,1)" at bounding box center [682, 209] width 8 height 8
type input "*******"
click at [492, 252] on div "rgb(33, 33, 33)" at bounding box center [487, 250] width 13 height 13
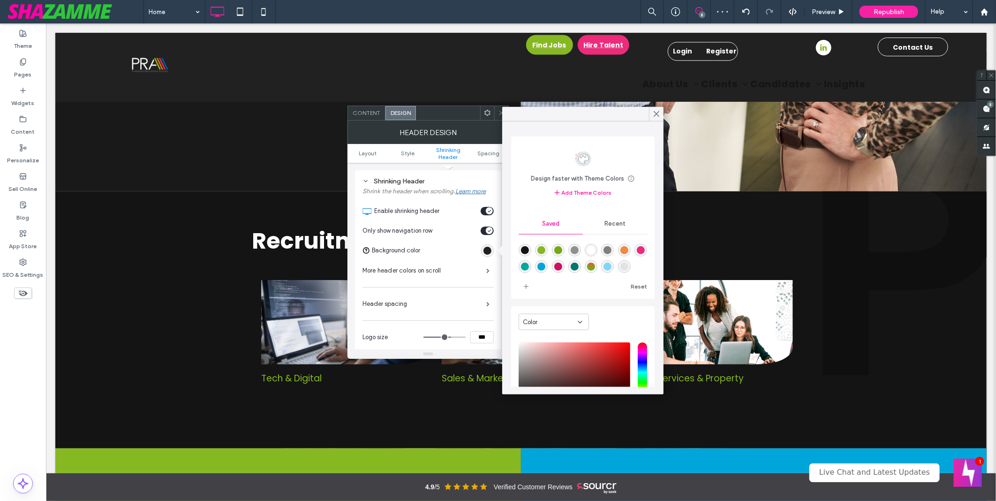
click at [594, 251] on div "rgba(255,255,255,1)" at bounding box center [591, 250] width 8 height 8
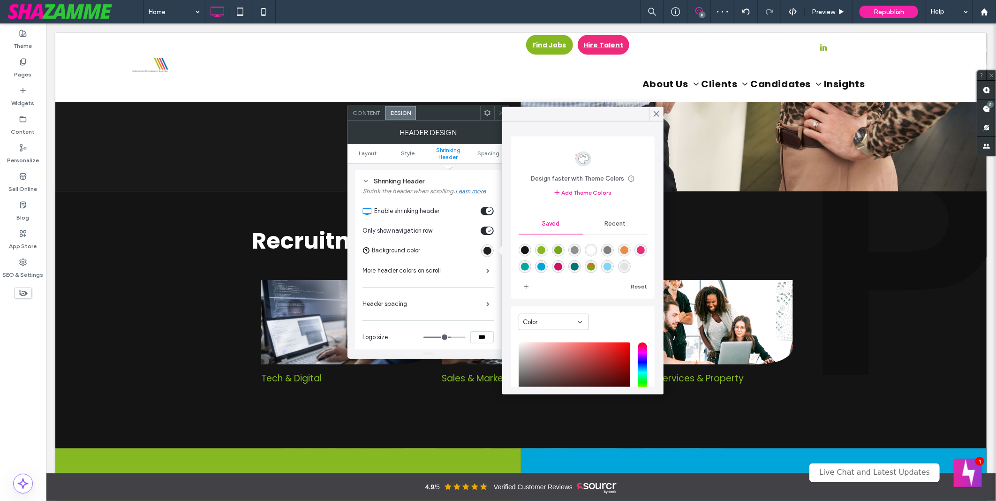
type input "*******"
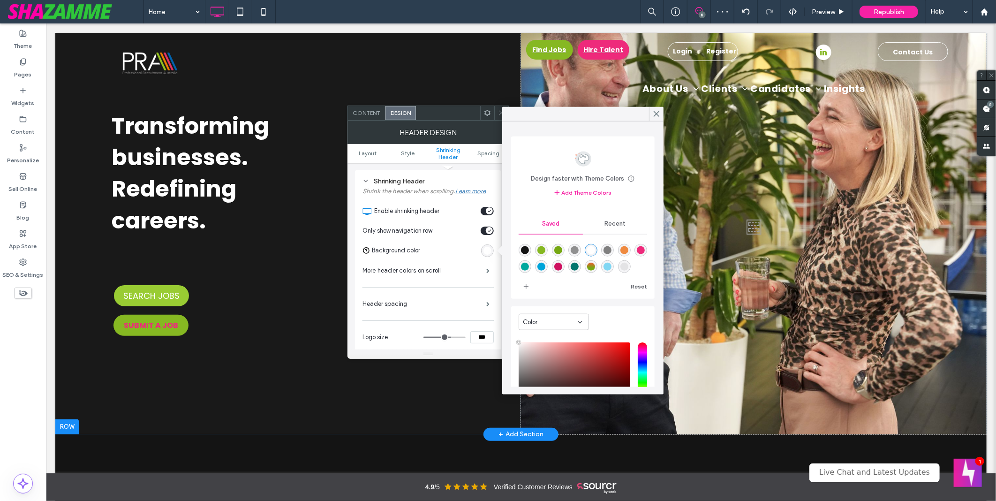
scroll to position [0, 0]
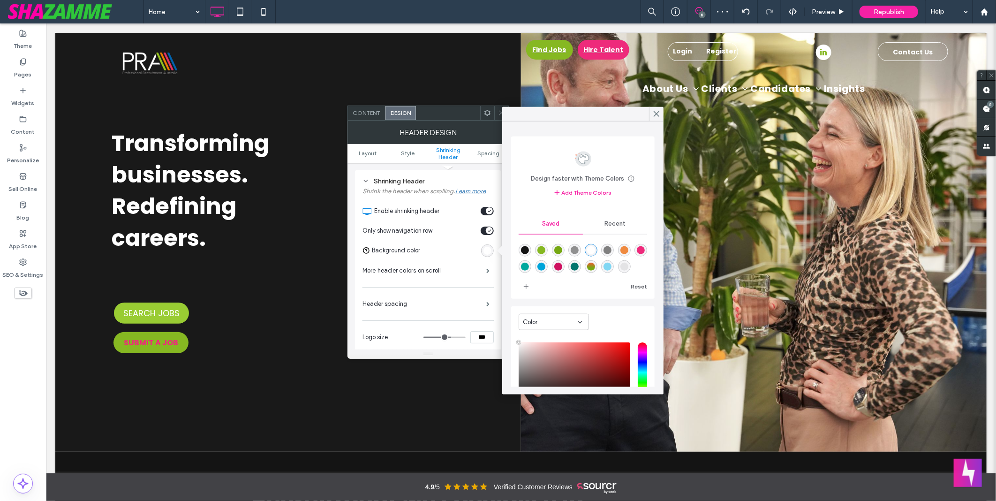
click at [495, 13] on div "Home 8 Preview Republish Help" at bounding box center [570, 11] width 853 height 23
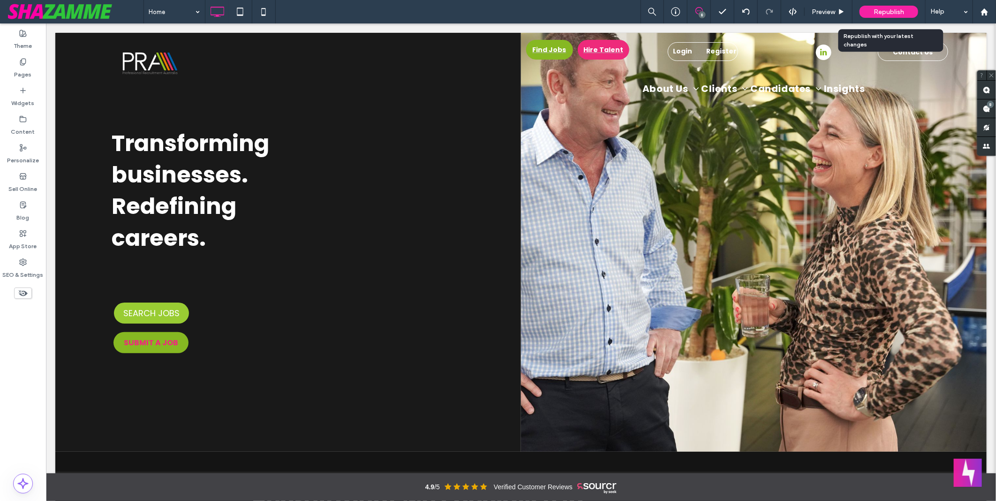
click at [887, 15] on span "Republish" at bounding box center [889, 12] width 30 height 8
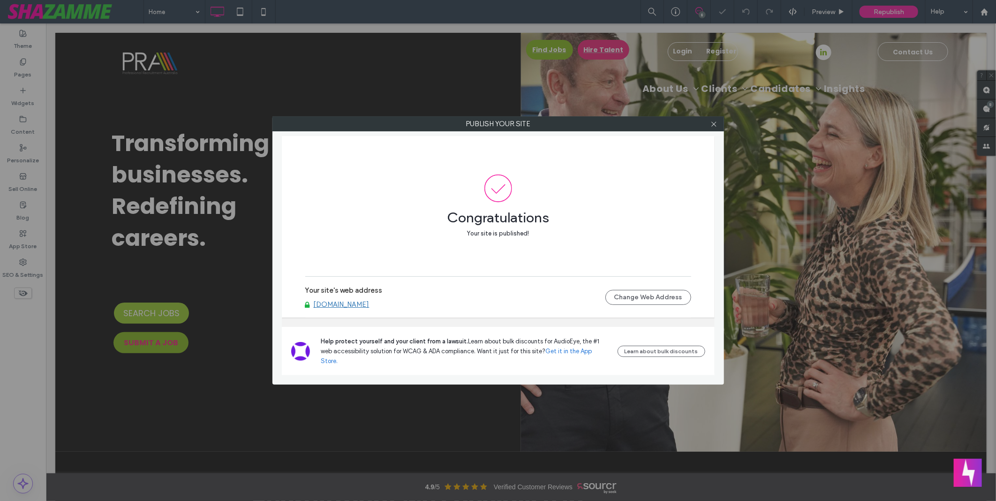
drag, startPoint x: 713, startPoint y: 125, endPoint x: 701, endPoint y: 127, distance: 12.0
click at [713, 125] on icon at bounding box center [714, 124] width 7 height 7
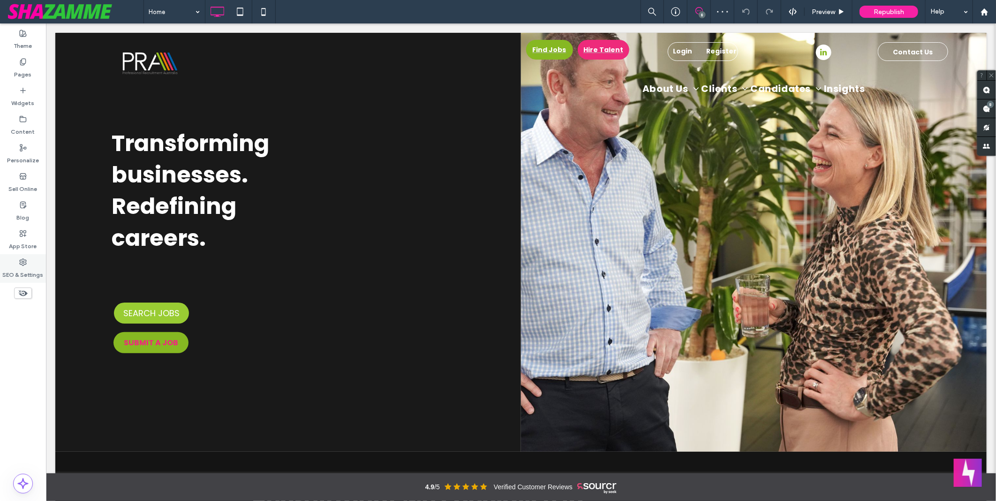
click at [24, 264] on use at bounding box center [23, 262] width 7 height 7
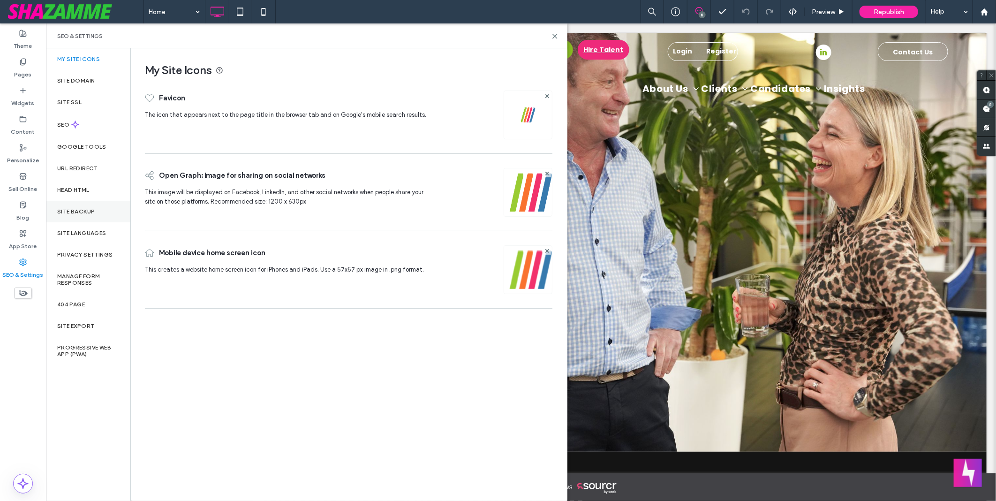
drag, startPoint x: 24, startPoint y: 264, endPoint x: 96, endPoint y: 210, distance: 90.4
click at [96, 210] on div "Site Backup" at bounding box center [88, 212] width 84 height 22
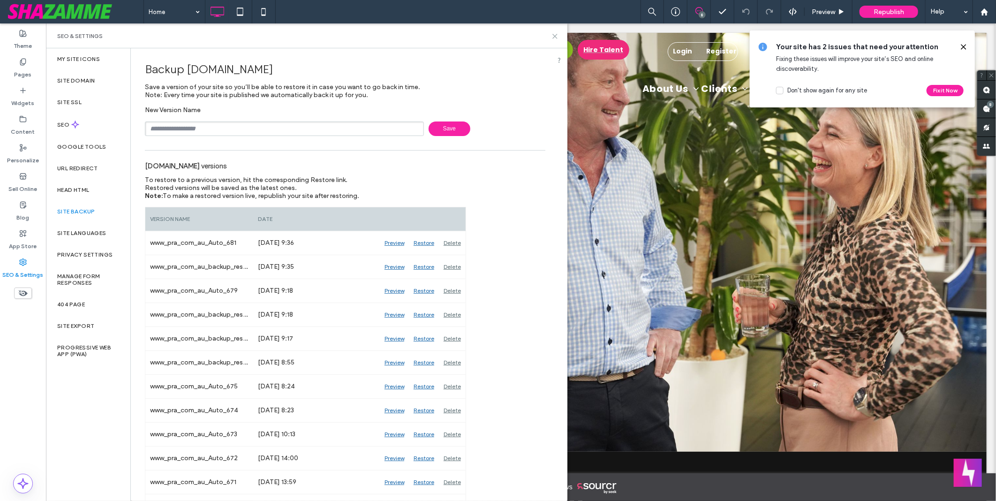
click at [552, 35] on icon at bounding box center [555, 36] width 7 height 7
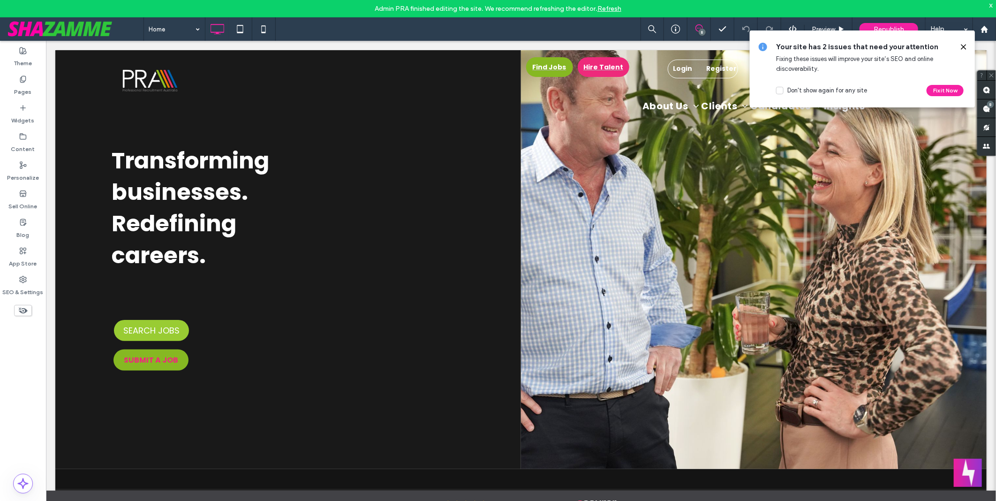
click at [968, 48] on icon at bounding box center [964, 47] width 8 height 8
drag, startPoint x: 1013, startPoint y: 89, endPoint x: 967, endPoint y: 48, distance: 61.5
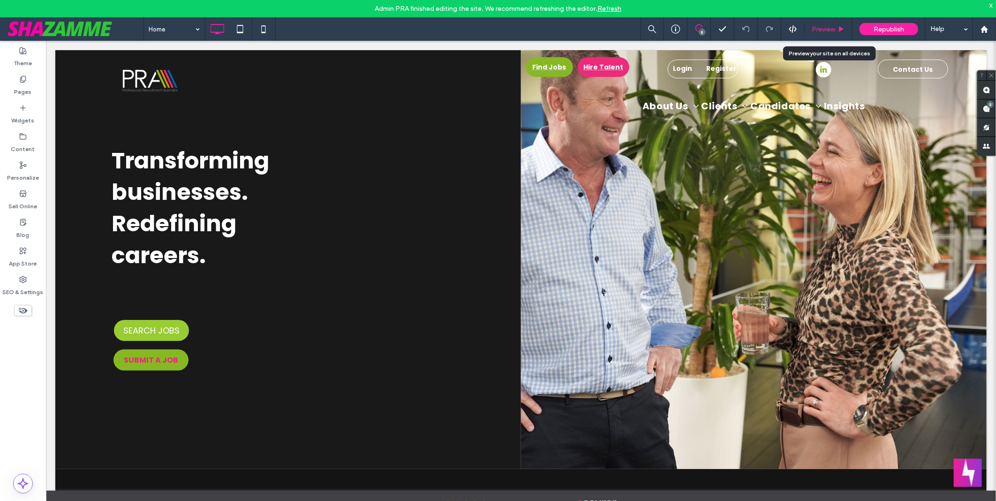
click at [836, 32] on div "Preview" at bounding box center [828, 29] width 47 height 8
